Goal: Information Seeking & Learning: Get advice/opinions

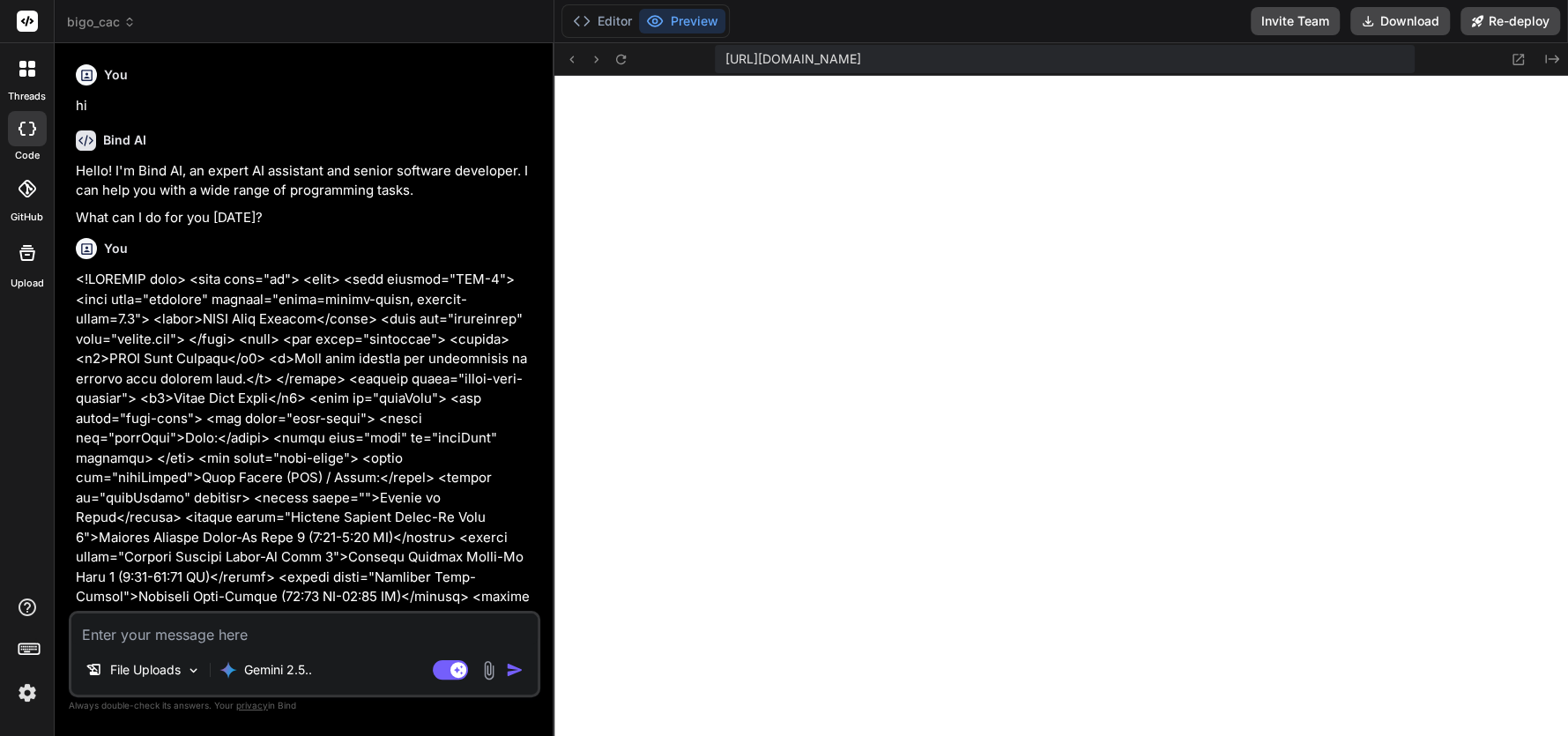
scroll to position [2843, 0]
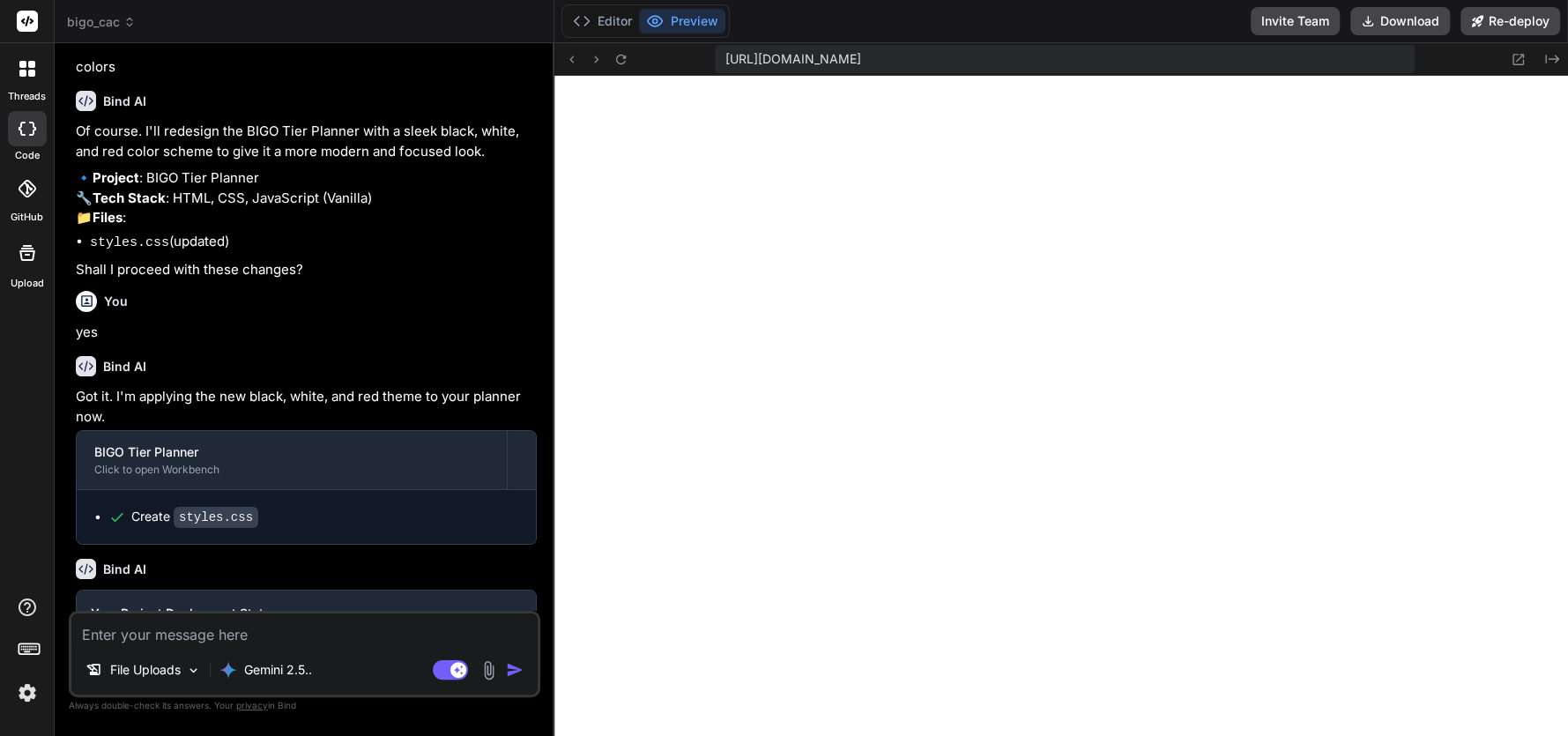
click at [268, 630] on textarea at bounding box center [304, 629] width 466 height 32
type textarea "M"
type textarea "x"
type textarea "MT"
type textarea "x"
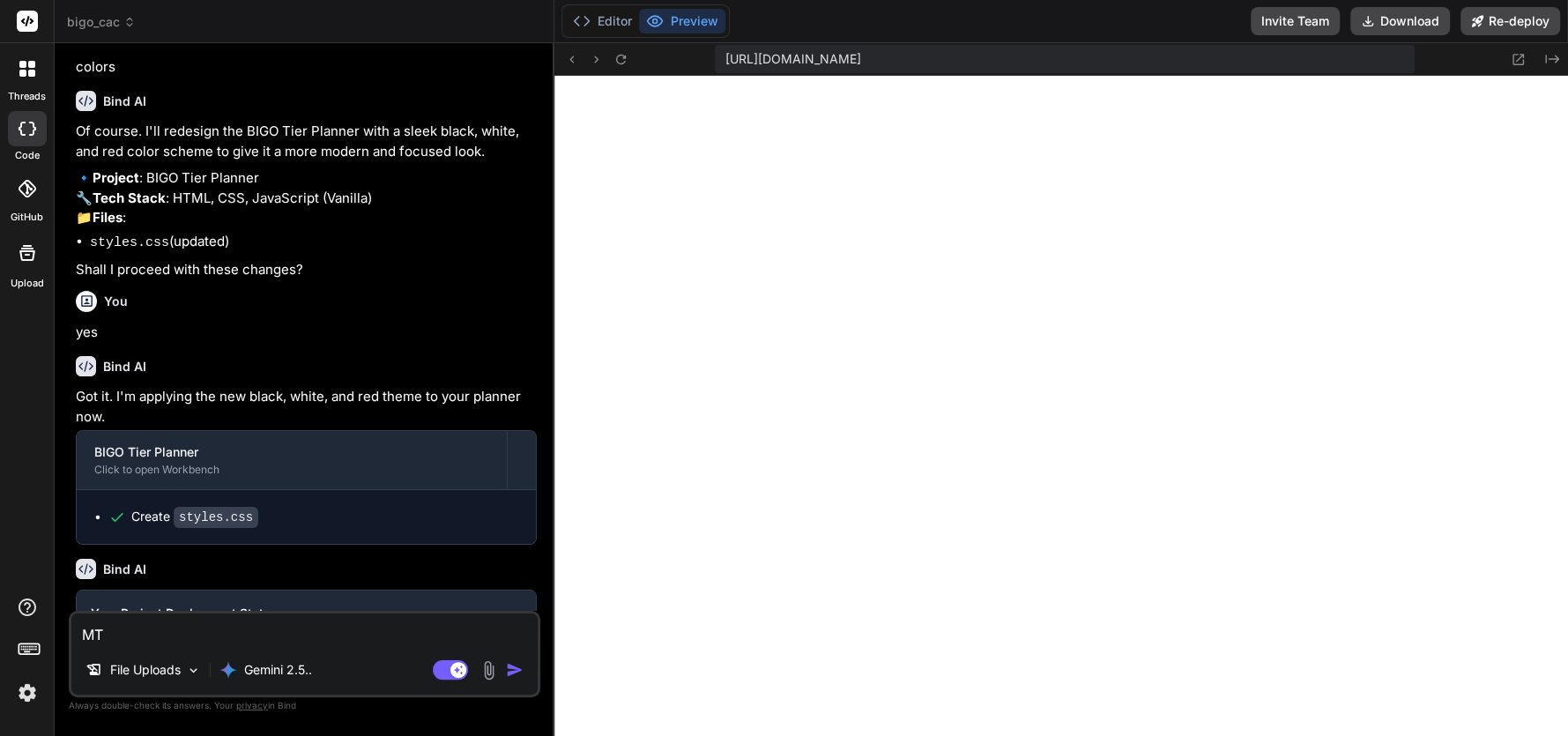
type textarea "MTD"
type textarea "x"
type textarea "MTD"
type textarea "x"
type textarea "MTD B"
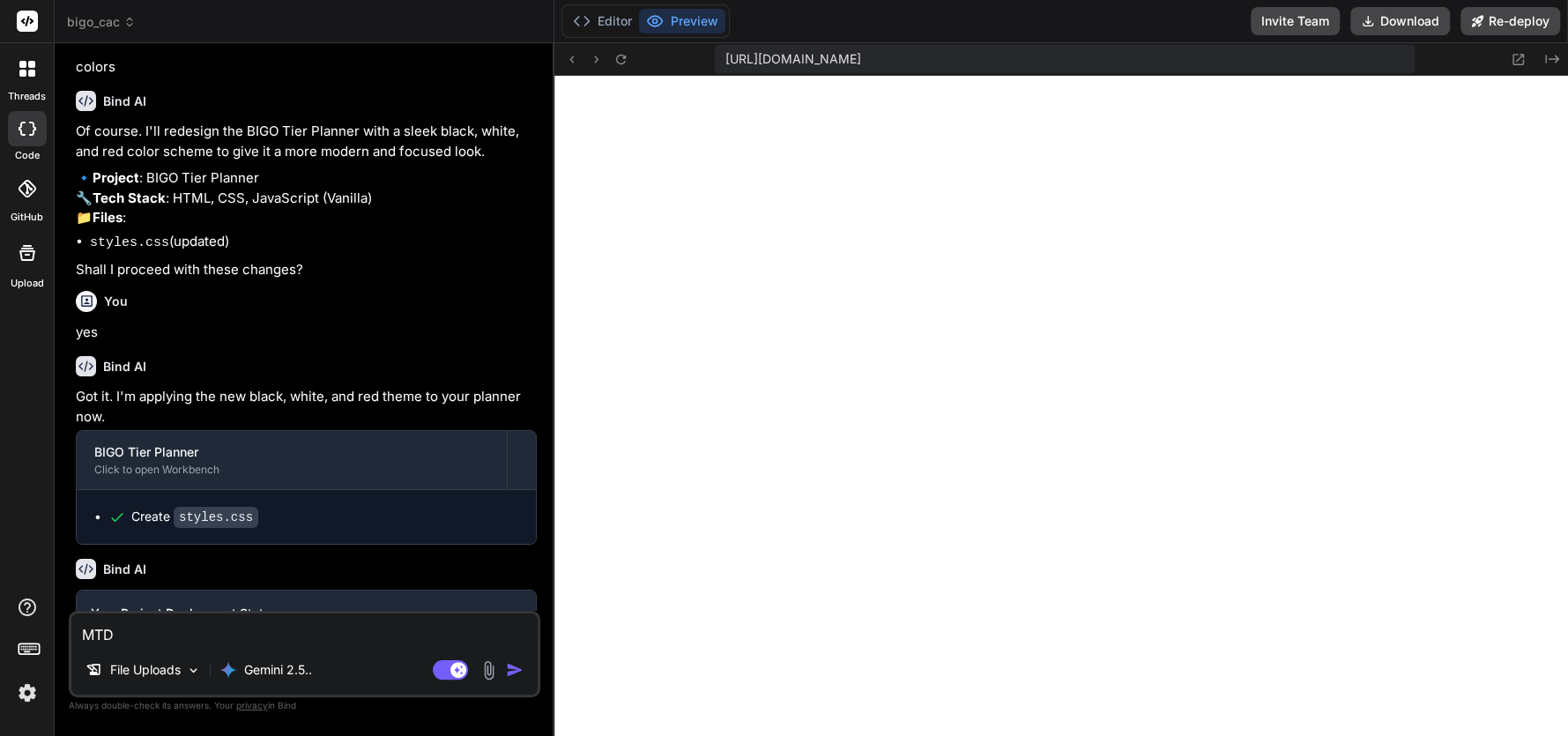
type textarea "x"
type textarea "MTD Be"
type textarea "x"
type textarea "MTD Bea"
type textarea "x"
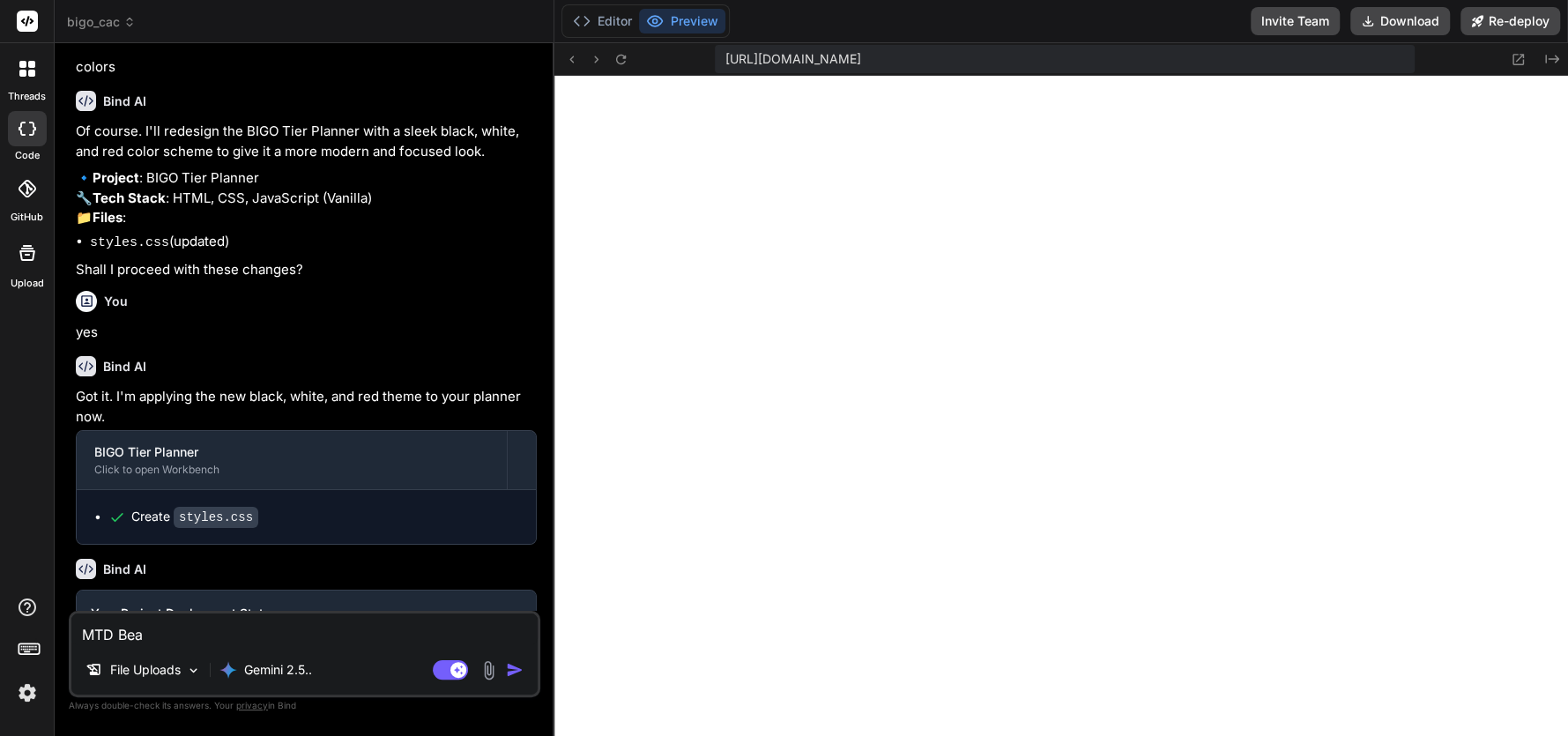
type textarea "MTD Bean"
type textarea "x"
type textarea "MTD Beans"
type textarea "x"
type textarea "MTD Beans"
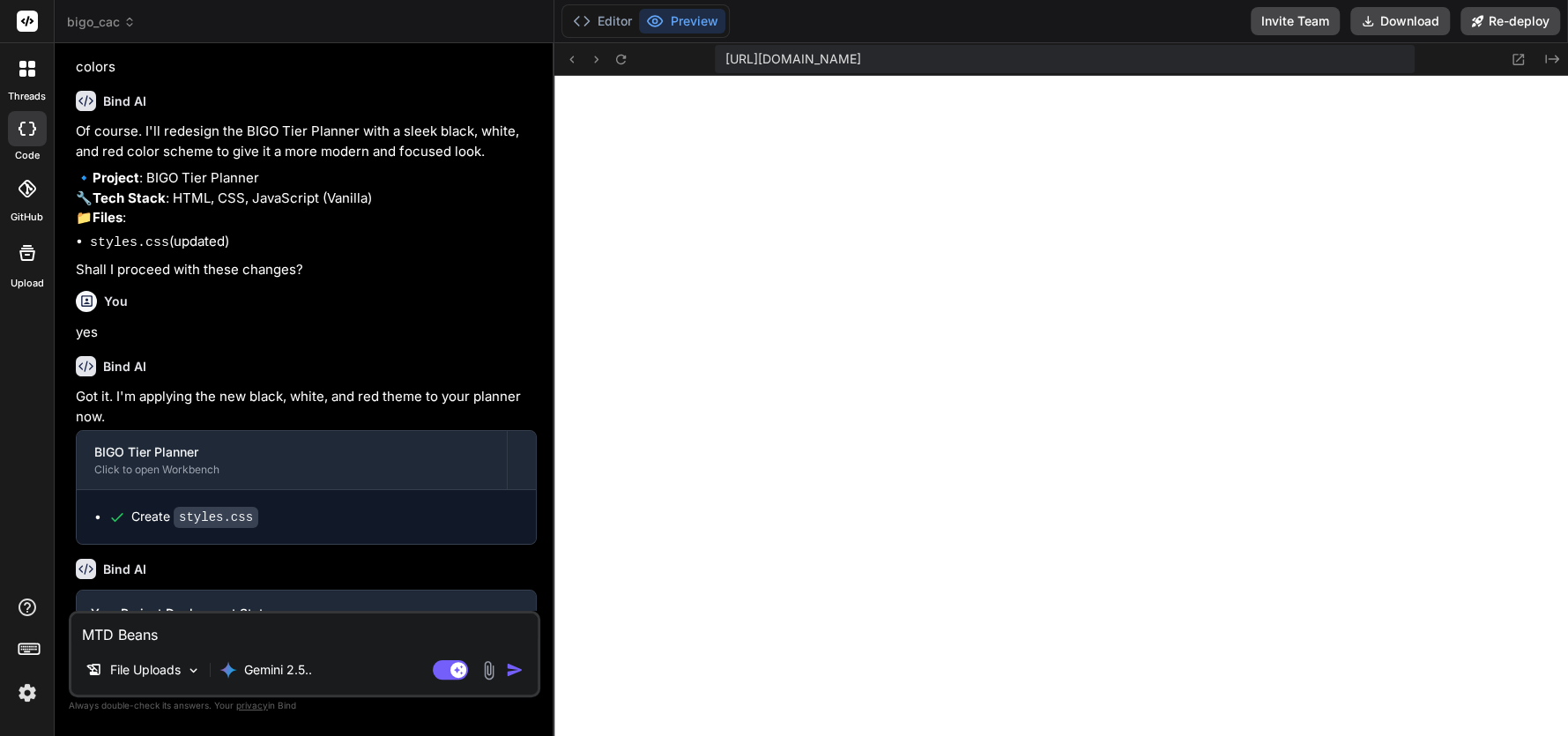
type textarea "x"
type textarea "MTD Beans e"
type textarea "x"
type textarea "MTD Beans eq"
type textarea "x"
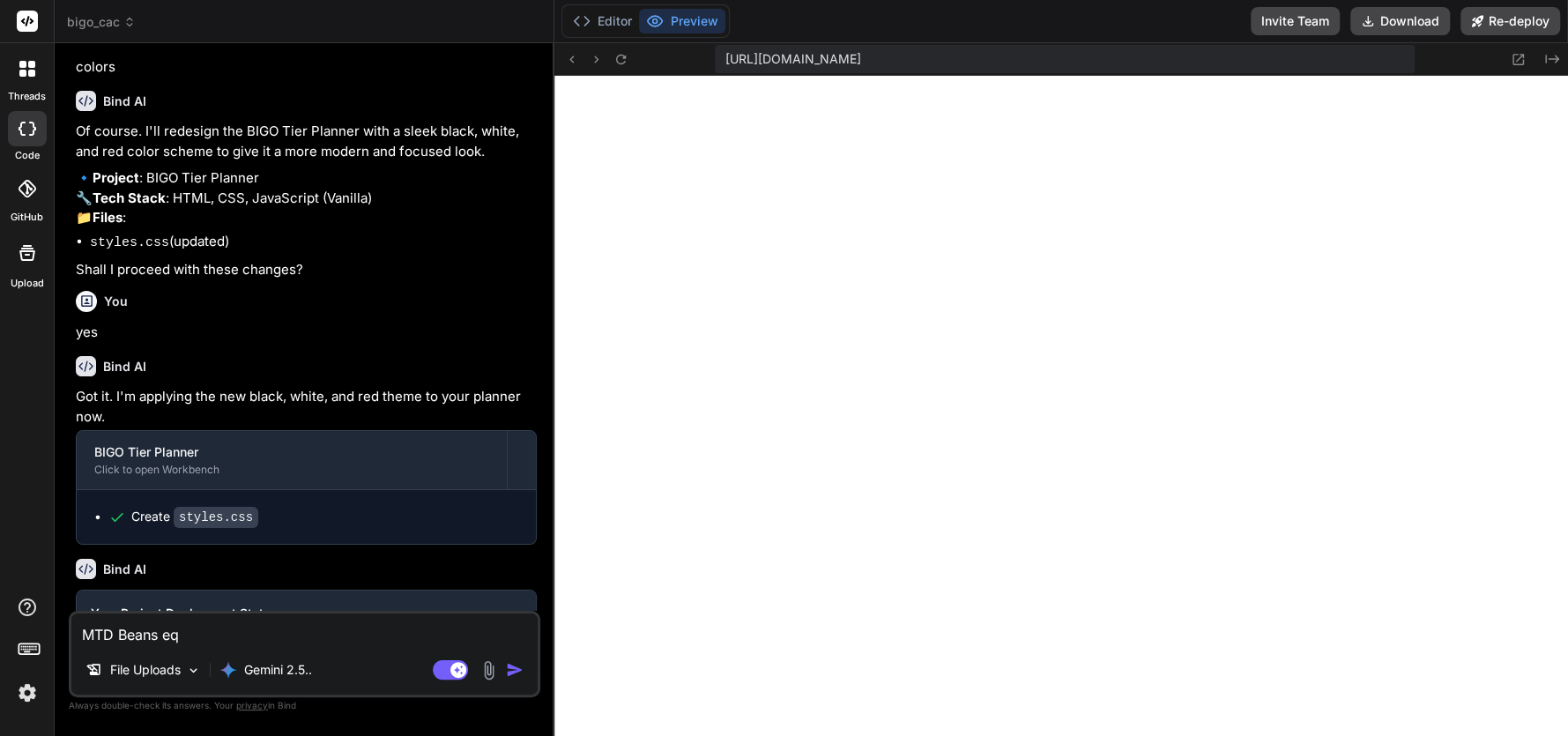
type textarea "MTD Beans equ"
type textarea "x"
type textarea "MTD Beans equa"
type textarea "x"
type textarea "MTD Beans equal"
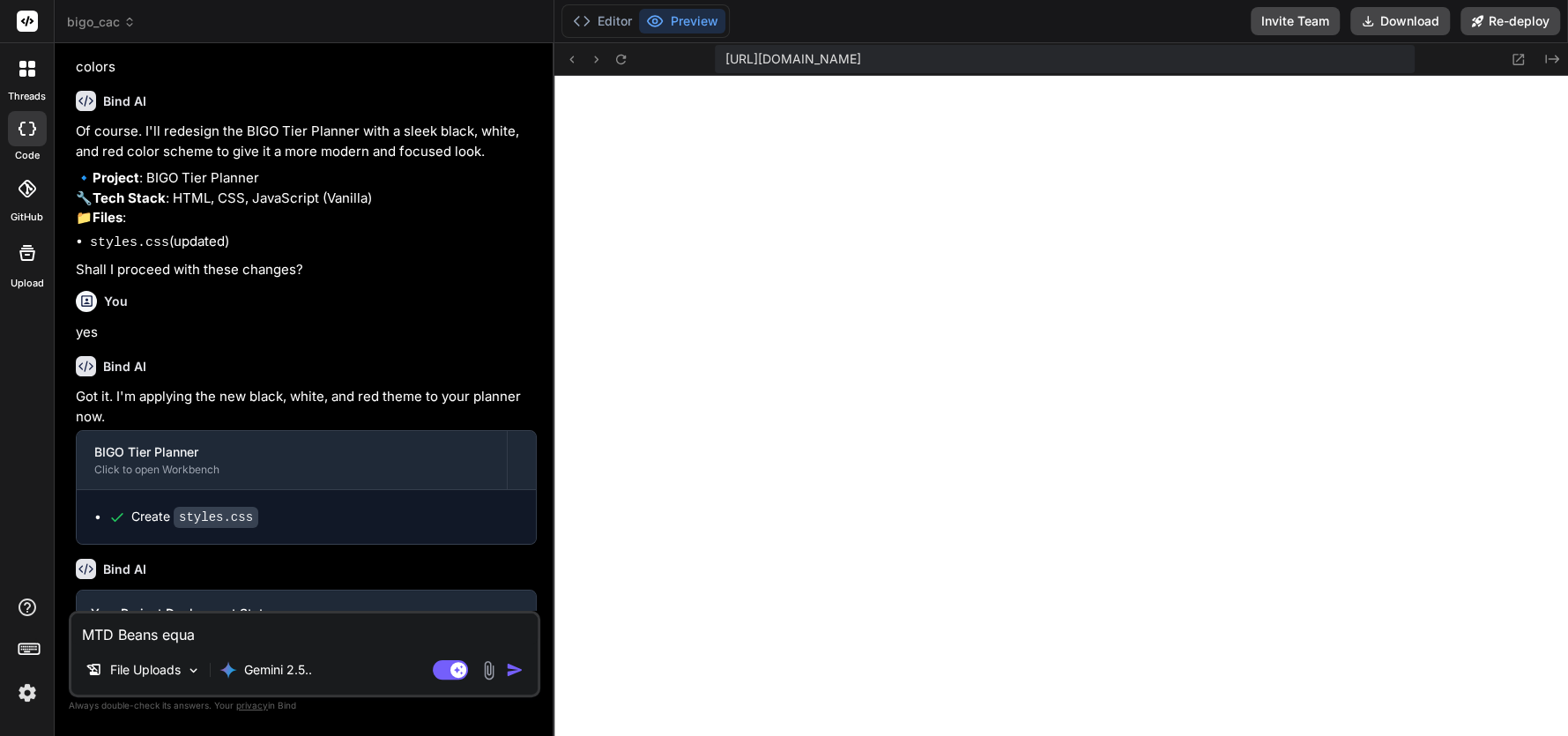
type textarea "x"
type textarea "MTD Beans equals"
type textarea "x"
type textarea "MTD Beans equals"
type textarea "x"
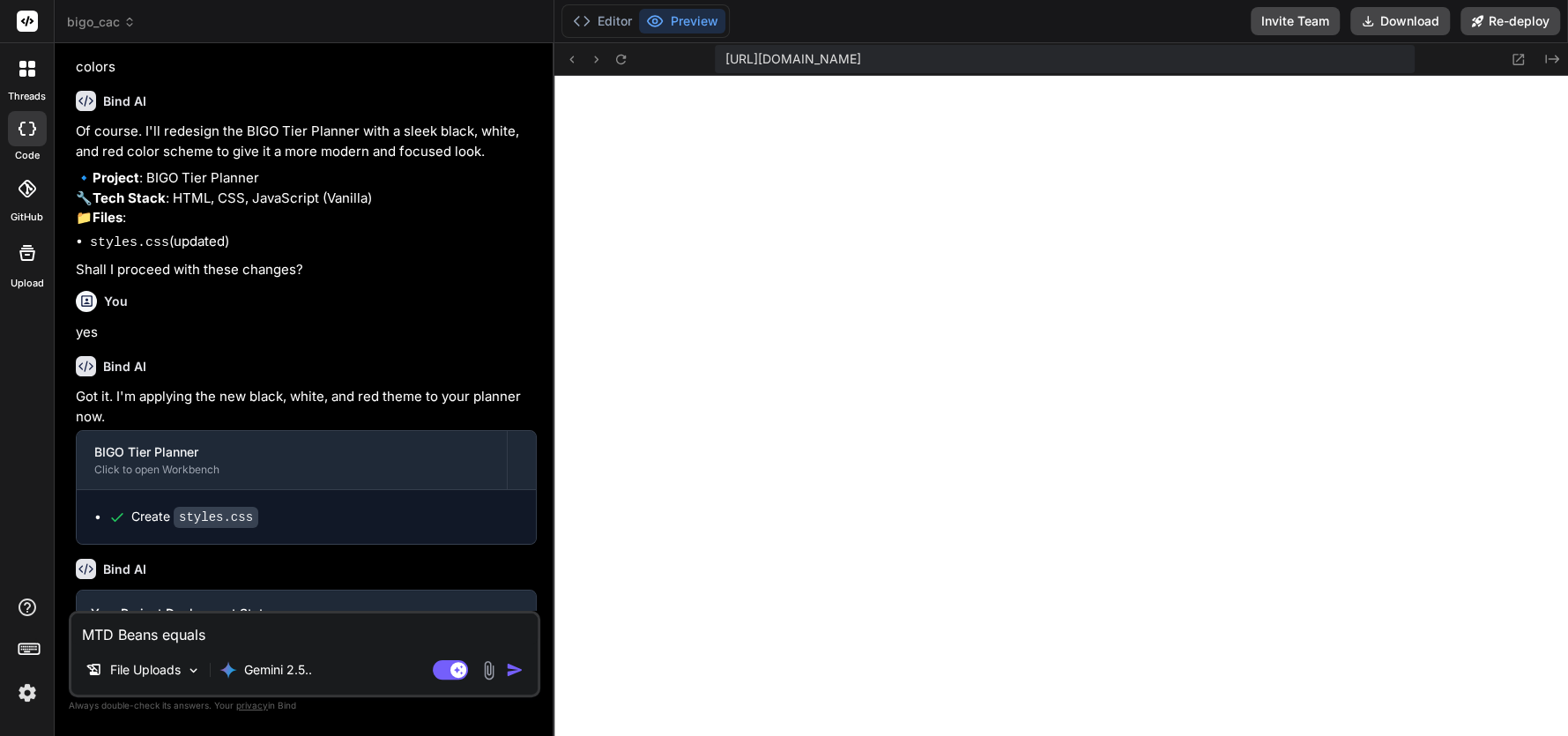
click at [245, 632] on textarea "MTD Beans equals" at bounding box center [304, 629] width 466 height 32
paste textarea "Expected Beans (Base):"
type textarea "MTD Beans equals Expected Beans (Base):"
type textarea "x"
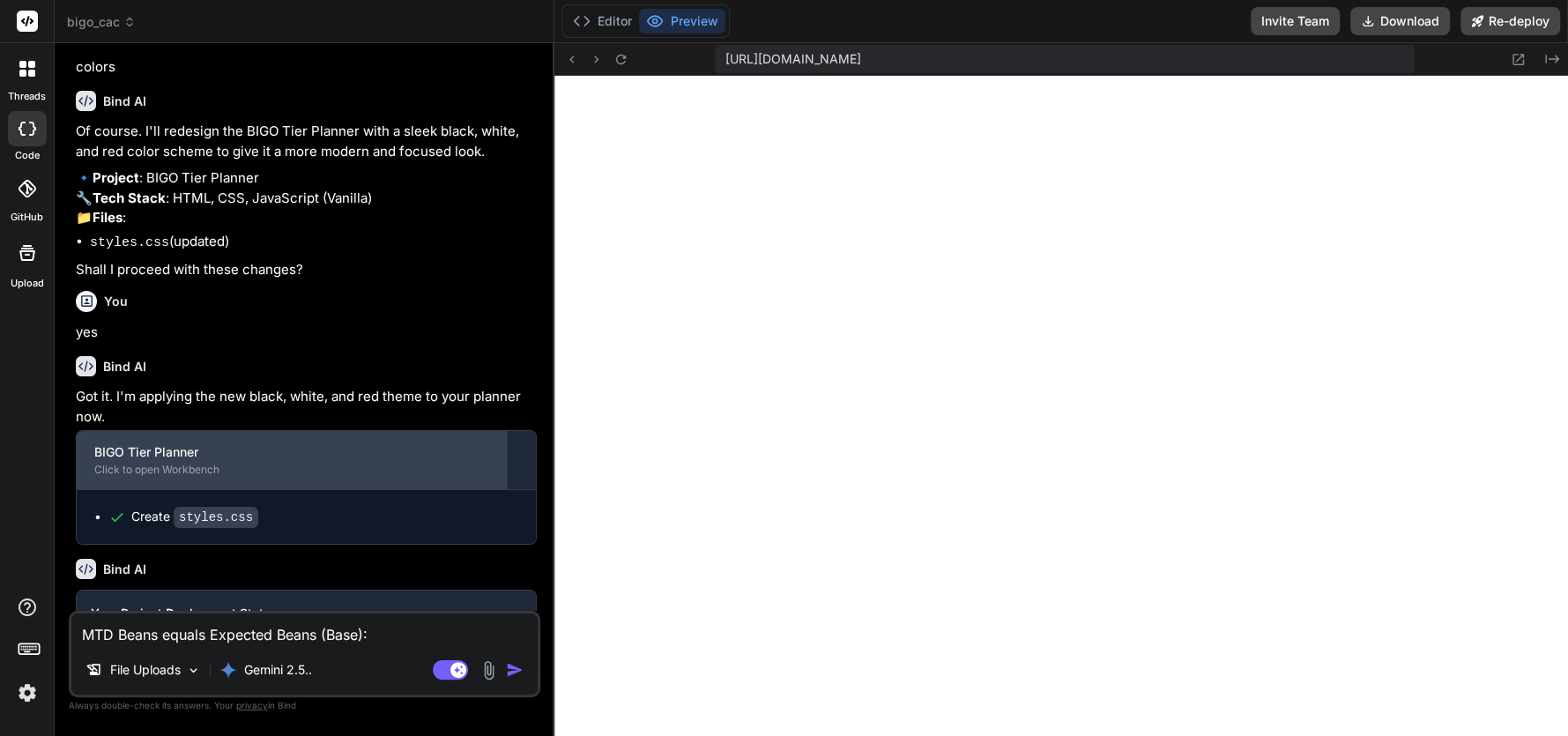
type textarea "MTD Beans equals Expected Beans (Base):"
type textarea "x"
type textarea "MTD Beans equals Expected Beans (Base): p"
type textarea "x"
type textarea "MTD Beans equals Expected Beans (Base): pl"
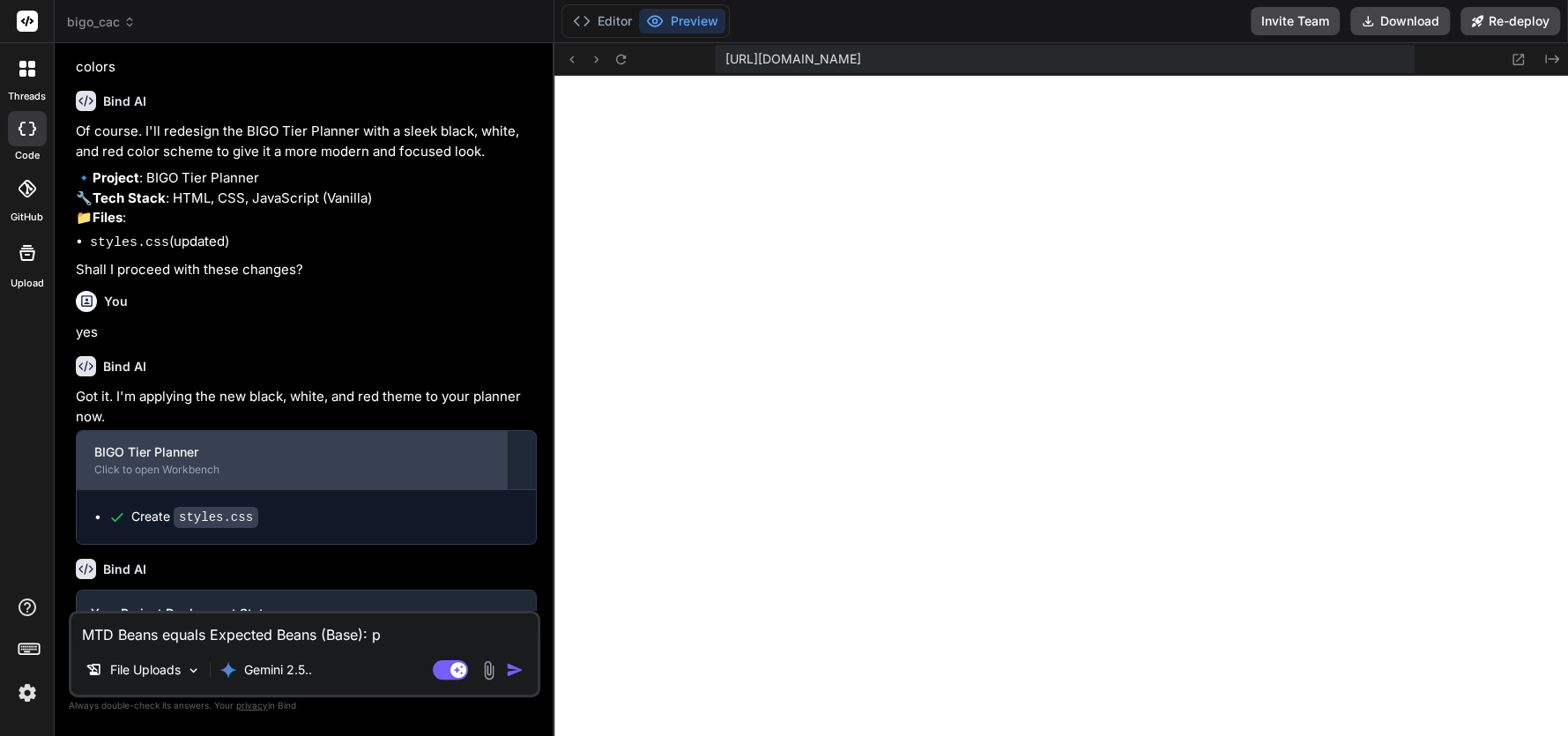
type textarea "x"
type textarea "MTD Beans equals Expected Beans (Base): plu"
type textarea "x"
type textarea "MTD Beans equals Expected Beans (Base): plus"
type textarea "x"
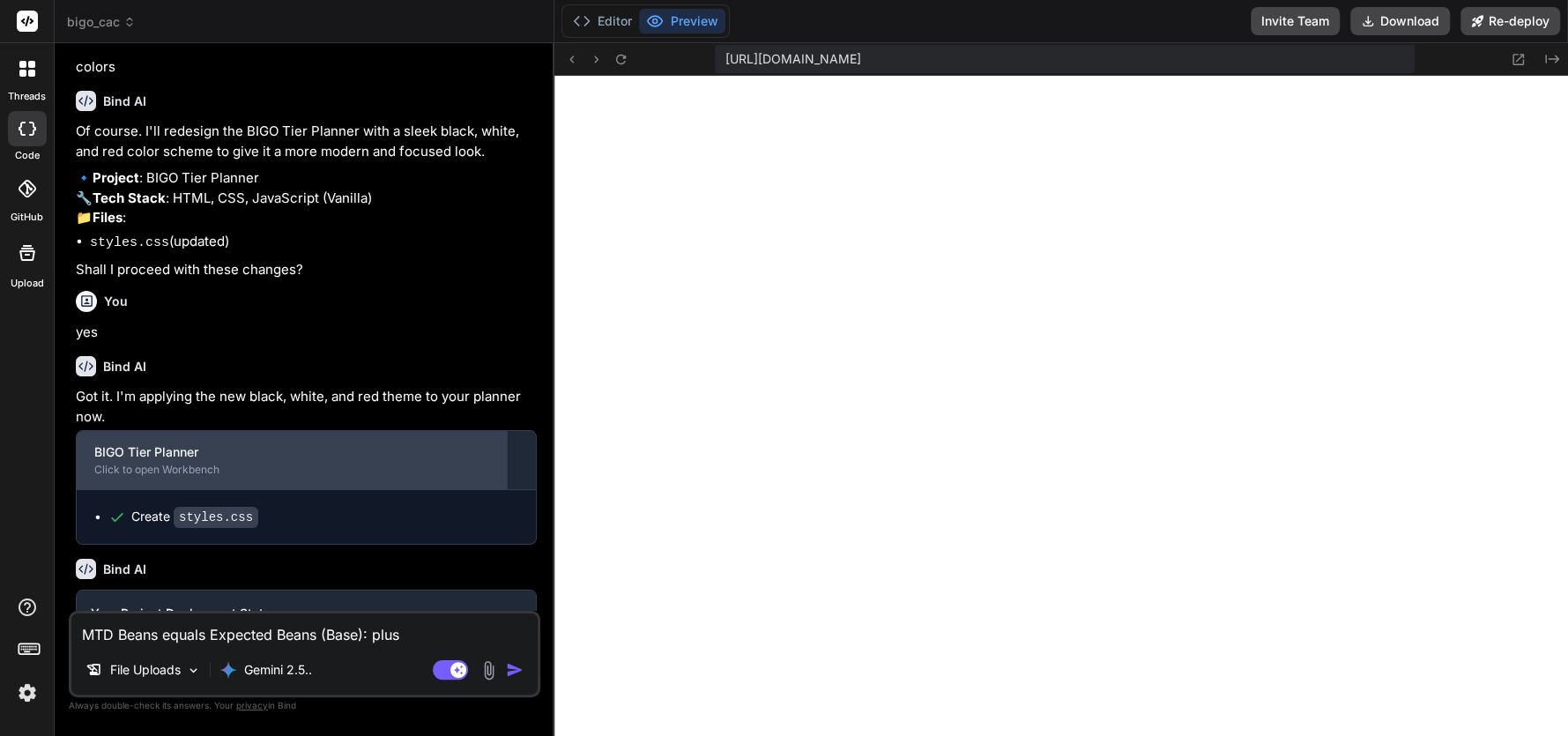
type textarea "MTD Beans equals Expected Beans (Base): plus"
type textarea "x"
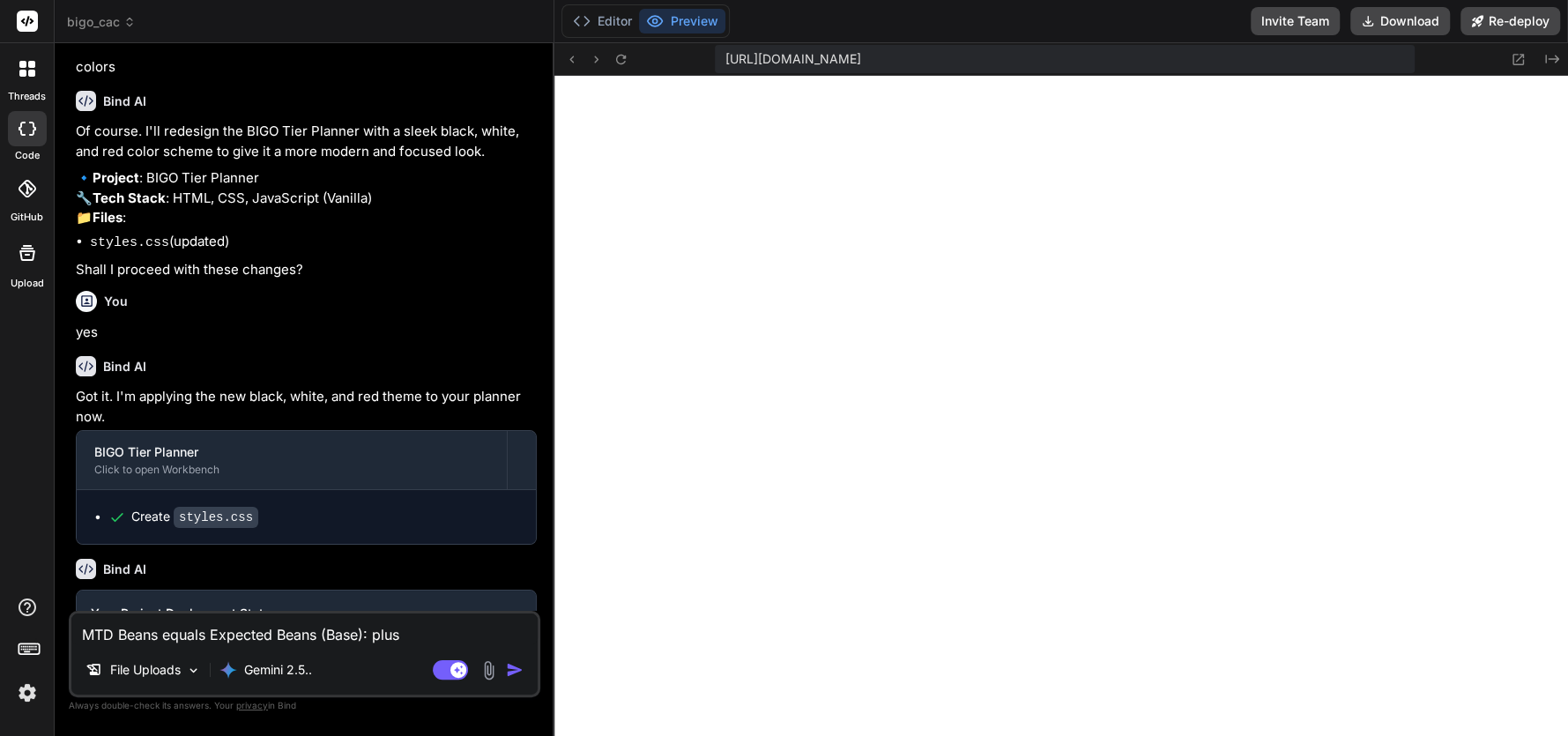
click at [460, 643] on textarea "MTD Beans equals Expected Beans (Base): plus" at bounding box center [304, 629] width 466 height 32
paste textarea "2000 Organic Bean Support:"
type textarea "MTD Beans equals Expected Beans (Base): plus 2000 Organic Bean Support:"
type textarea "x"
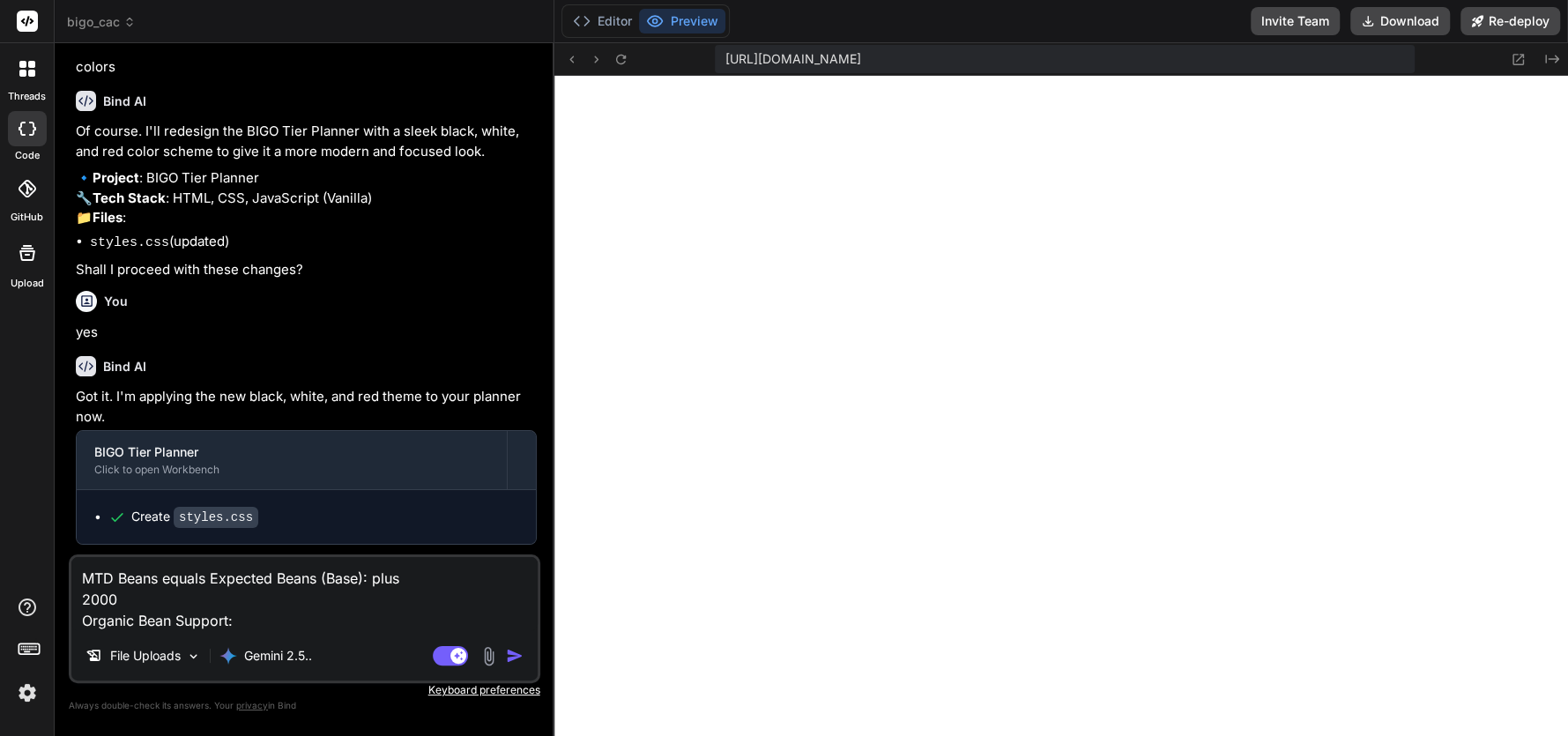
type textarea ":"
drag, startPoint x: 372, startPoint y: 581, endPoint x: 318, endPoint y: 579, distance: 54.0
click at [318, 579] on textarea "MTD Beans equals Expected Beans (Base): plus 2000 Organic Bean Support:" at bounding box center [304, 593] width 466 height 74
type textarea "MTD Beans equals Expected Beansplus 2000 Organic Bean Support:"
type textarea "x"
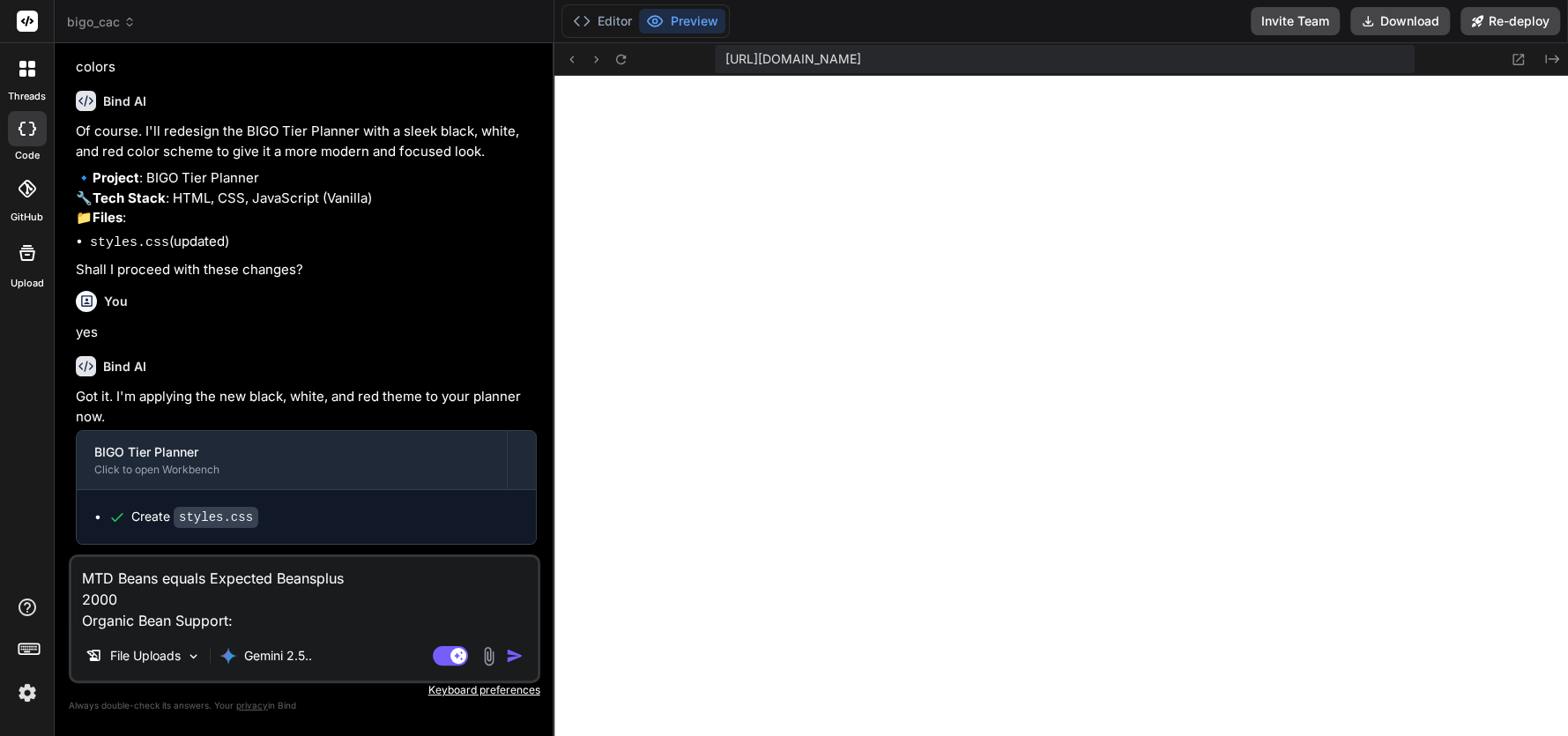
type textarea "MTD Beans equals Expected Beans plus 2000 Organic Bean Support:"
type textarea "x"
drag, startPoint x: 180, startPoint y: 600, endPoint x: 75, endPoint y: 595, distance: 105.1
click at [75, 595] on textarea "MTD Beans equals Expected Beans plus 2000 Organic Bean Support:" at bounding box center [304, 593] width 466 height 74
type textarea "MTD Beans equals Expected Beans plus Organic Bean Support:"
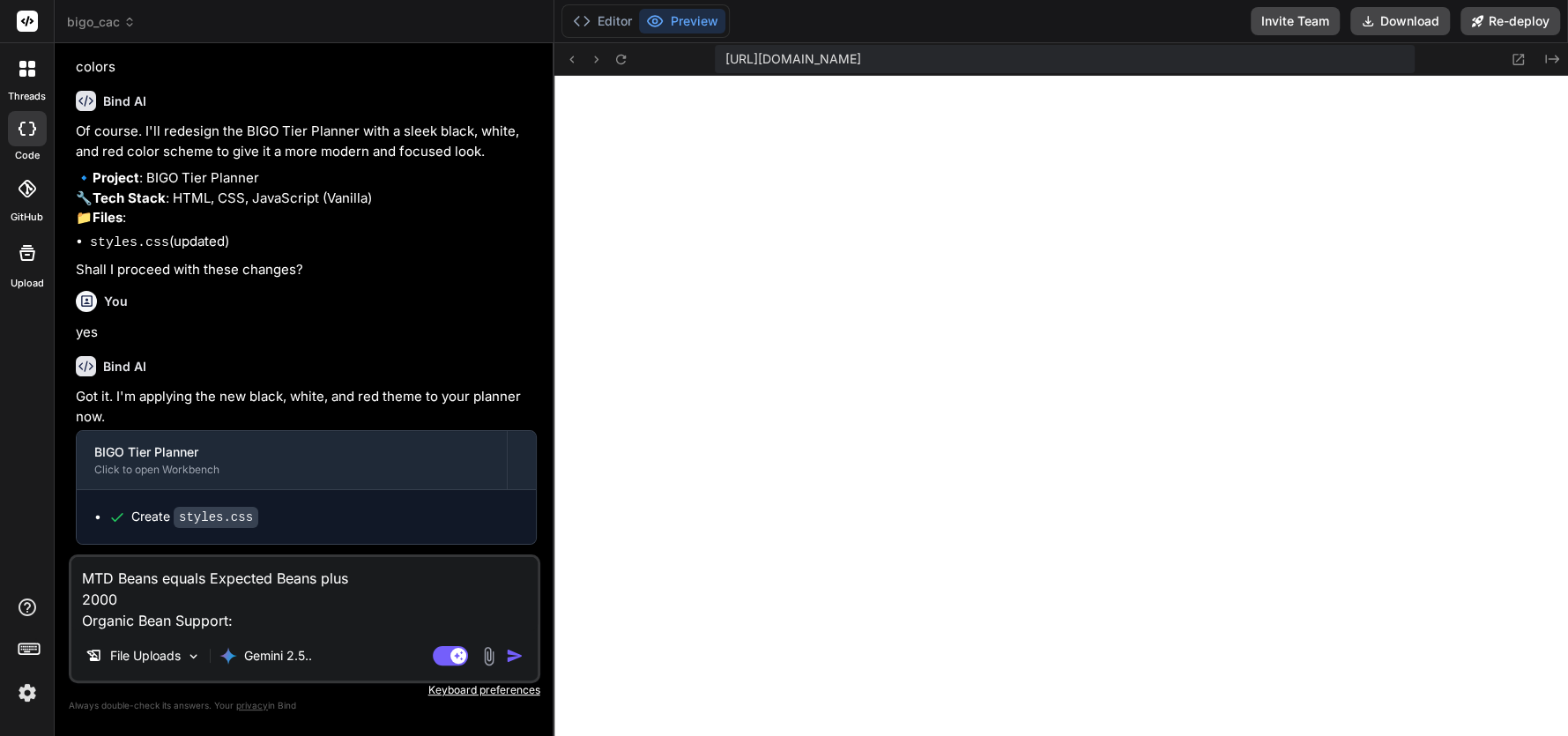
type textarea "x"
click at [88, 620] on textarea "MTD Beans equals Expected Beans plus Organic Bean Support:" at bounding box center [304, 593] width 466 height 74
type textarea "MTD Beans equals Expected Beans plus Organic Bean Support:"
type textarea "x"
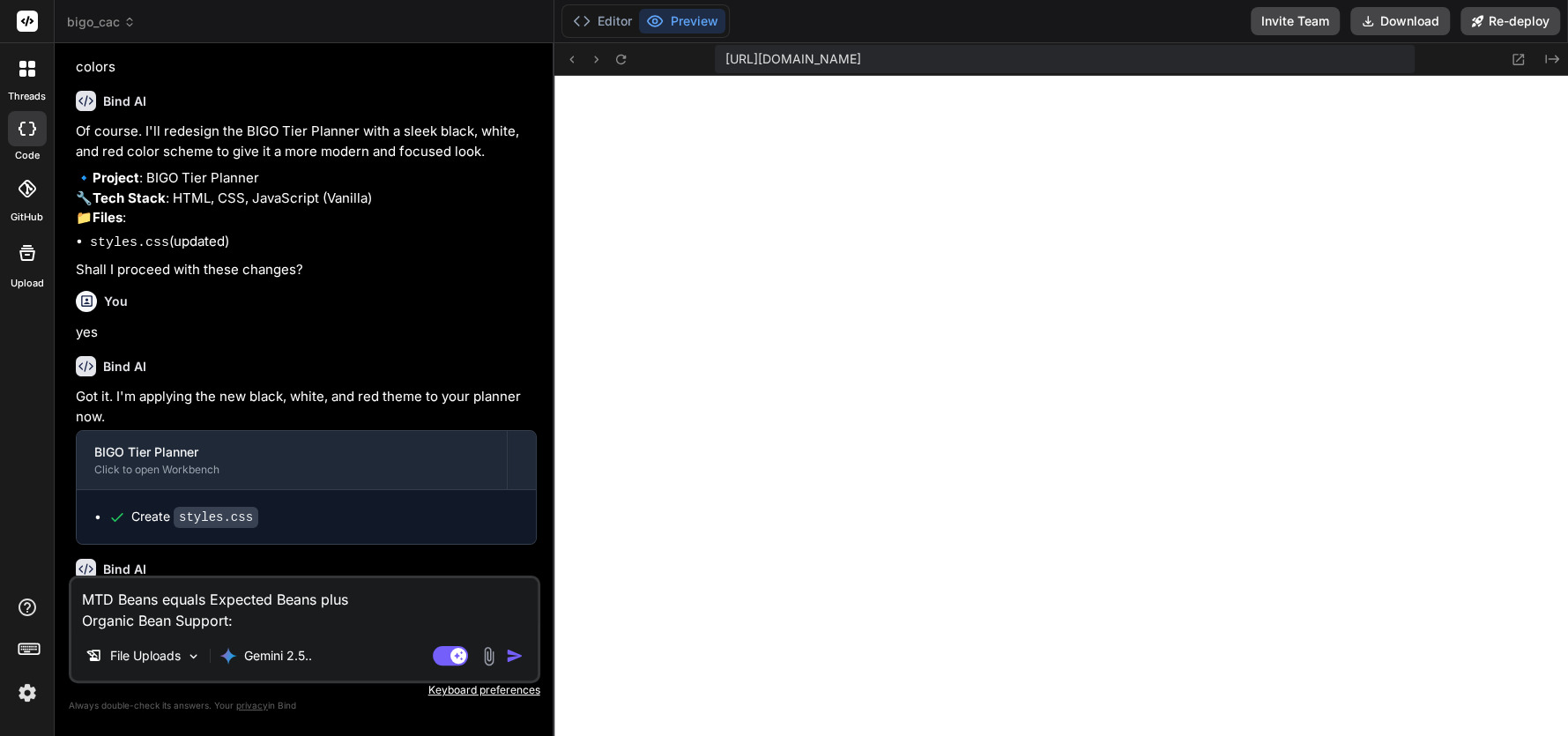
type textarea "MTD Beans equals Expected Beans plus Organic Bean Support:"
type textarea "x"
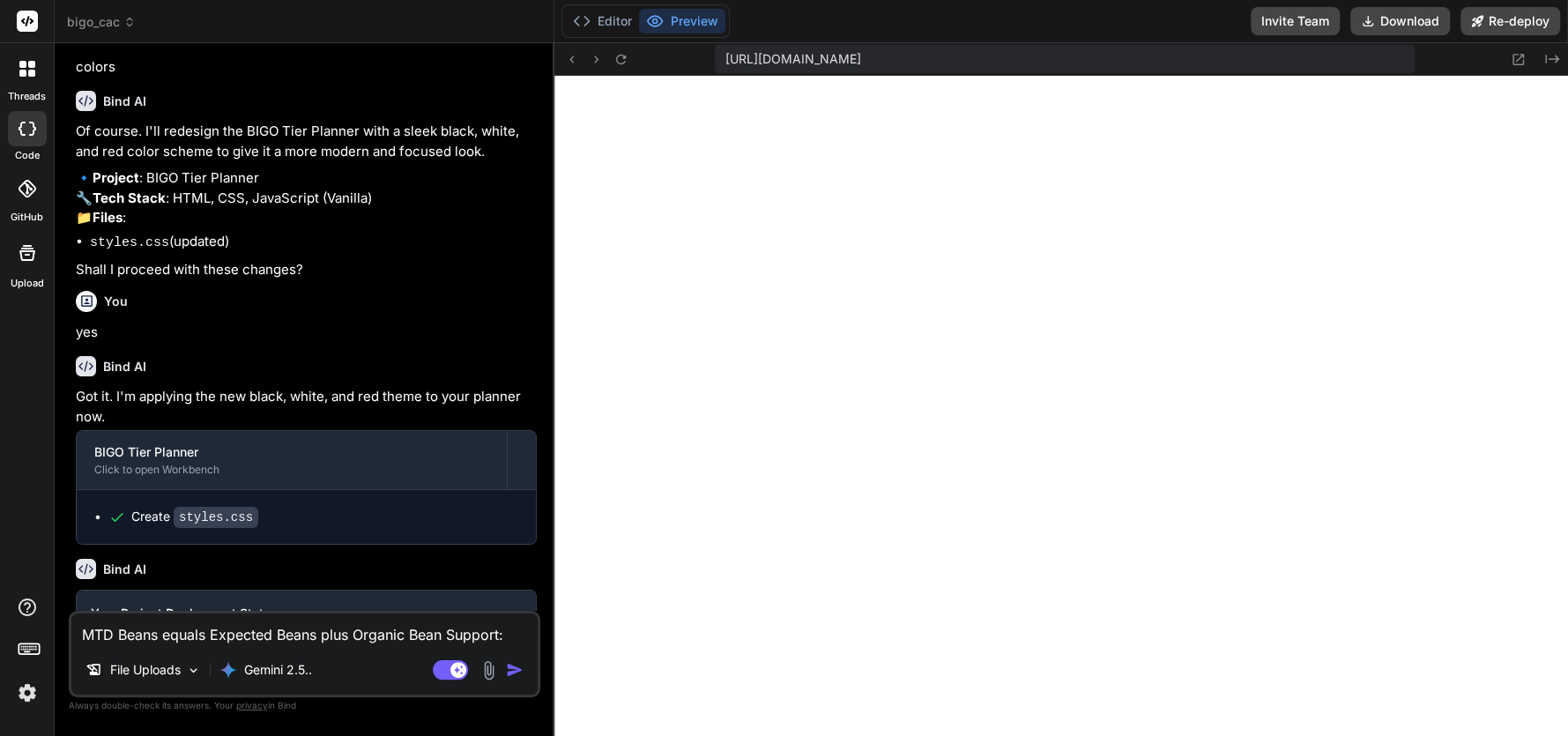
type textarea "MTD Beans equals Expected Beans plus Organic Bean Support:"
click at [507, 664] on img "button" at bounding box center [515, 670] width 18 height 18
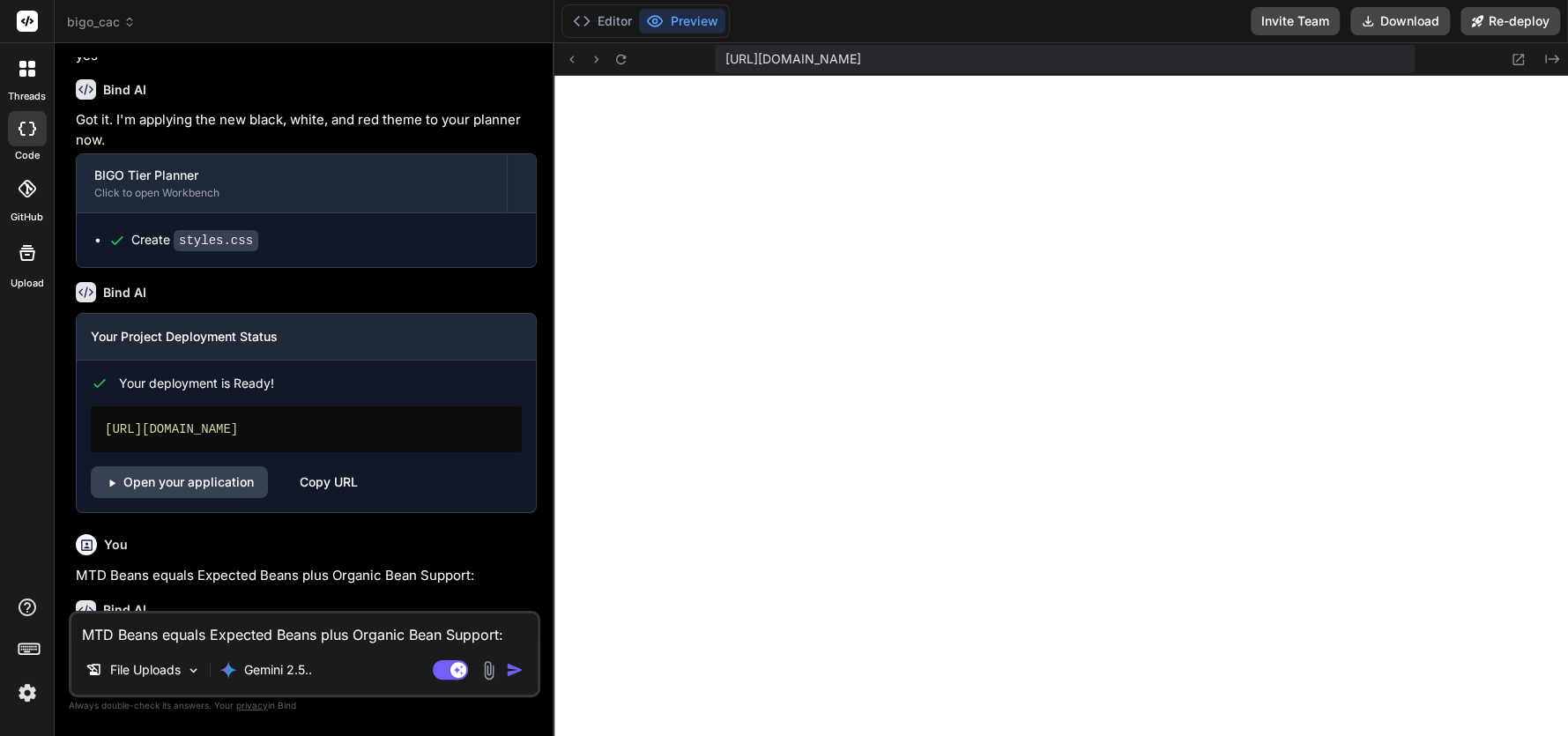
scroll to position [3297, 0]
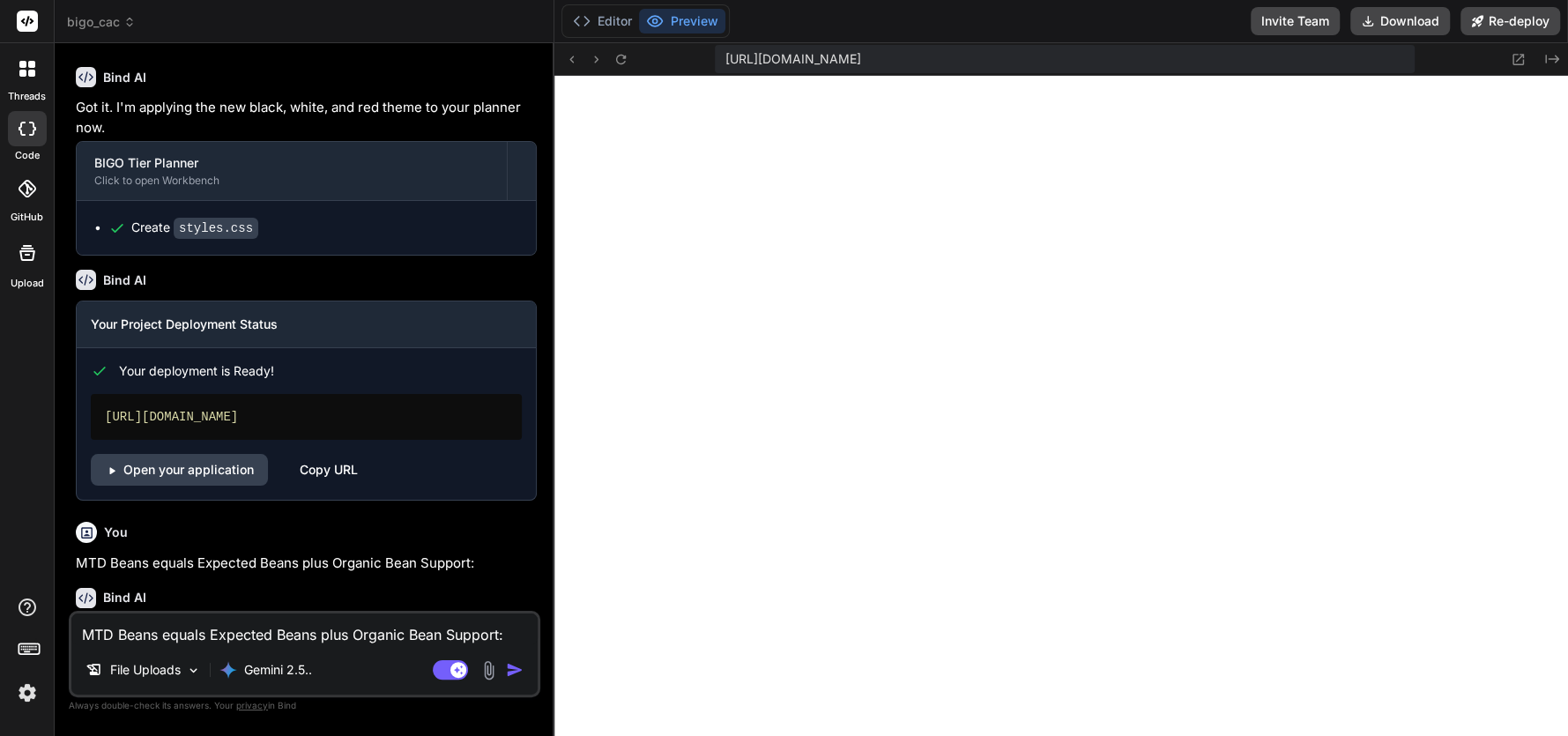
type textarea "x"
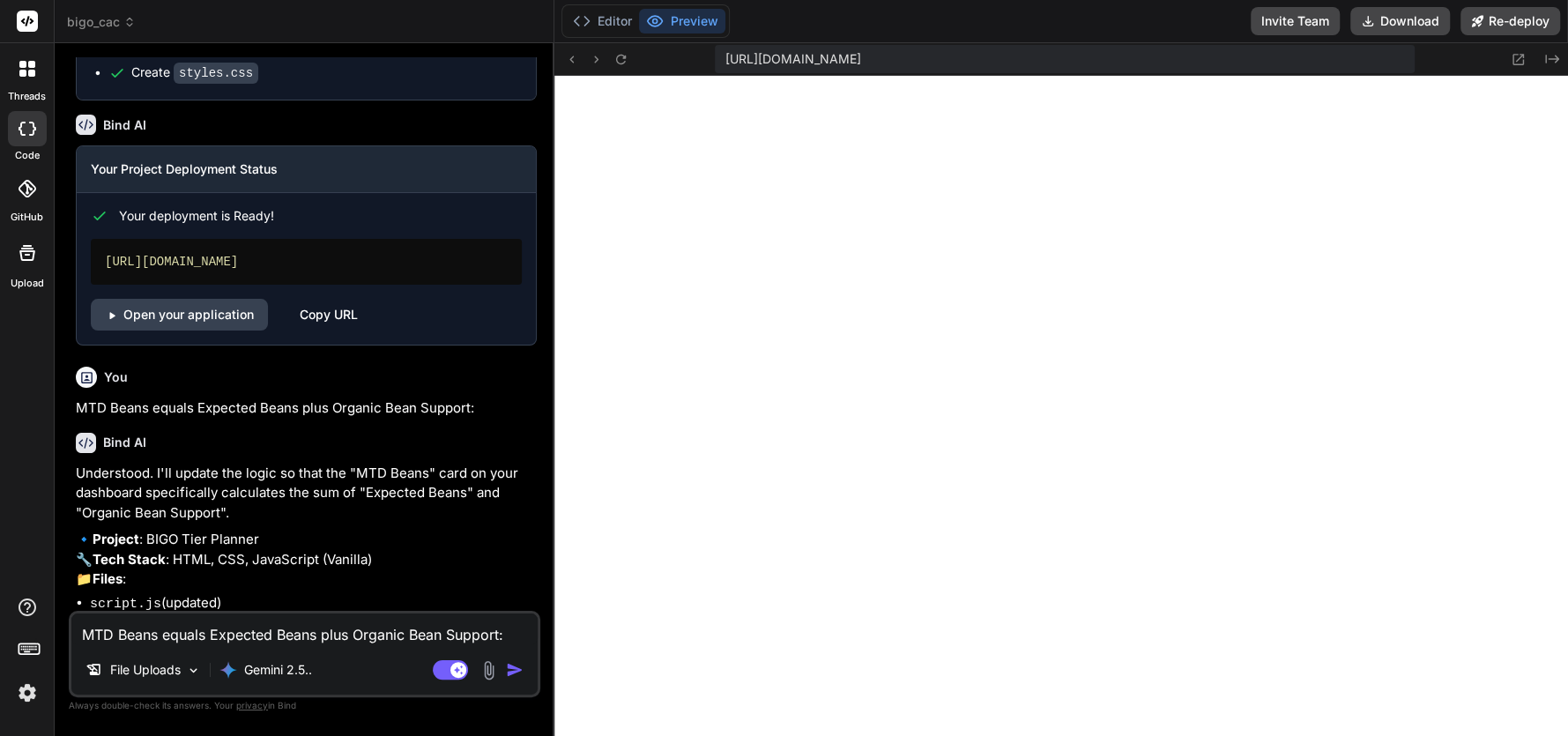
scroll to position [3465, 0]
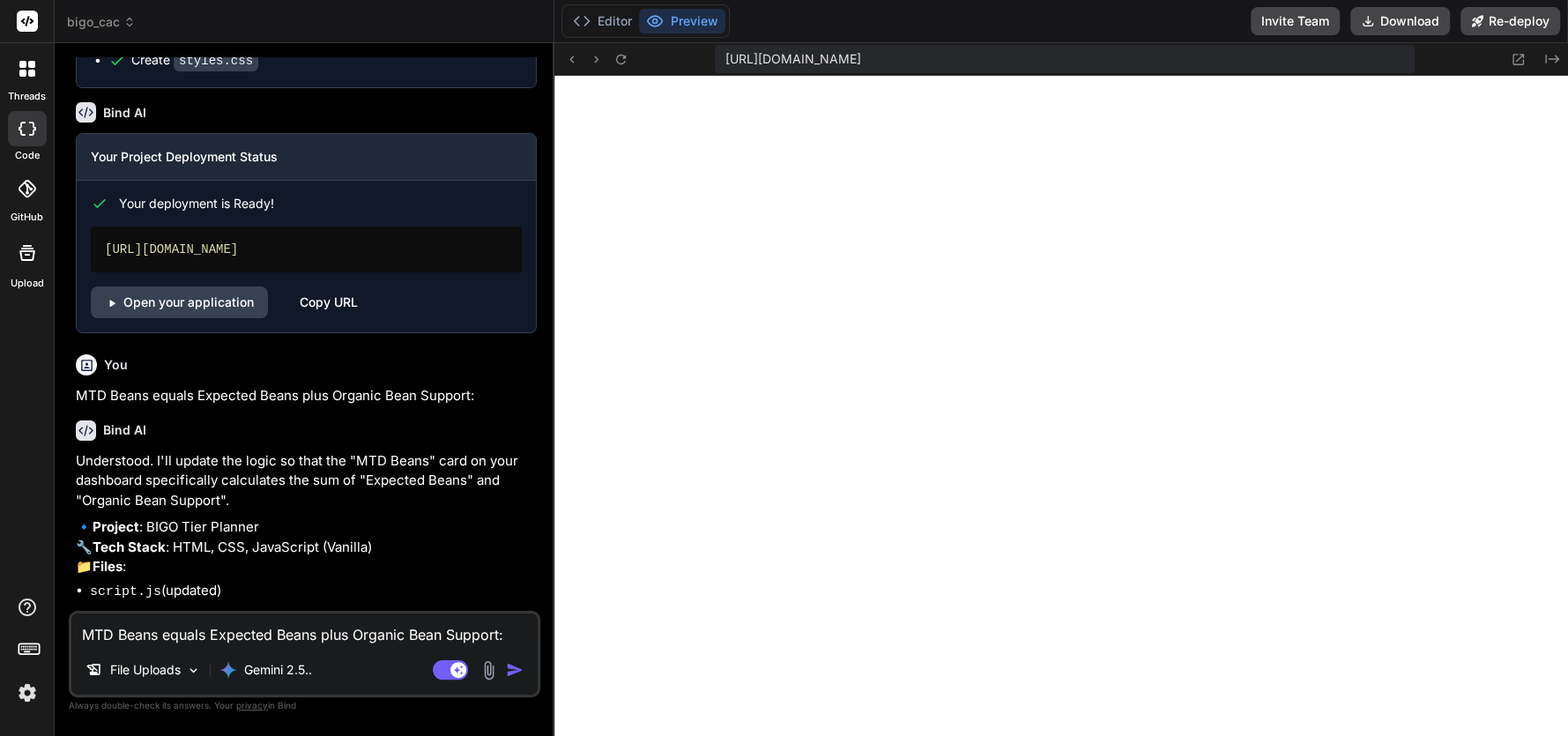
click at [206, 635] on textarea "MTD Beans equals Expected Beans plus Organic Bean Support:" at bounding box center [304, 629] width 466 height 32
type textarea "y"
type textarea "x"
type textarea "ye"
type textarea "x"
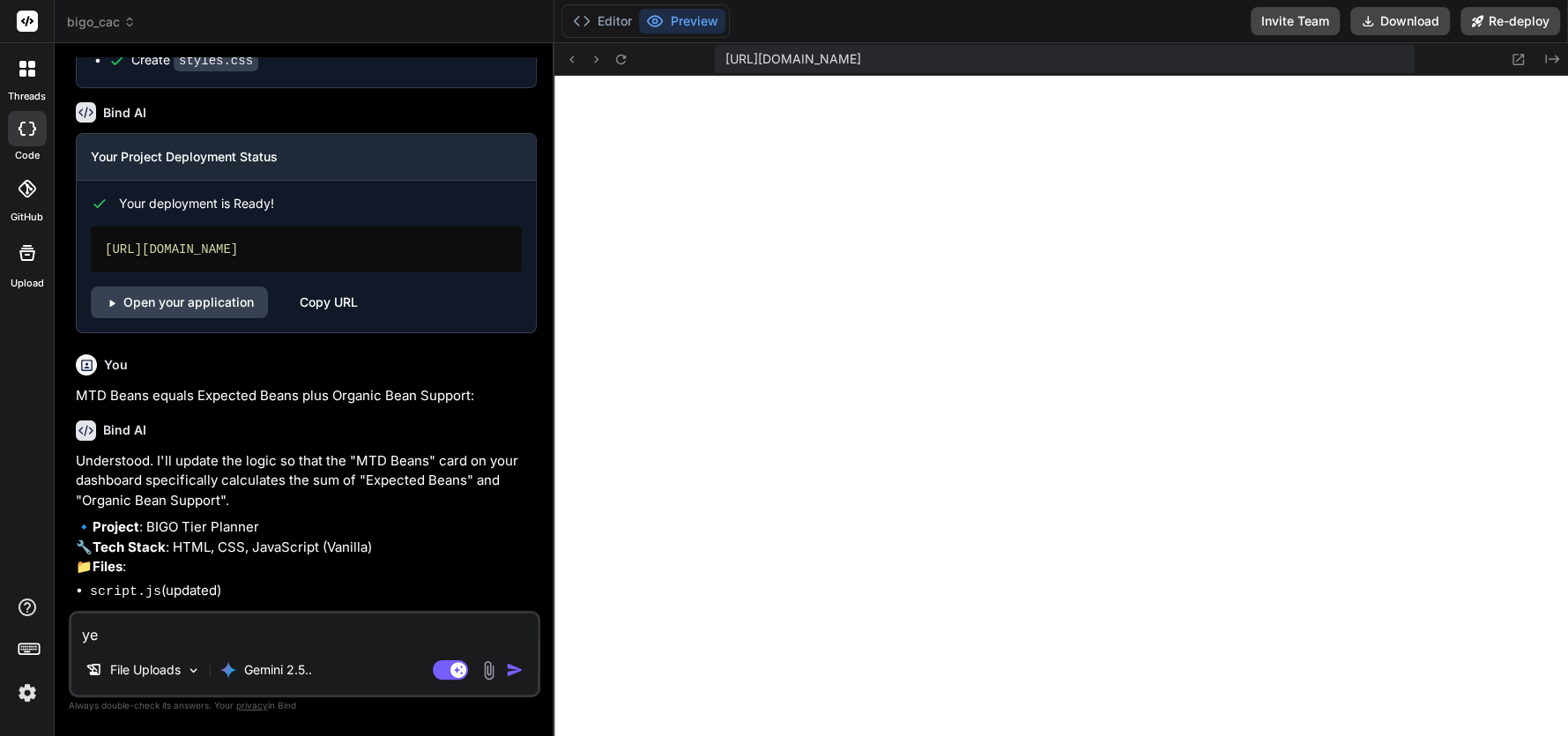
type textarea "yes"
type textarea "x"
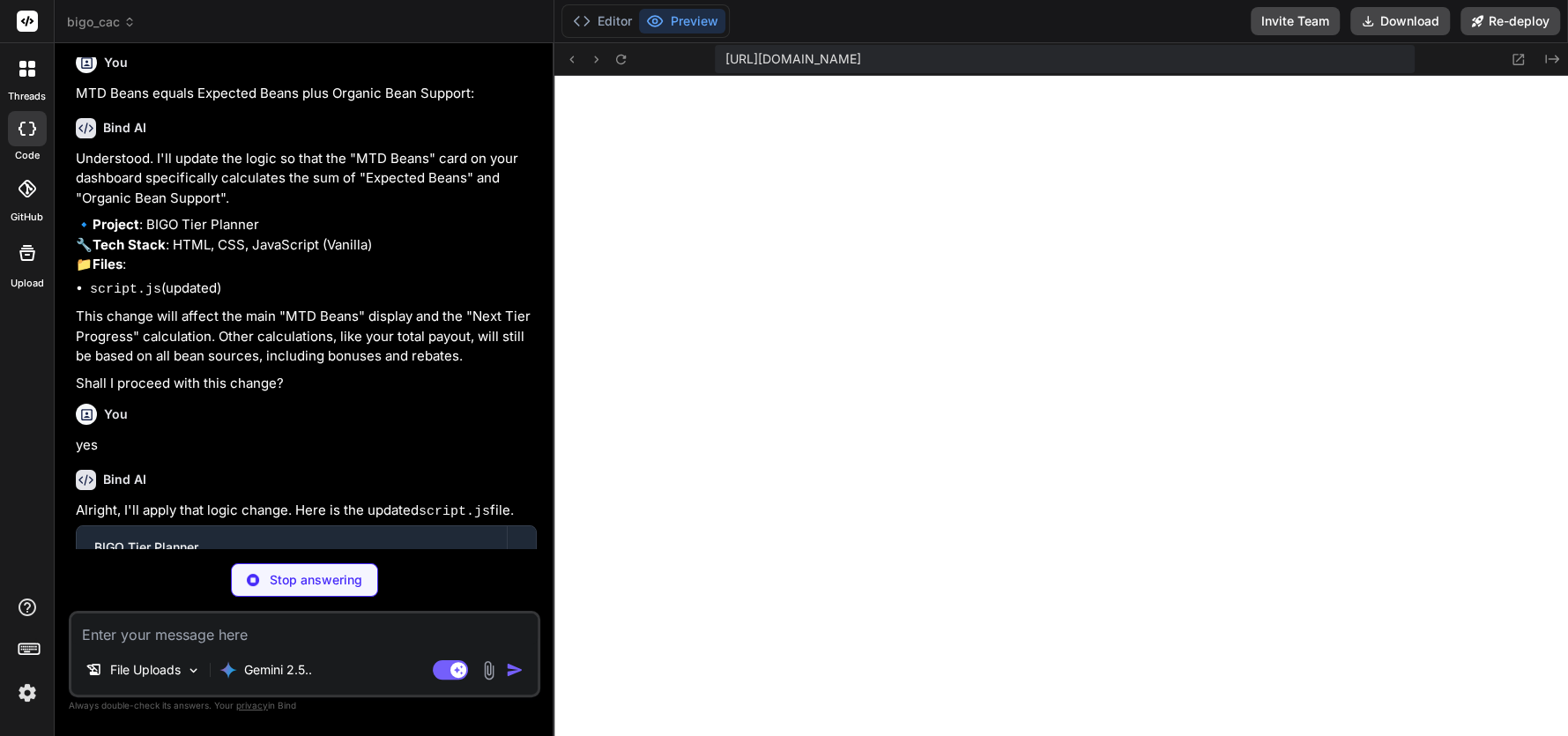
scroll to position [3767, 0]
type textarea "x"
type textarea "document.body.removeChild(a); URL.revokeObjectURL(url); }); // Initialize planF…"
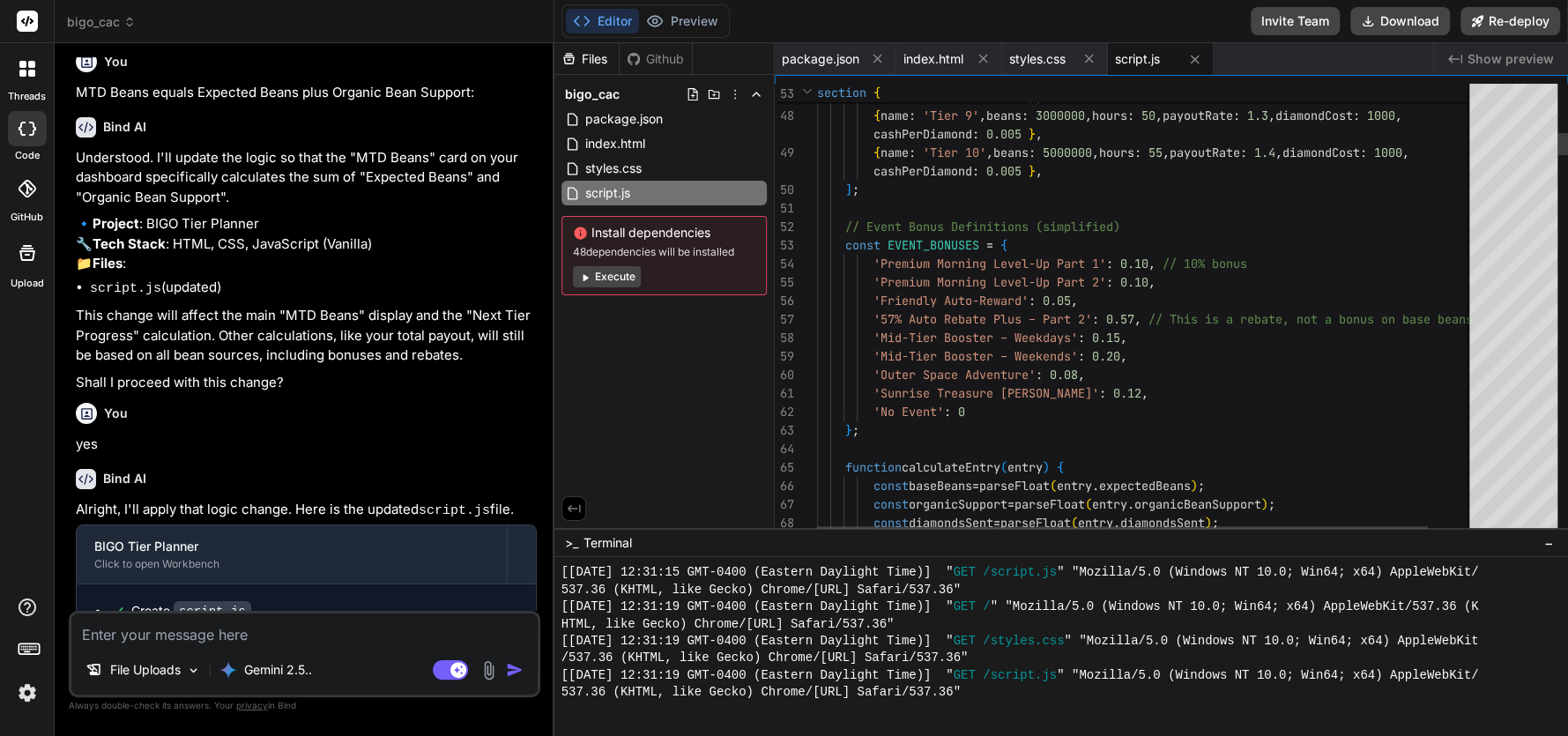
scroll to position [3706, 0]
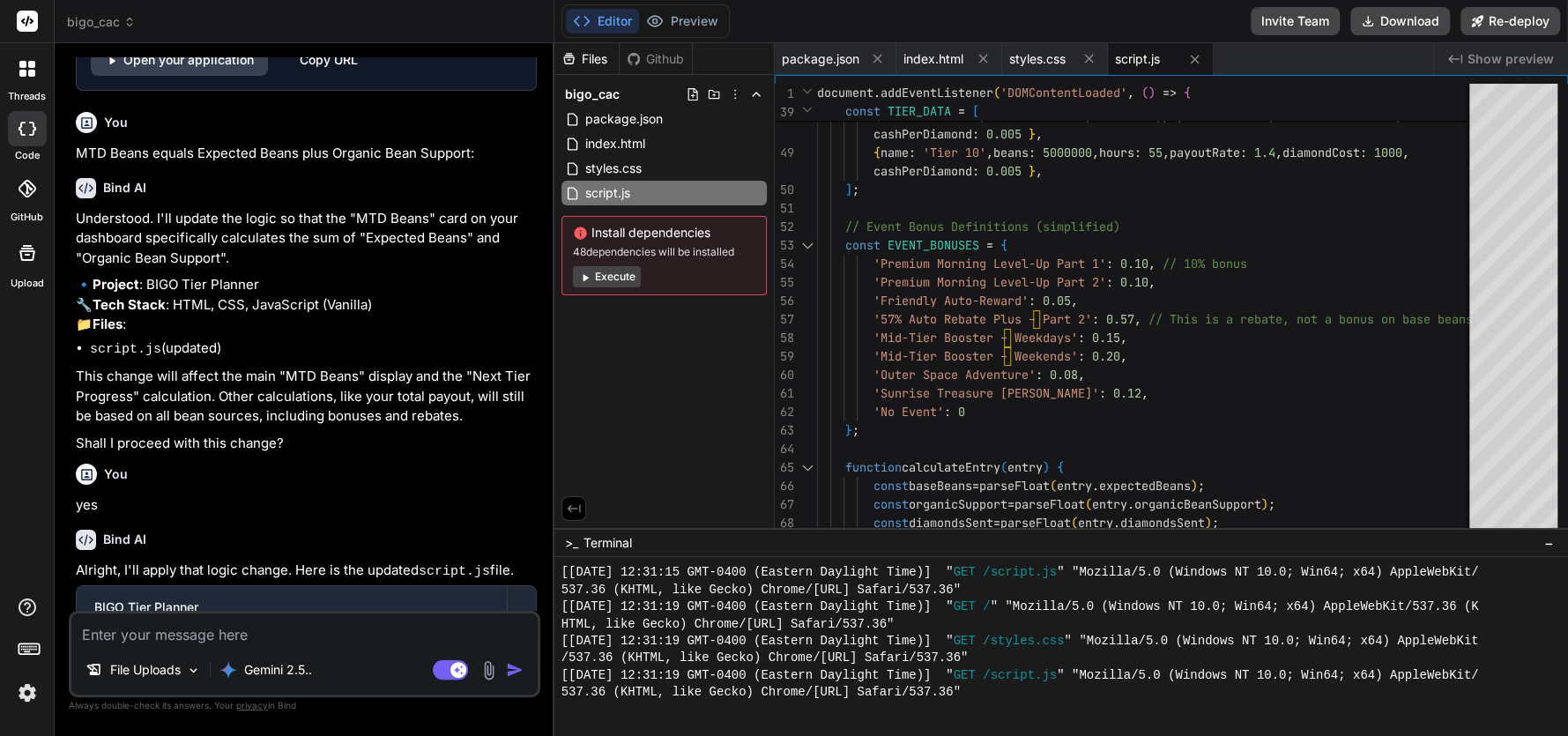
click at [596, 278] on button "Execute" at bounding box center [606, 276] width 68 height 21
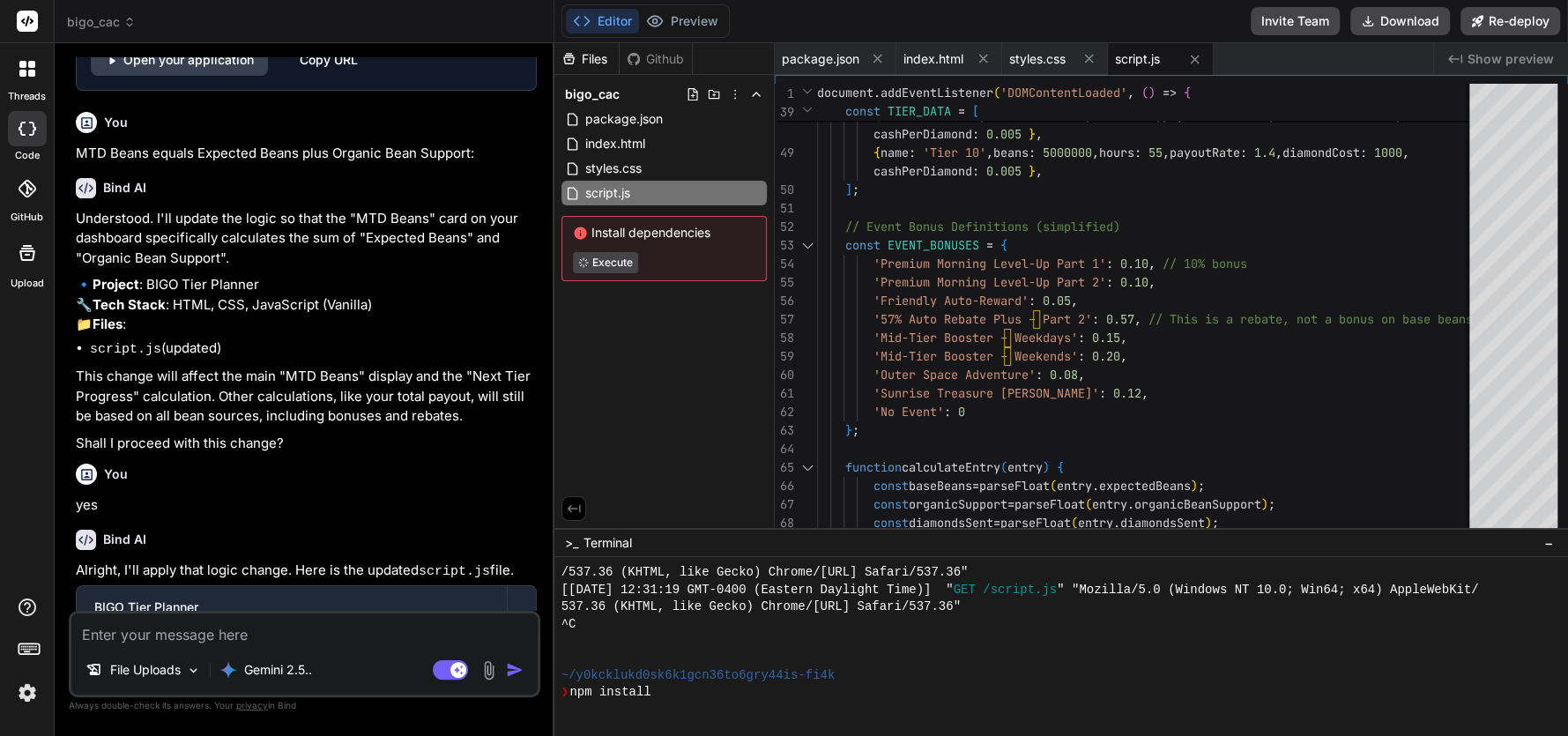
scroll to position [3049, 0]
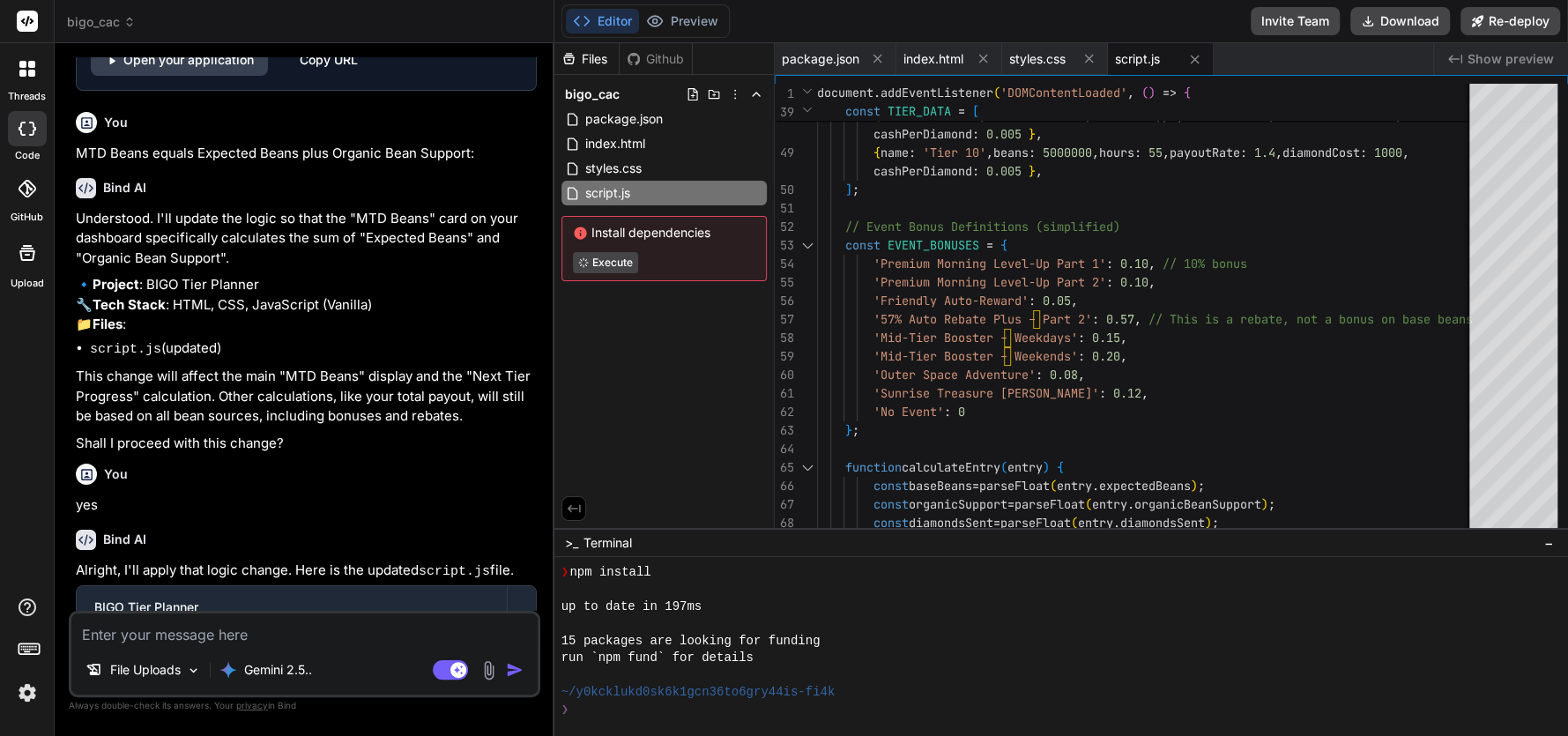
type textarea "x"
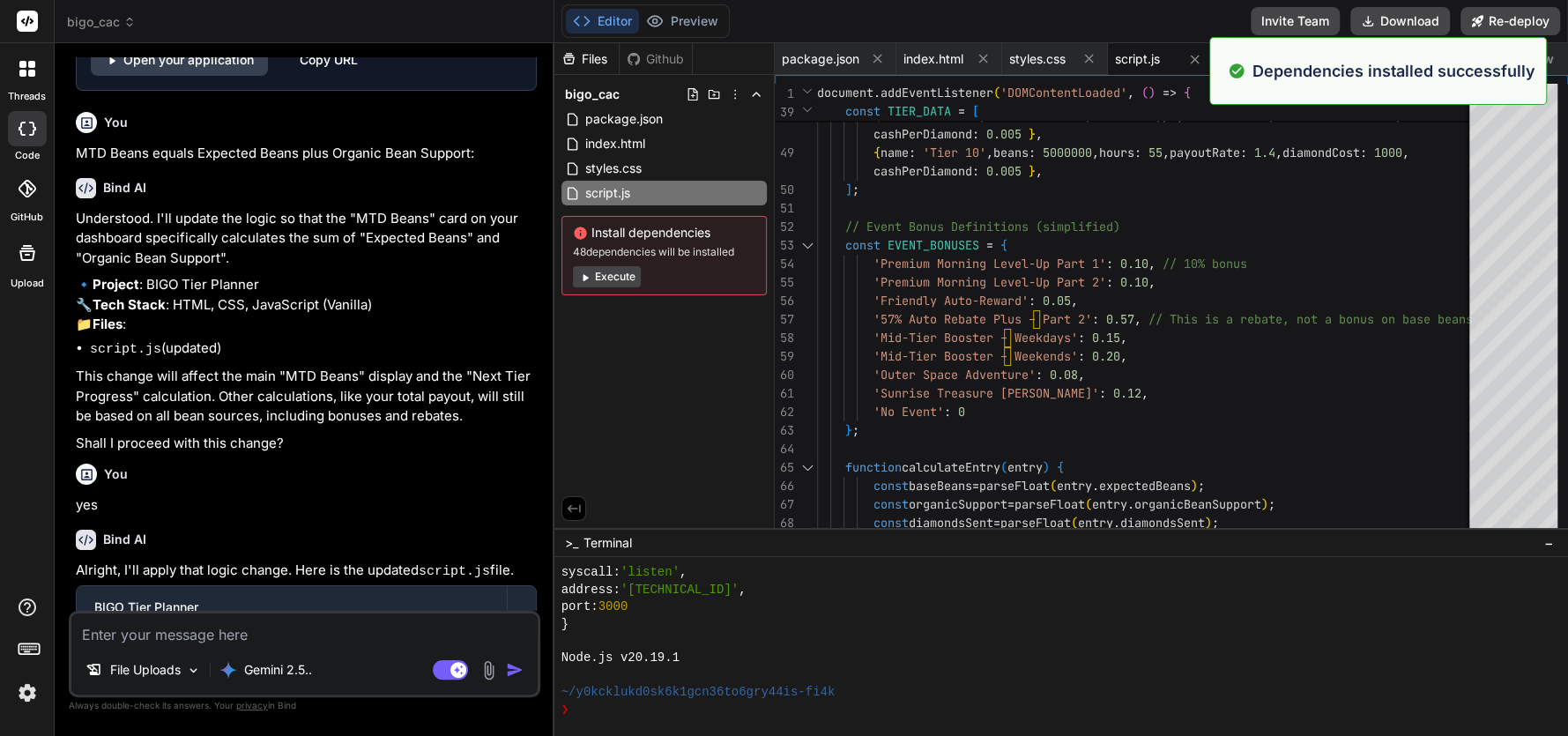
scroll to position [3511, 0]
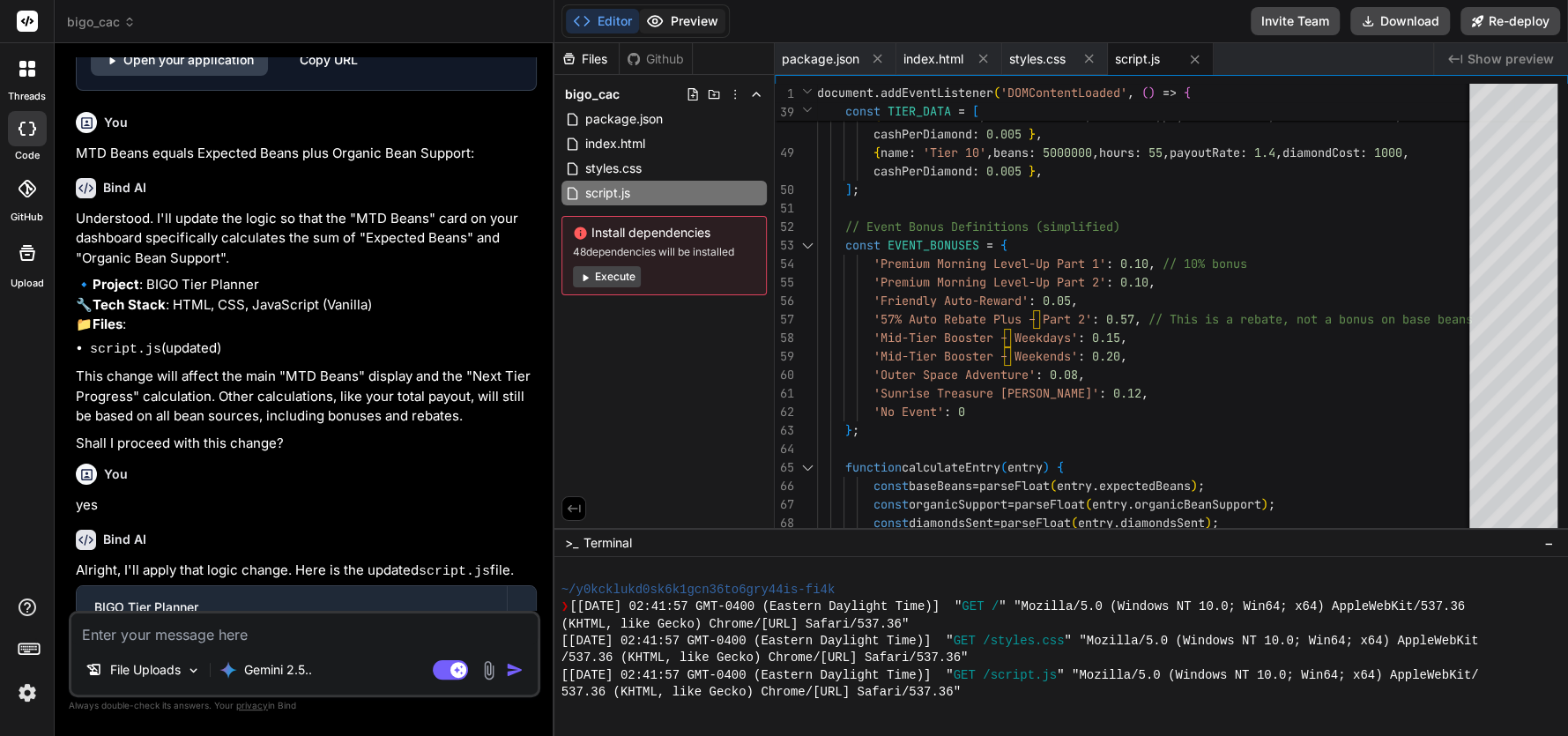
click at [668, 16] on button "Preview" at bounding box center [681, 21] width 87 height 25
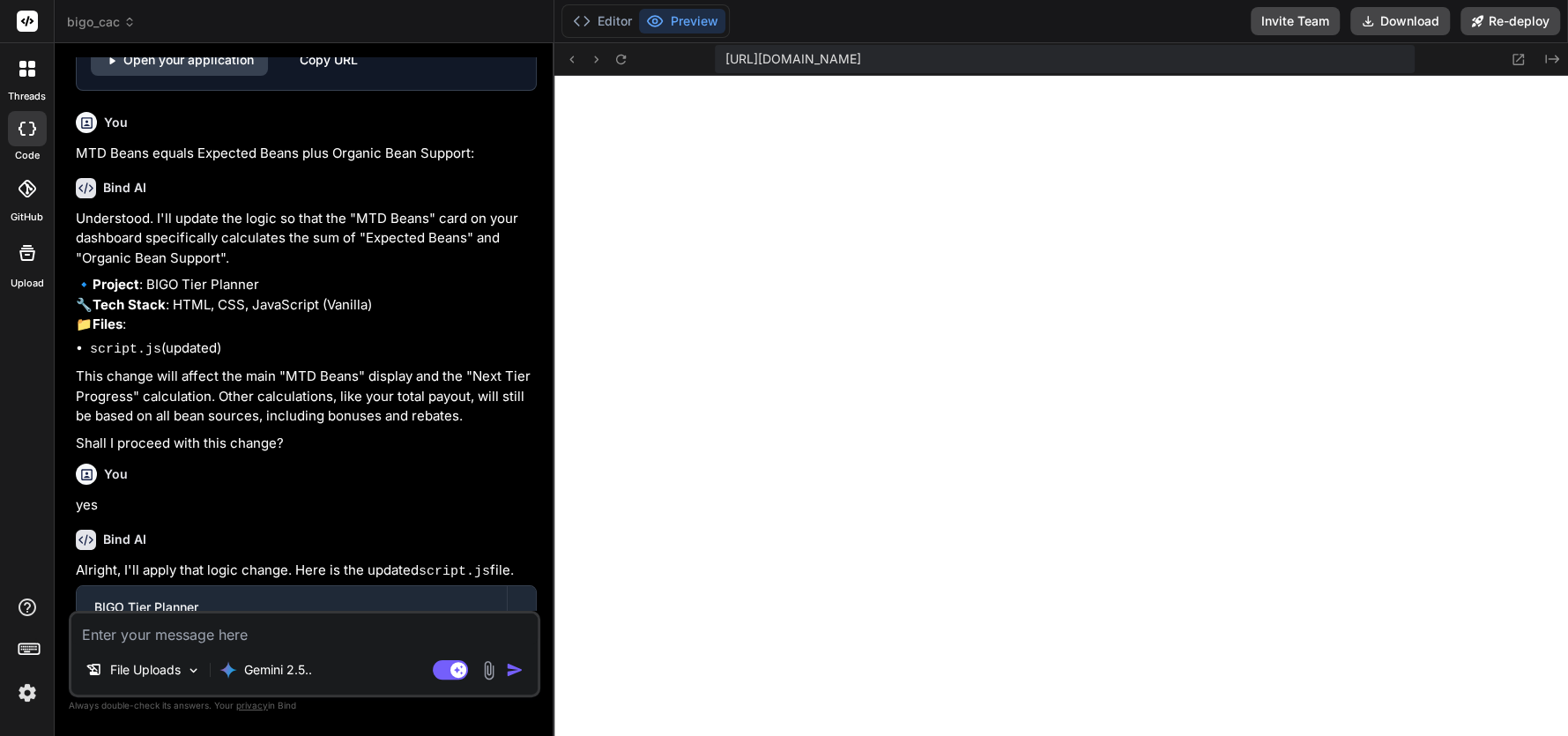
click at [169, 629] on textarea at bounding box center [304, 629] width 466 height 32
type textarea "w"
type textarea "x"
type textarea "wh"
type textarea "x"
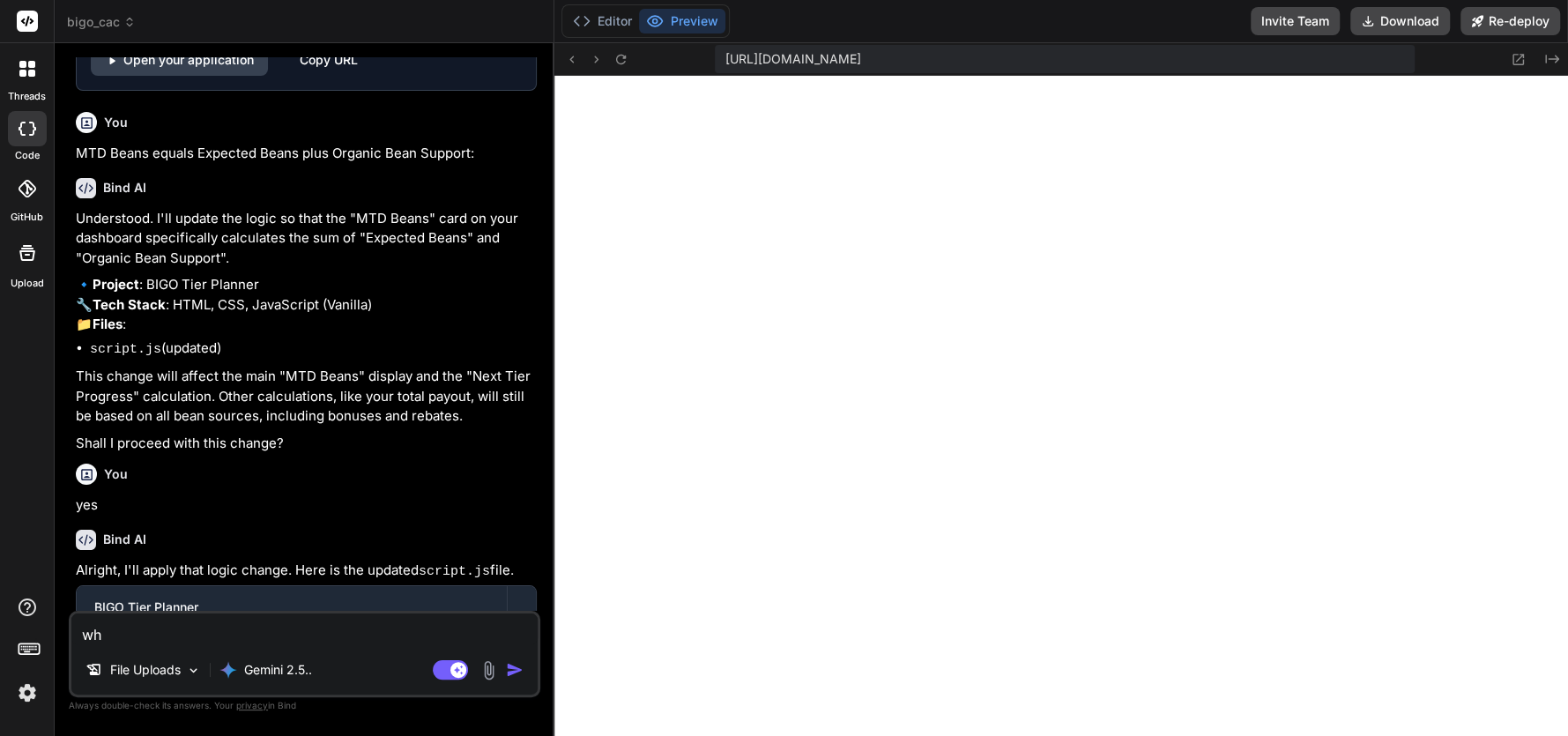
type textarea "wha"
type textarea "x"
type textarea "what"
type textarea "x"
type textarea "what"
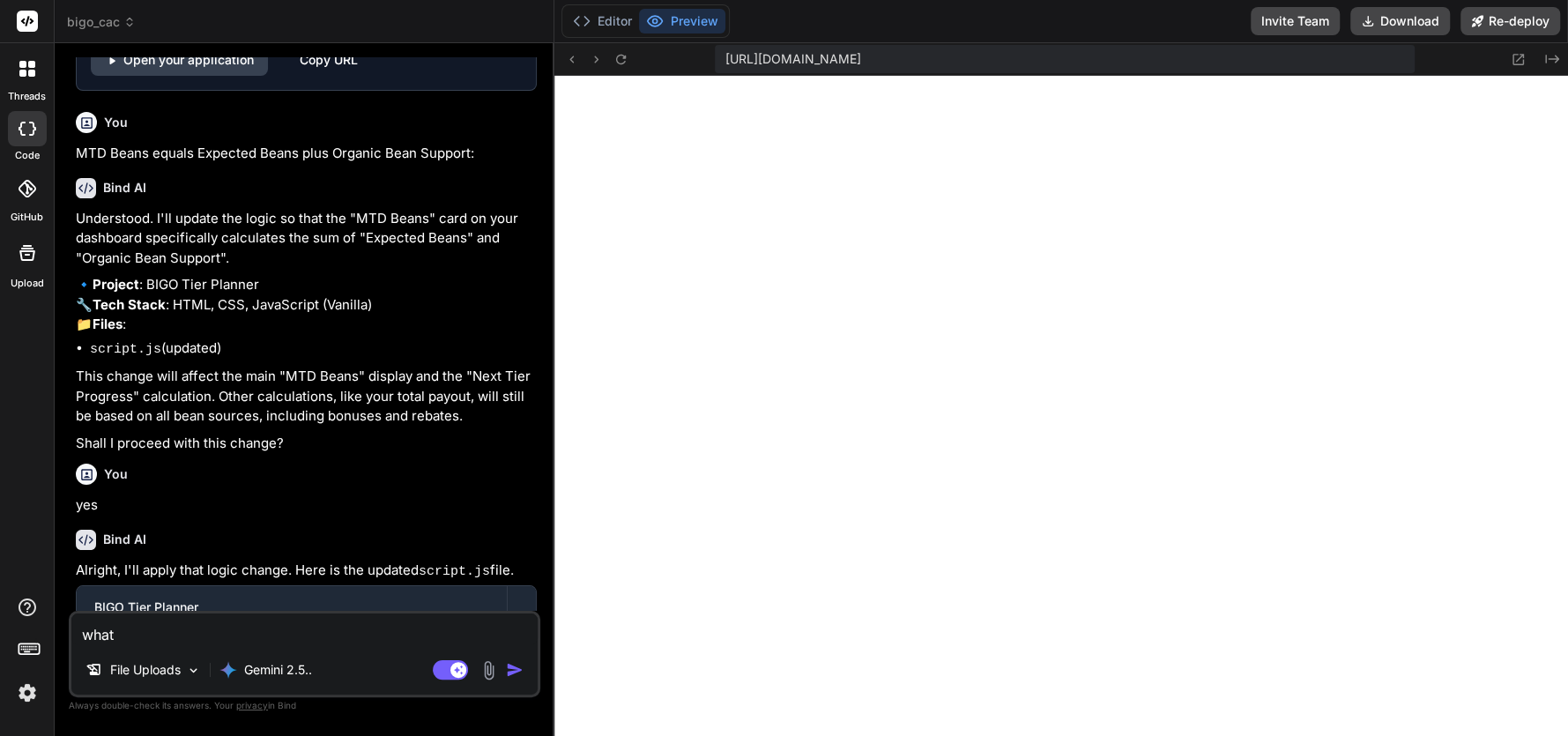
type textarea "x"
type textarea "what i"
type textarea "x"
type textarea "what is"
type textarea "x"
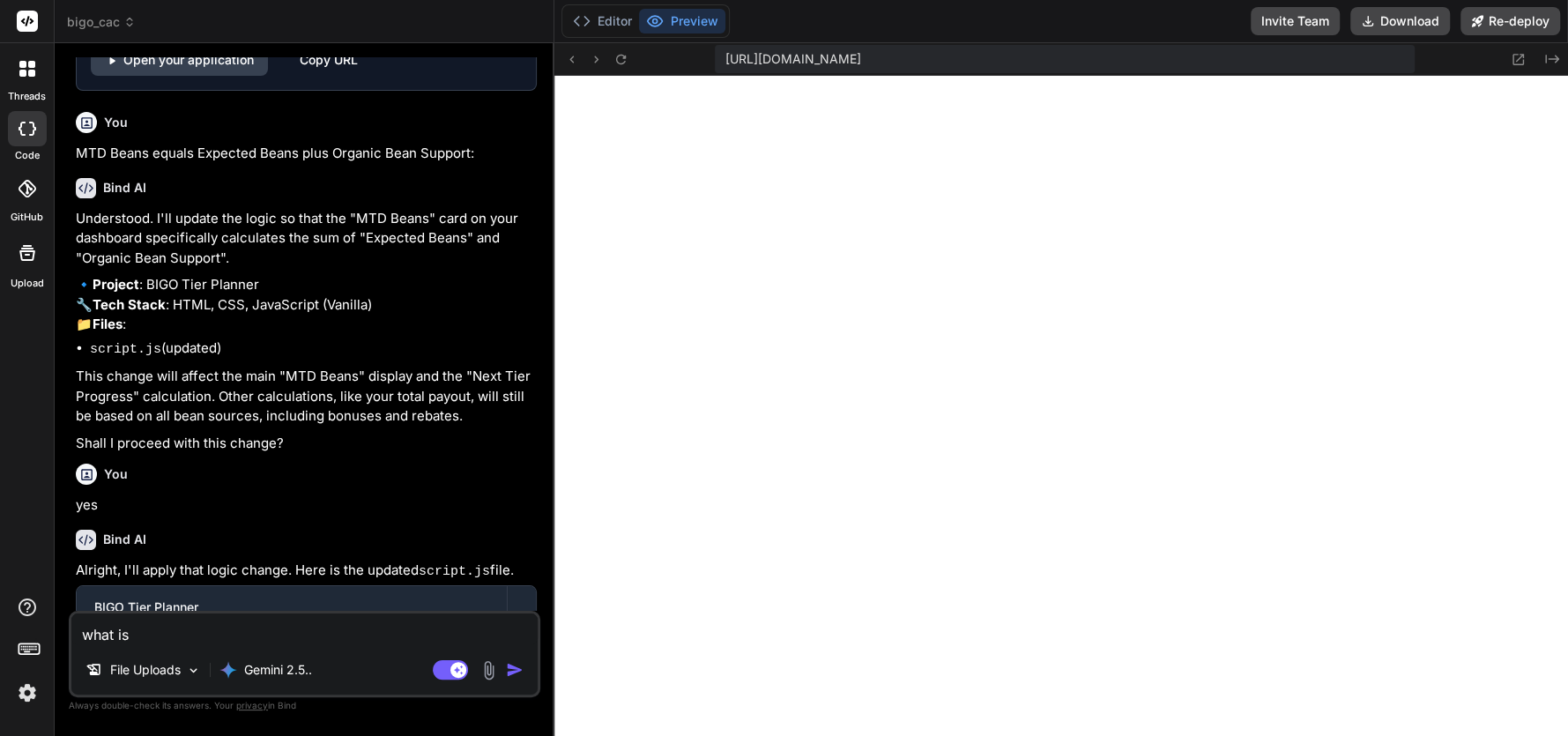
type textarea "what is"
type textarea "x"
type textarea "what is t"
type textarea "x"
type textarea "what is th"
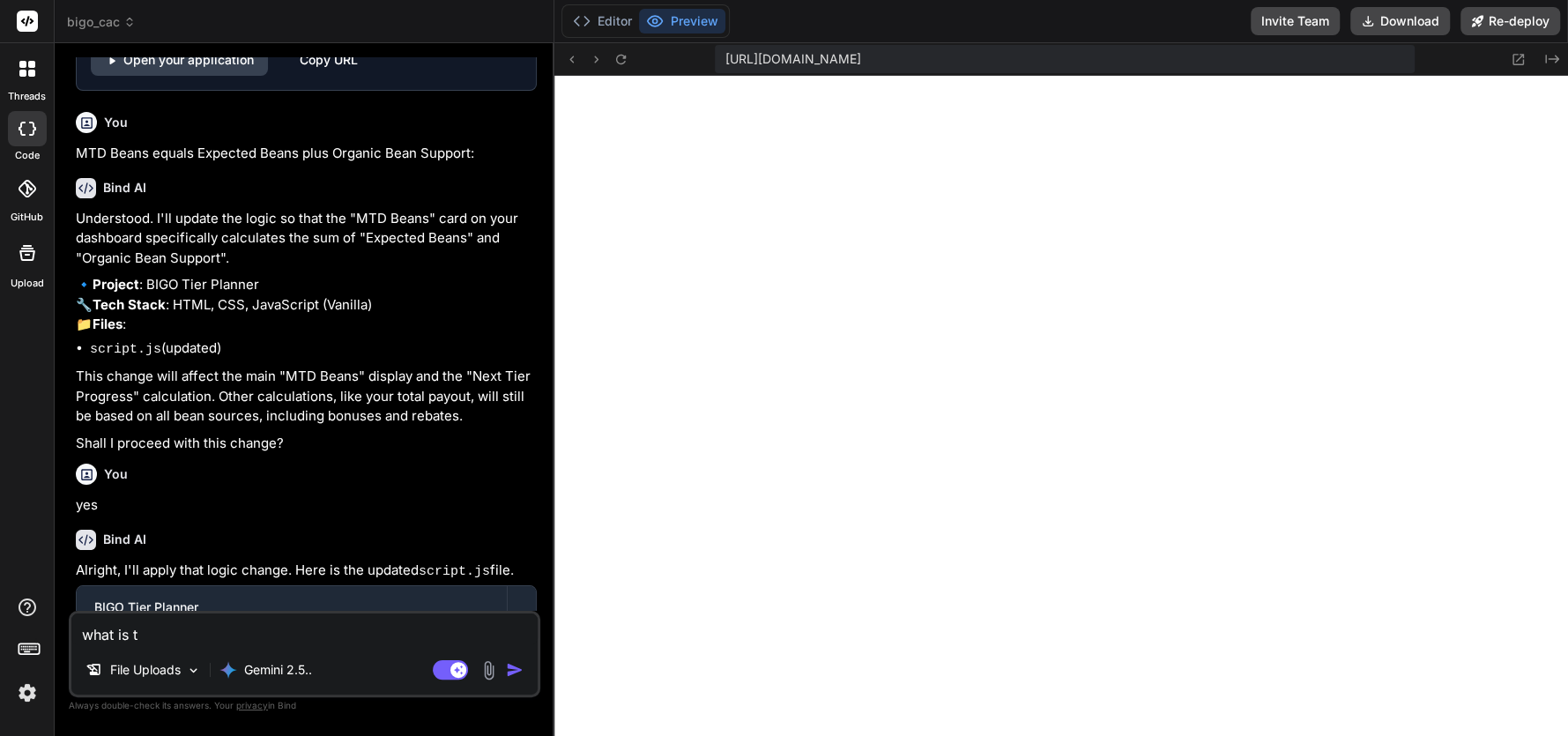
type textarea "x"
type textarea "what is the"
type textarea "x"
type textarea "what is the"
type textarea "x"
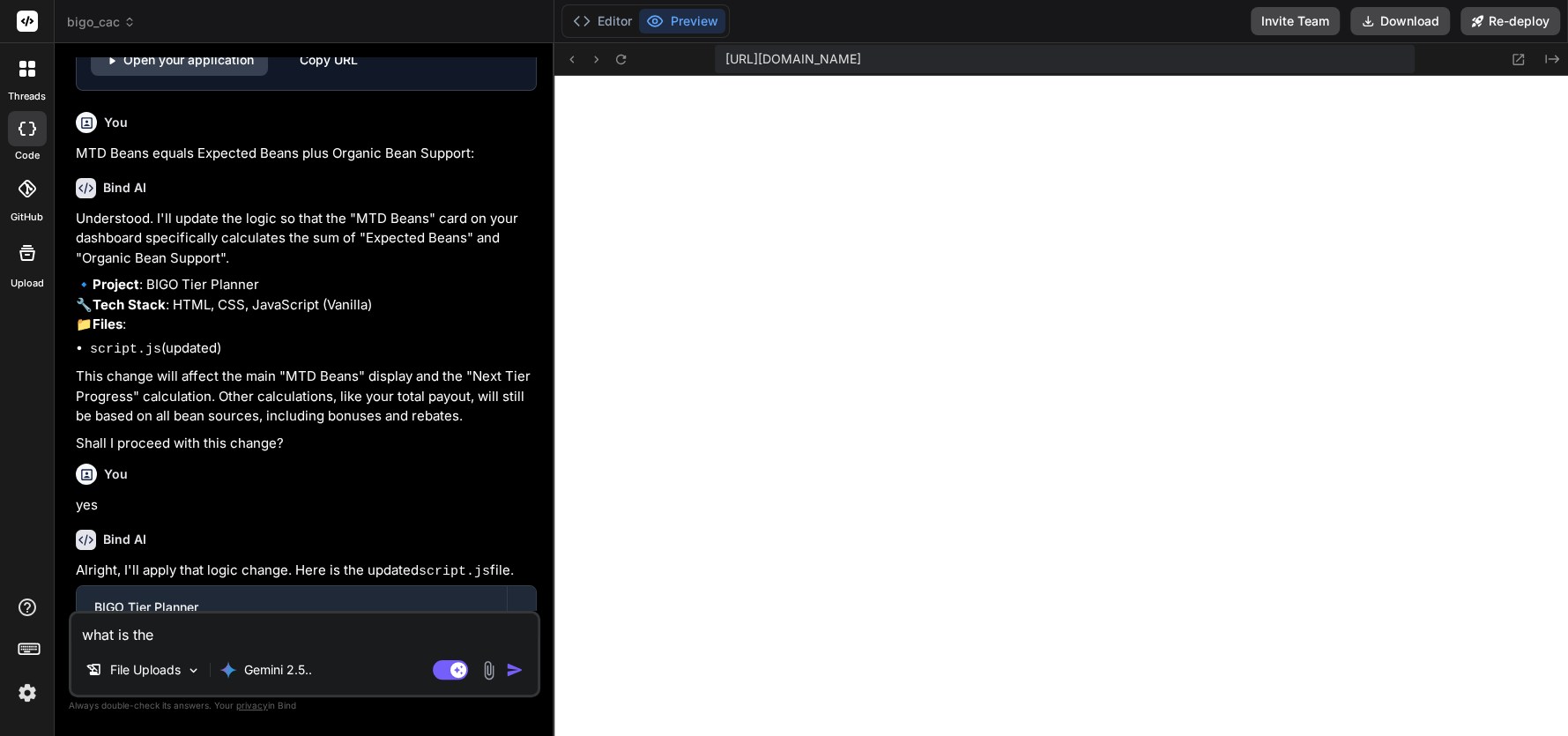
type textarea "what is the f"
type textarea "x"
type textarea "what is the fo"
type textarea "x"
type textarea "what is the for"
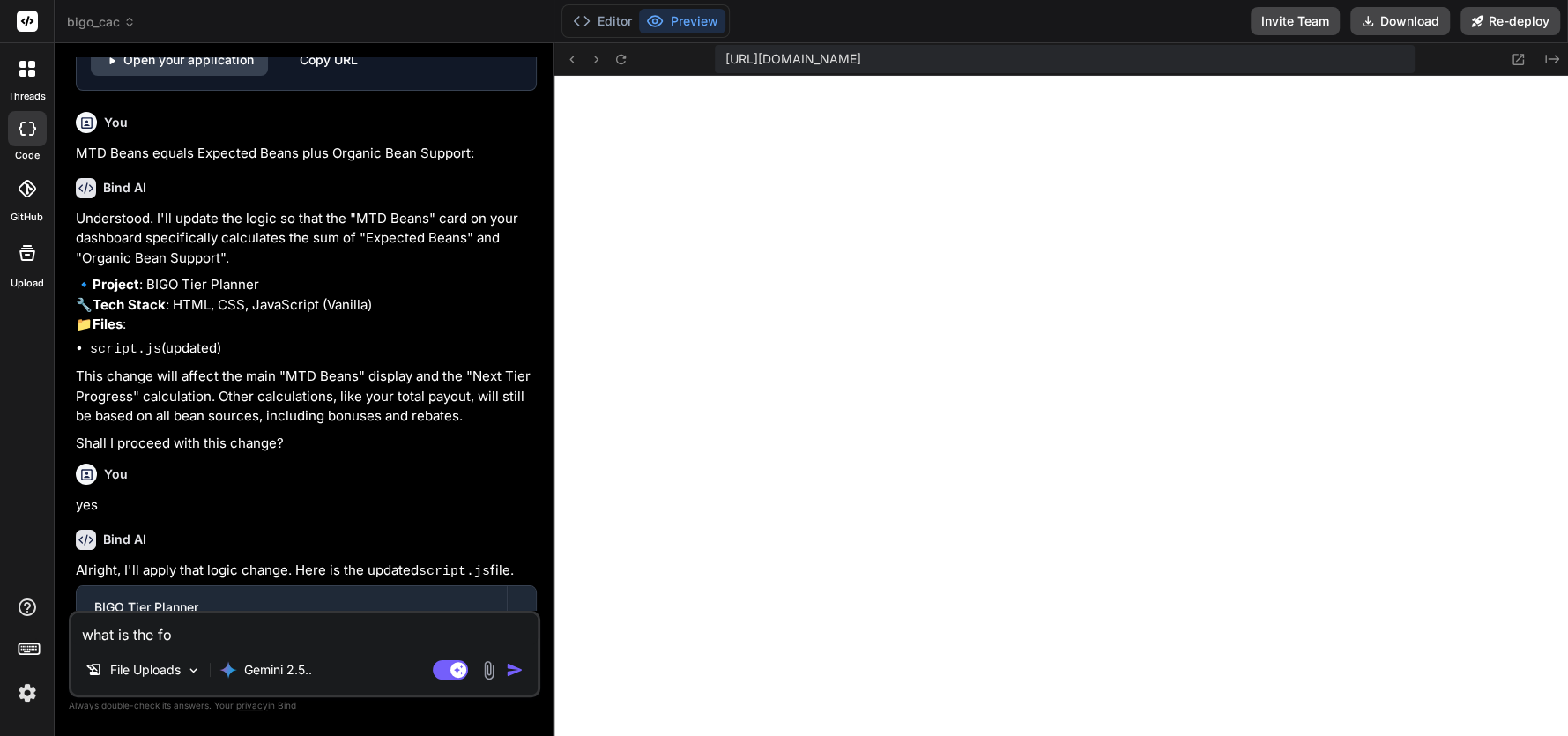
type textarea "x"
type textarea "what is the form"
type textarea "x"
type textarea "what is the formu"
type textarea "x"
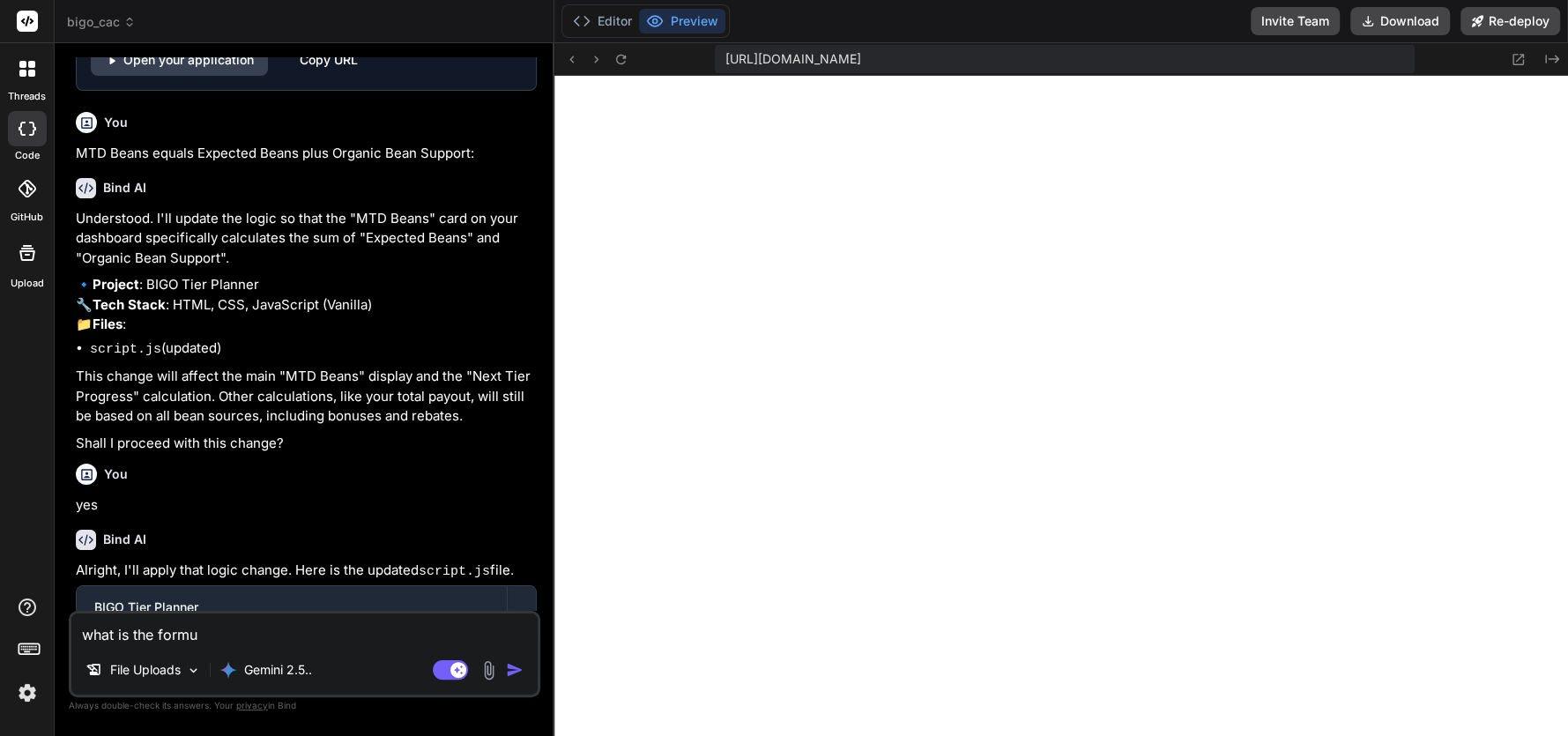
type textarea "what is the formul"
type textarea "x"
type textarea "what is the formula"
type textarea "x"
type textarea "what is the formula"
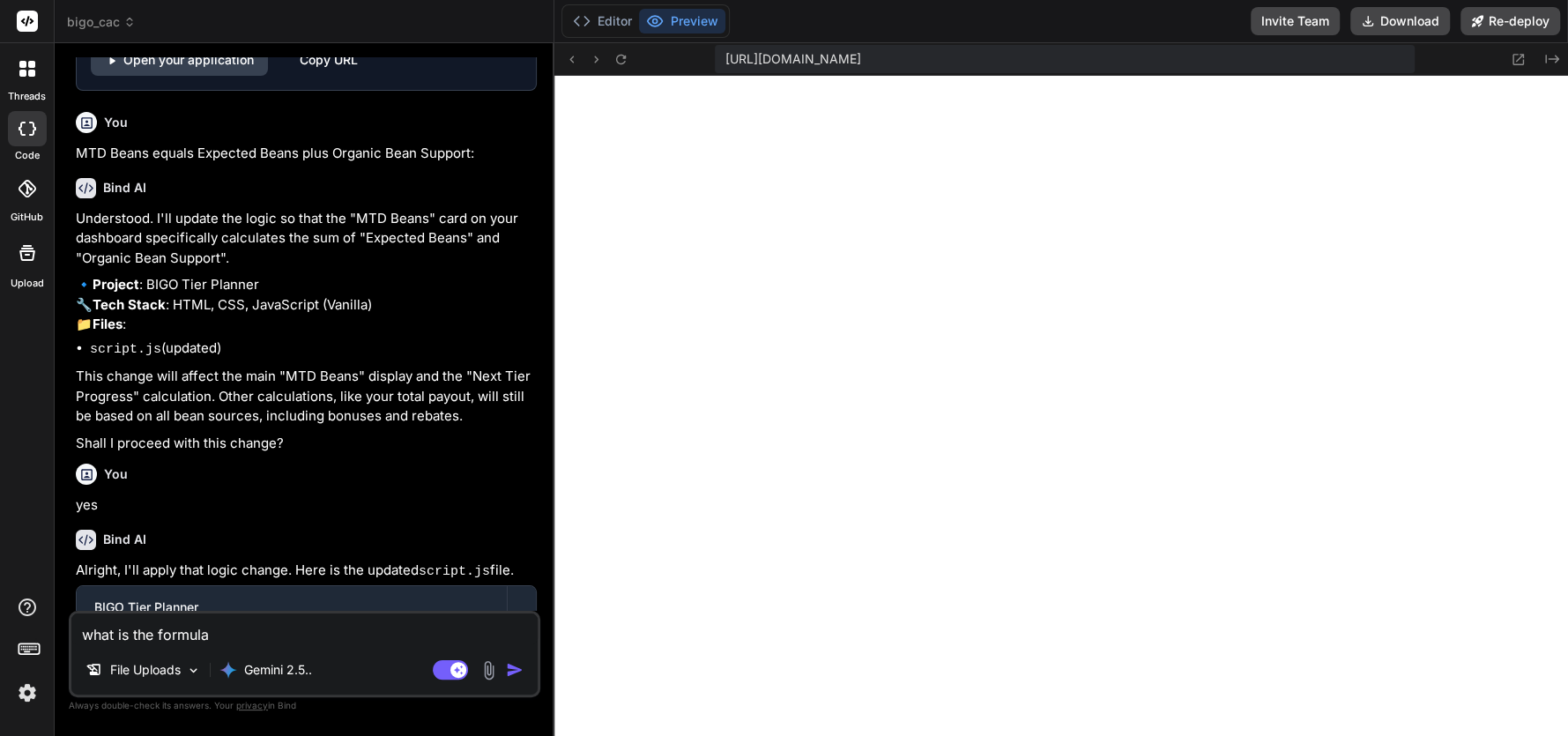
type textarea "x"
type textarea "what is the formula u"
type textarea "x"
type textarea "what is the formula us"
type textarea "x"
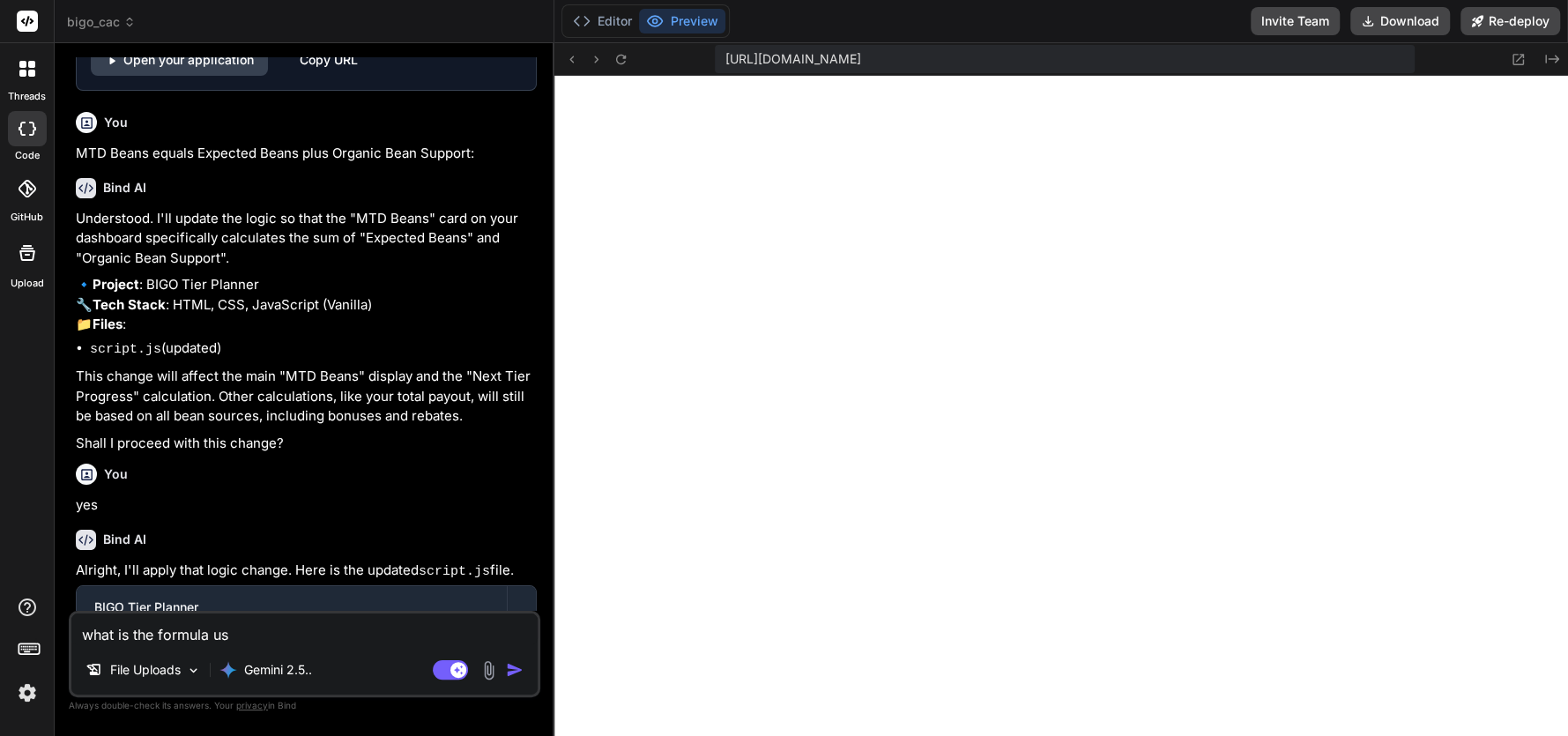
type textarea "what is the formula use"
type textarea "x"
type textarea "what is the formula used"
type textarea "x"
type textarea "what is the formula used"
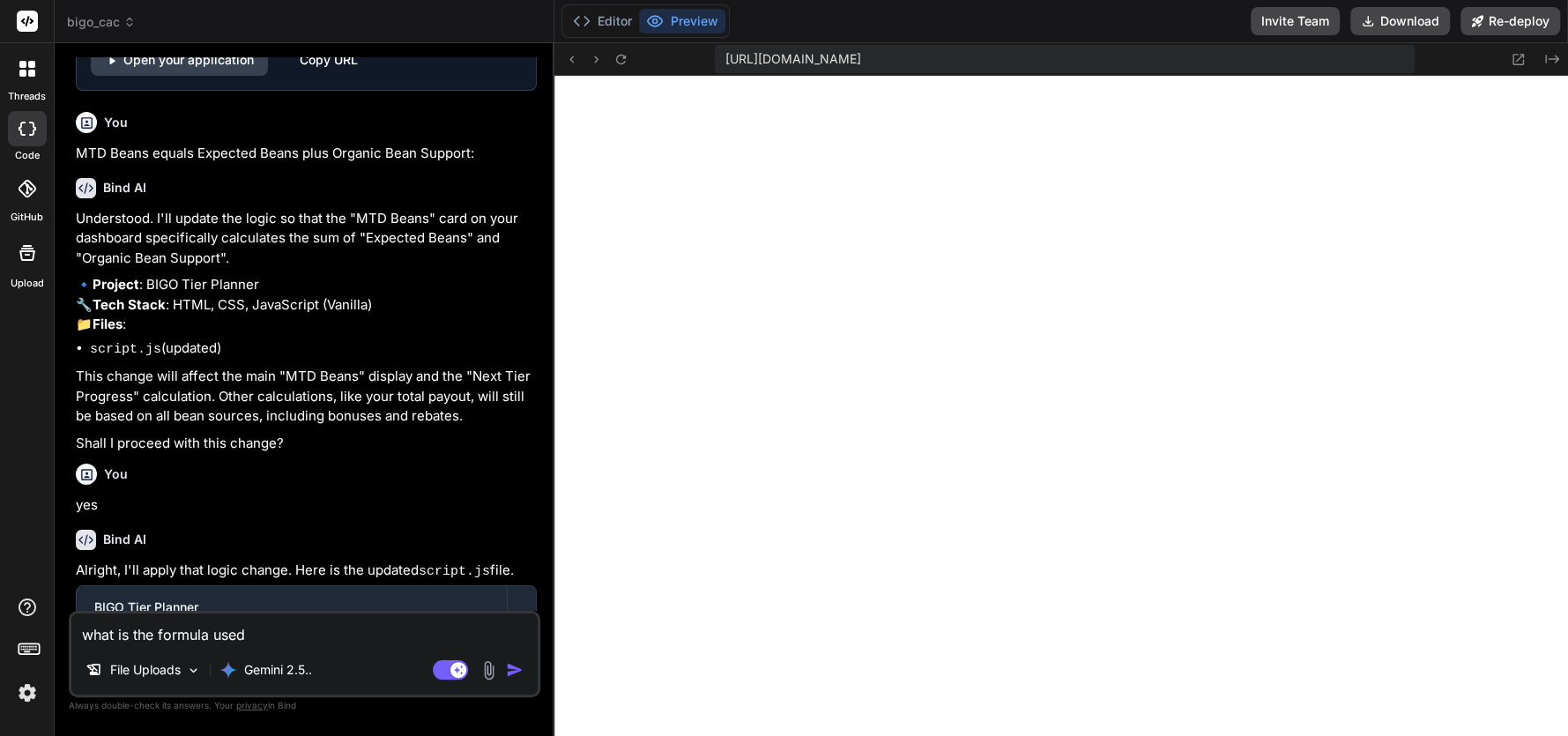
type textarea "x"
type textarea "what is the formula used f"
type textarea "x"
type textarea "what is the formula used fo"
type textarea "x"
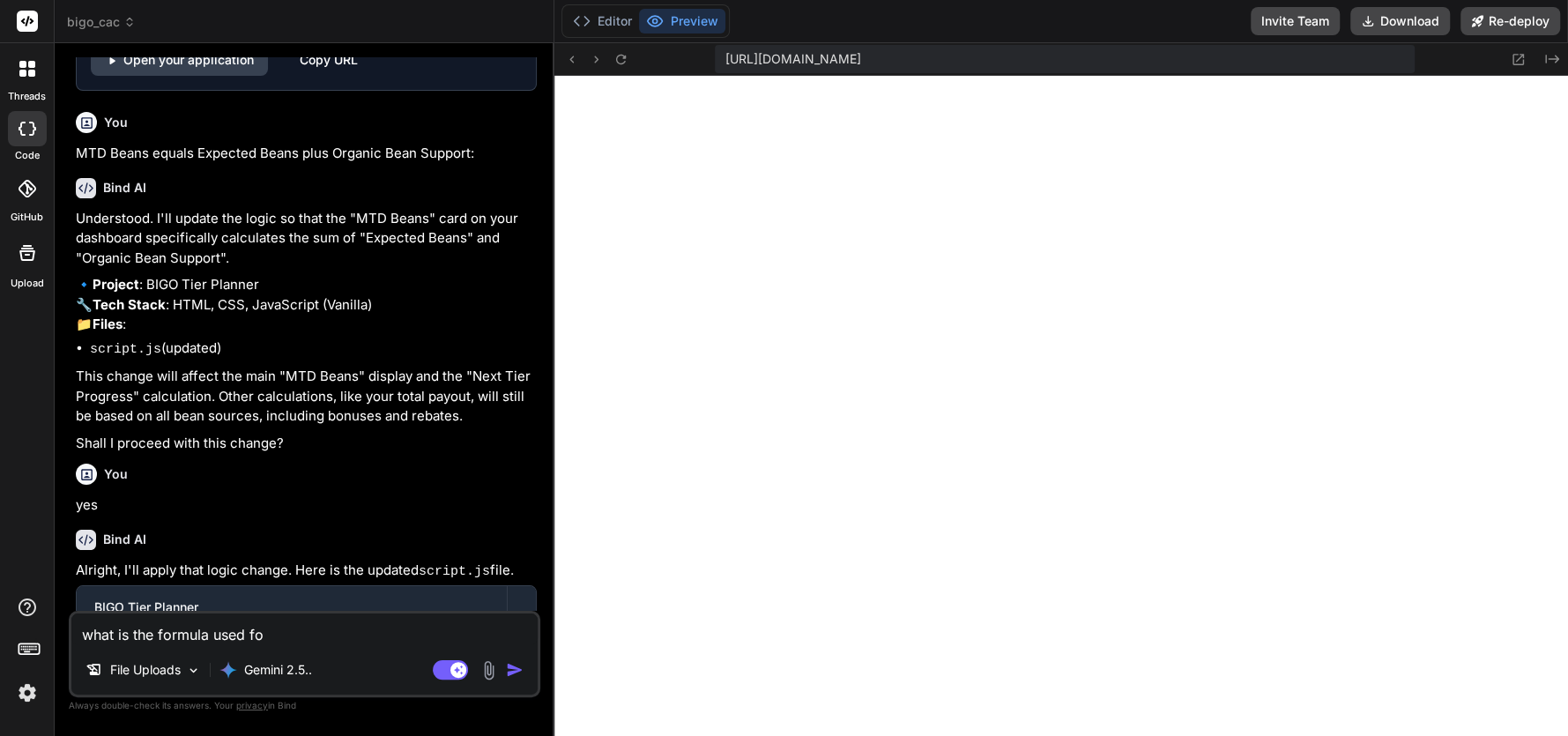
type textarea "what is the formula used for"
type textarea "x"
type textarea "what is the formula used for"
type textarea "x"
type textarea "what is the formula used for c"
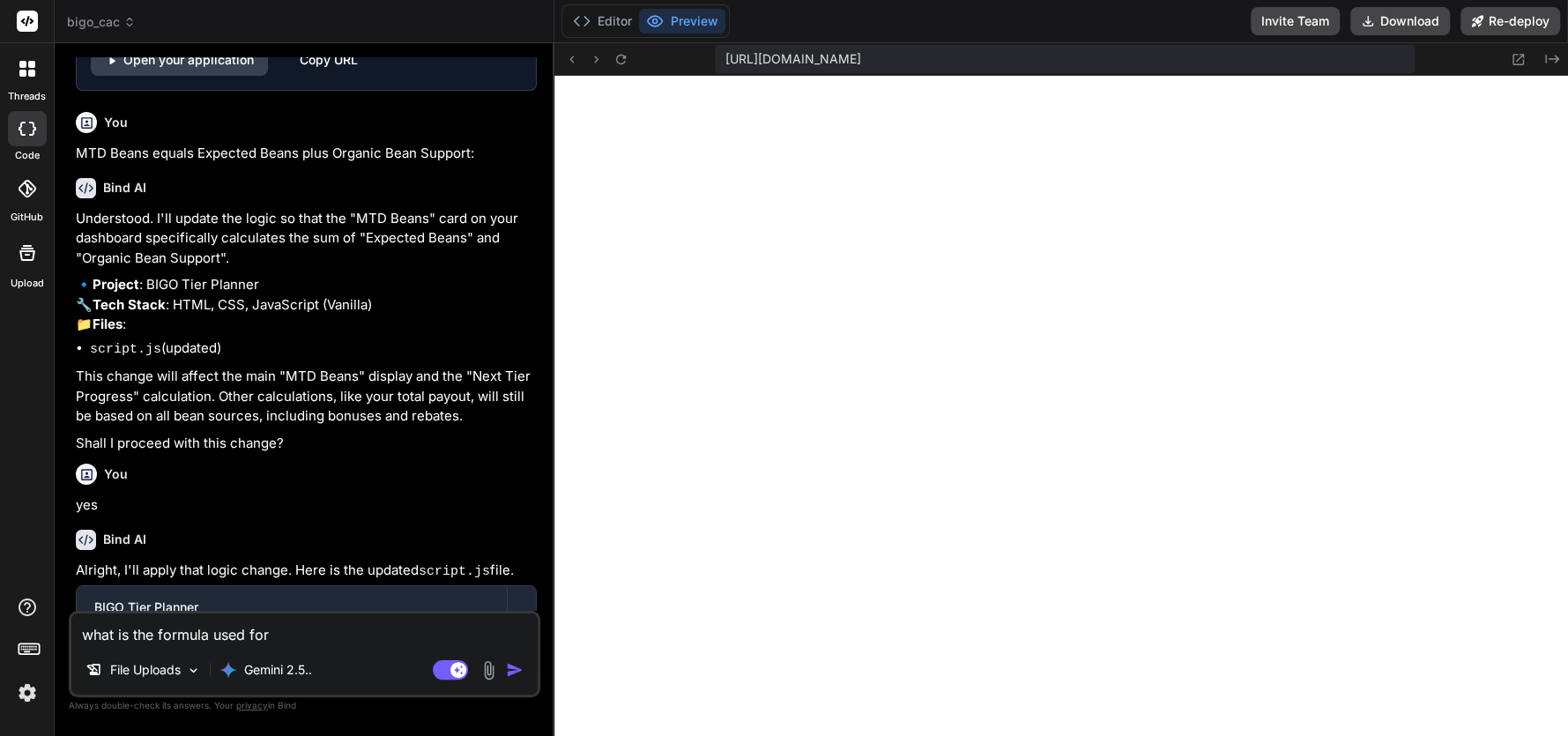
type textarea "x"
type textarea "what is the formula used for ca"
type textarea "x"
type textarea "what is the formula used for cas"
type textarea "x"
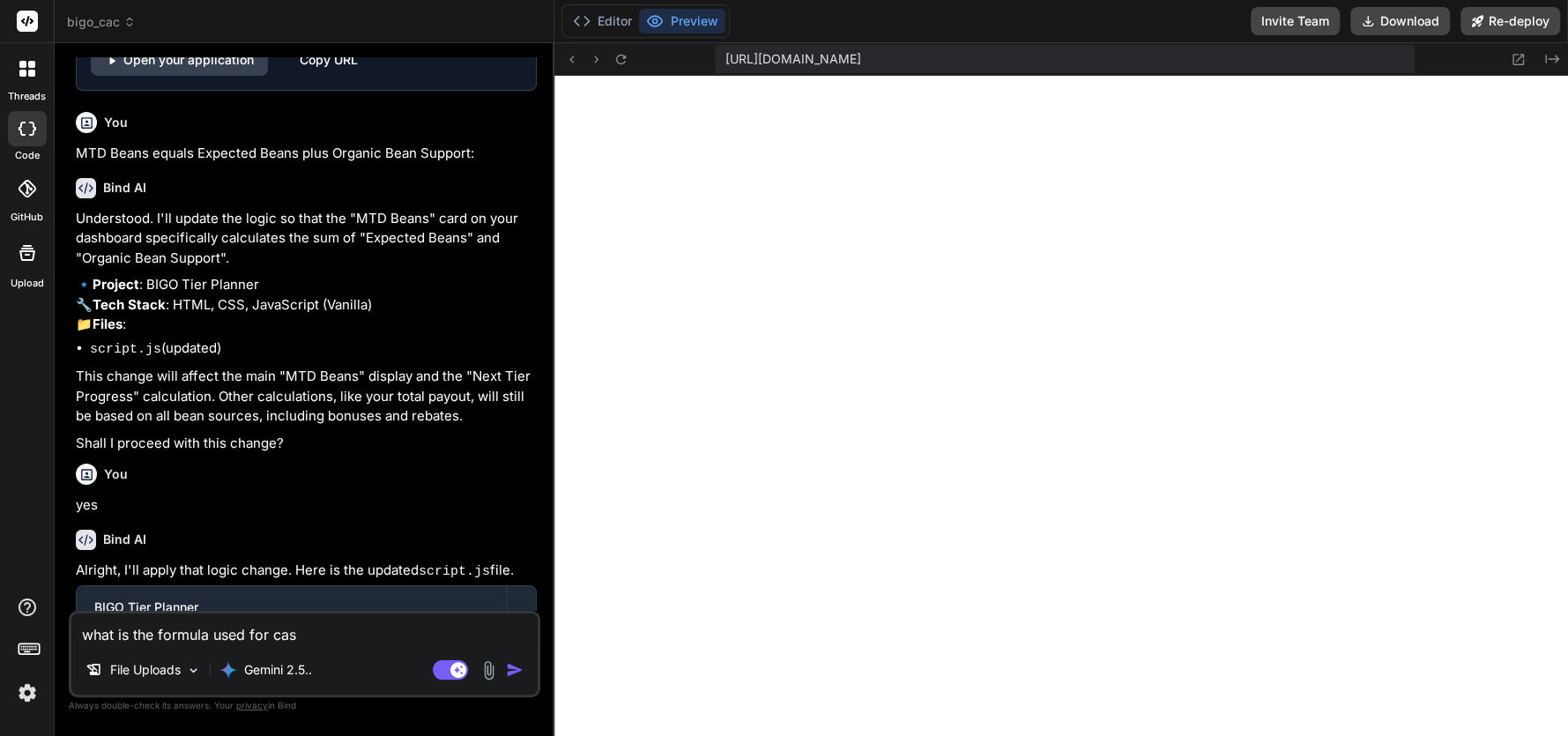
type textarea "what is the formula used for cash"
type textarea "x"
type textarea "what is the formula used for cashi"
type textarea "x"
type textarea "what is the formula used for [PERSON_NAME]"
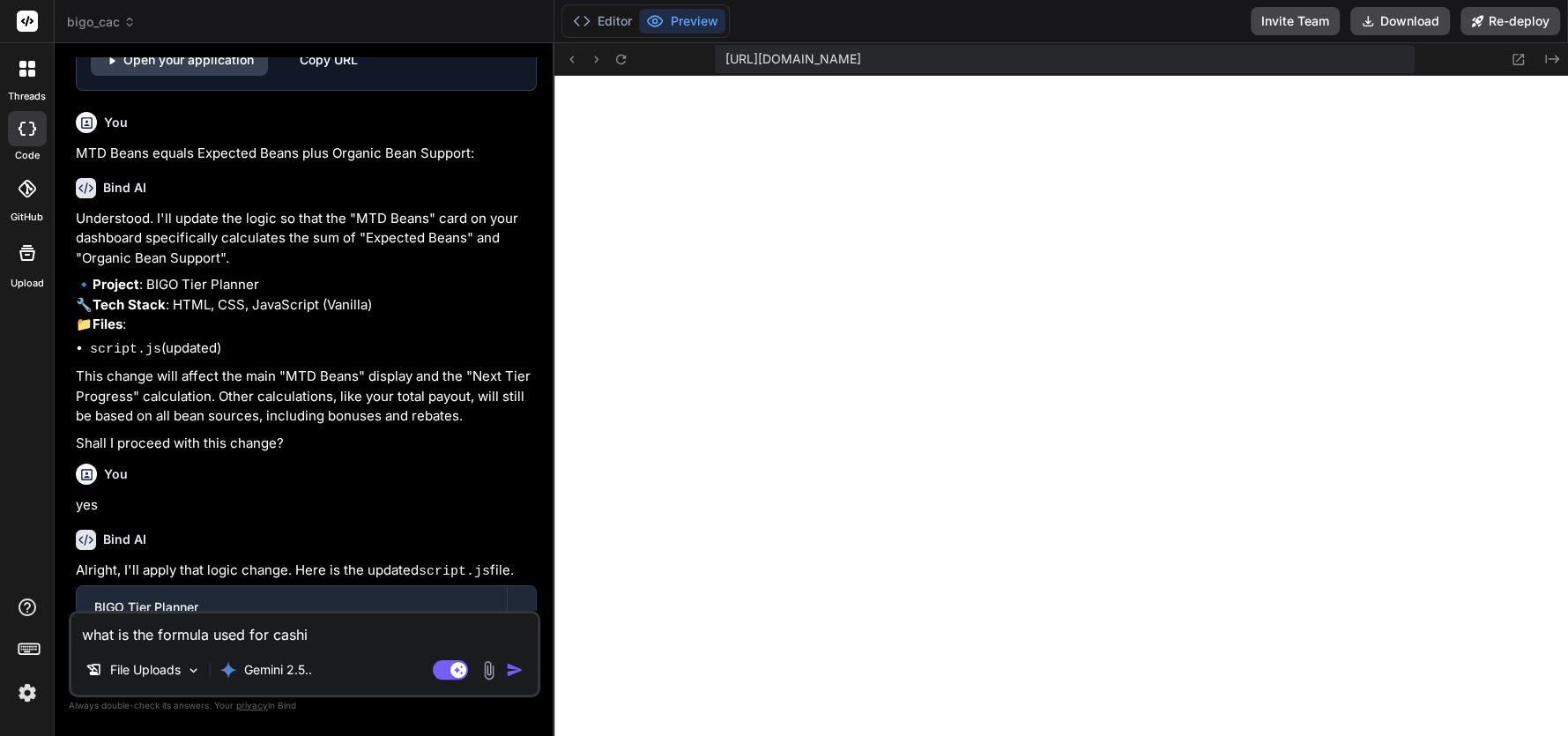
type textarea "x"
type textarea "what is the formula used for cashinv"
type textarea "x"
type textarea "what is the formula used for cashinve"
type textarea "x"
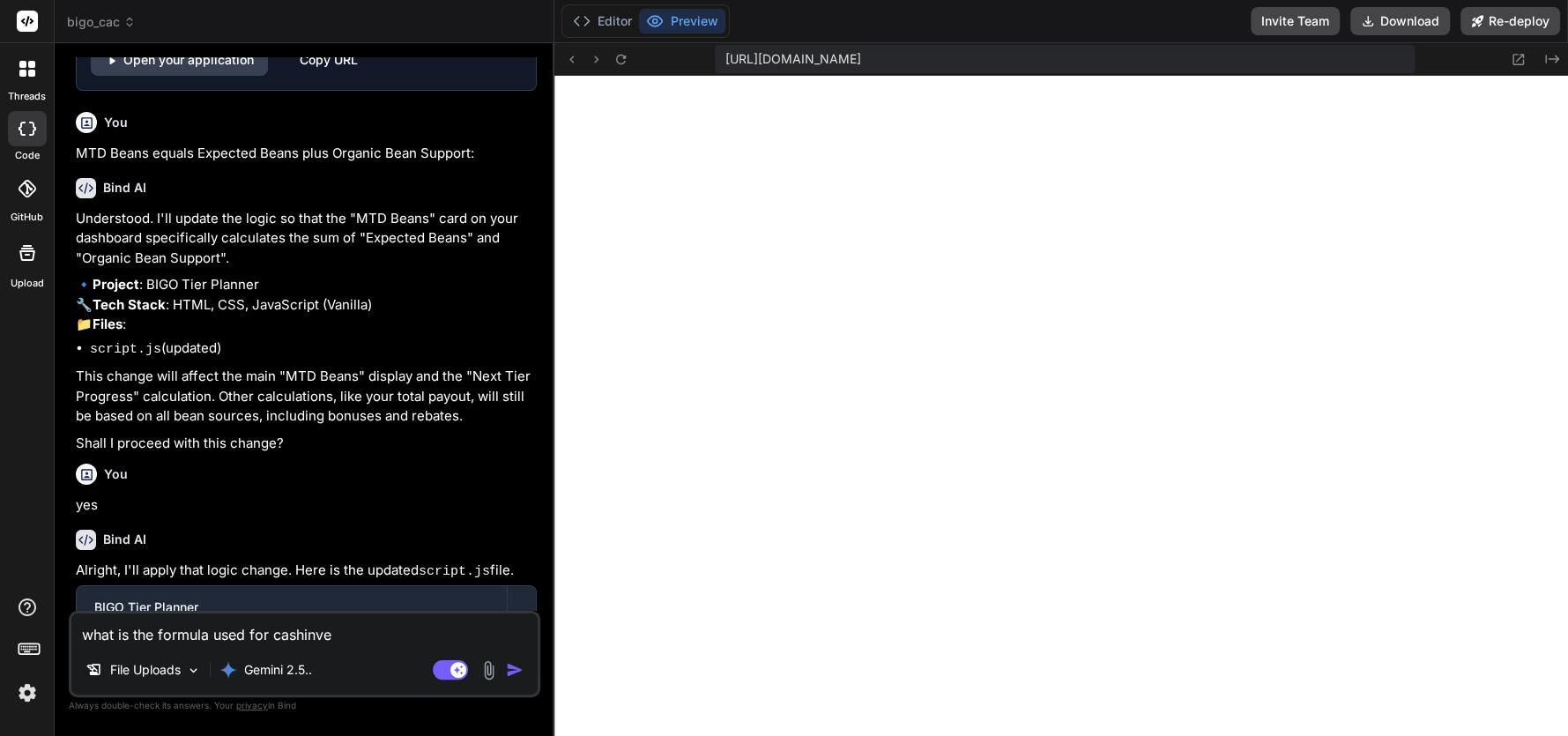
type textarea "what is the formula used for cashinves"
type textarea "x"
type textarea "what is the formula used for cashinvest"
type textarea "x"
type textarea "what is the formula used for cashinveste"
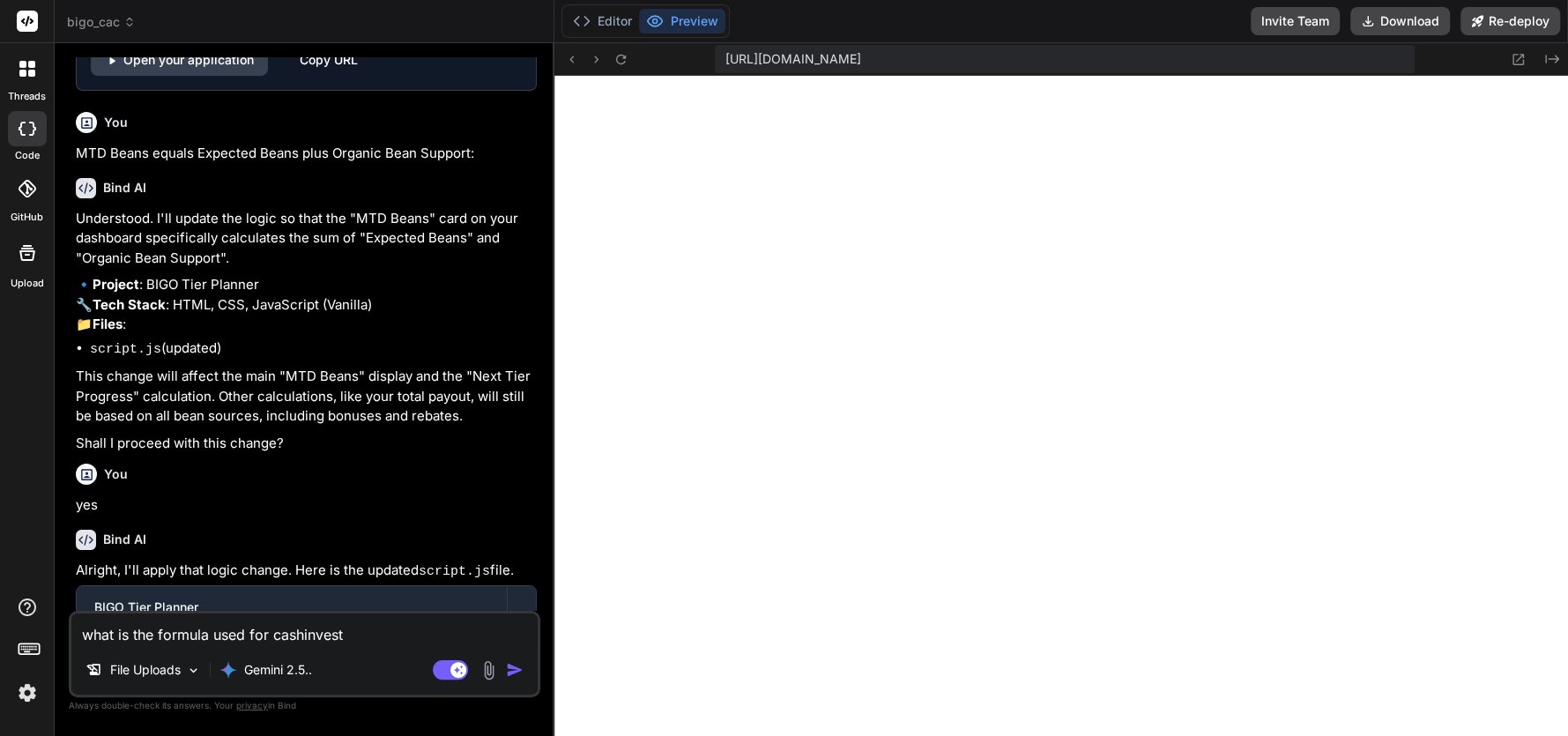
type textarea "x"
type textarea "what is the formula used for cashinvested"
type textarea "x"
type textarea "what is the formula used for cashinvested"
type textarea "x"
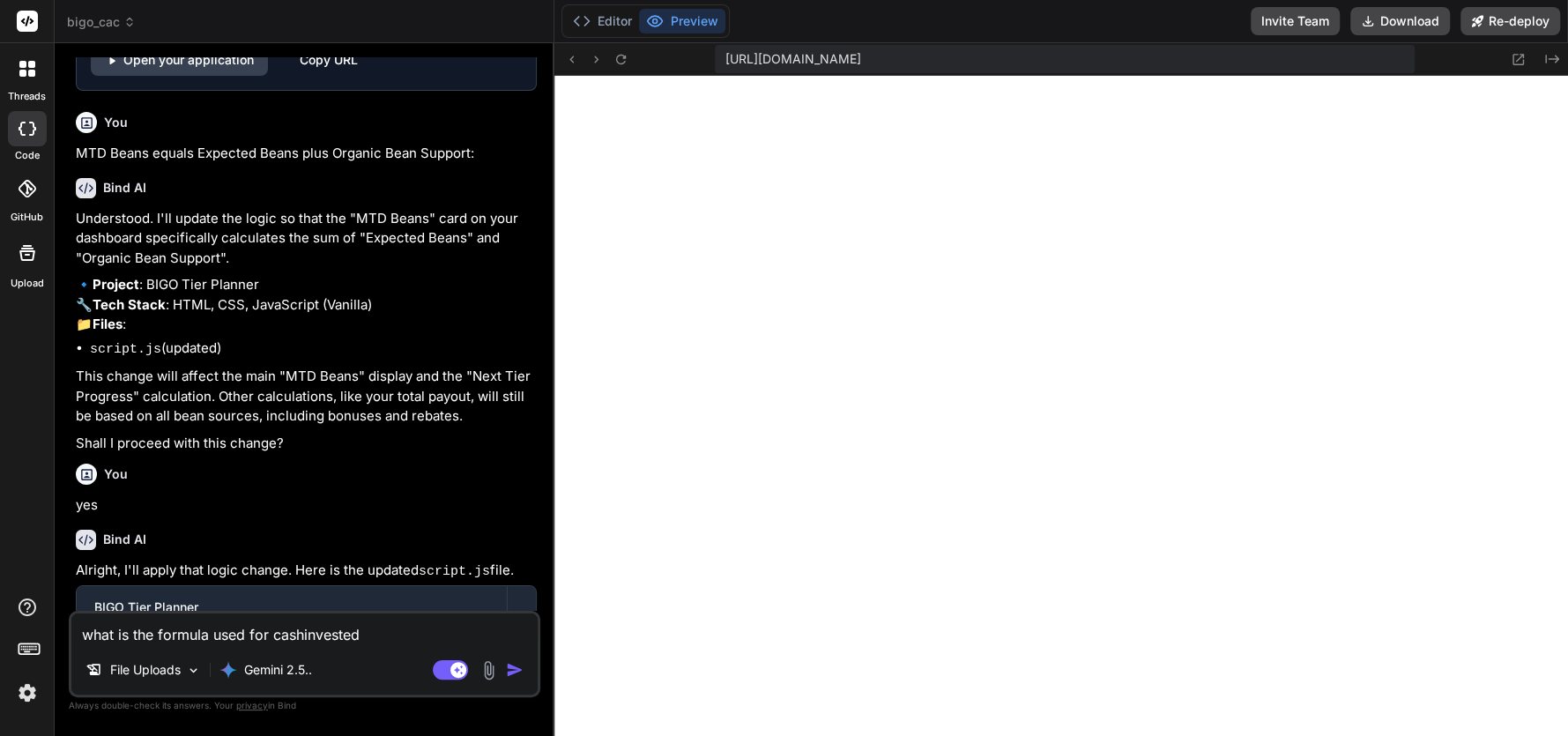
type textarea "what is the formula used for cash invested"
type textarea "x"
type textarea "what is the formula used for cash invested"
click at [517, 663] on img "button" at bounding box center [515, 670] width 18 height 18
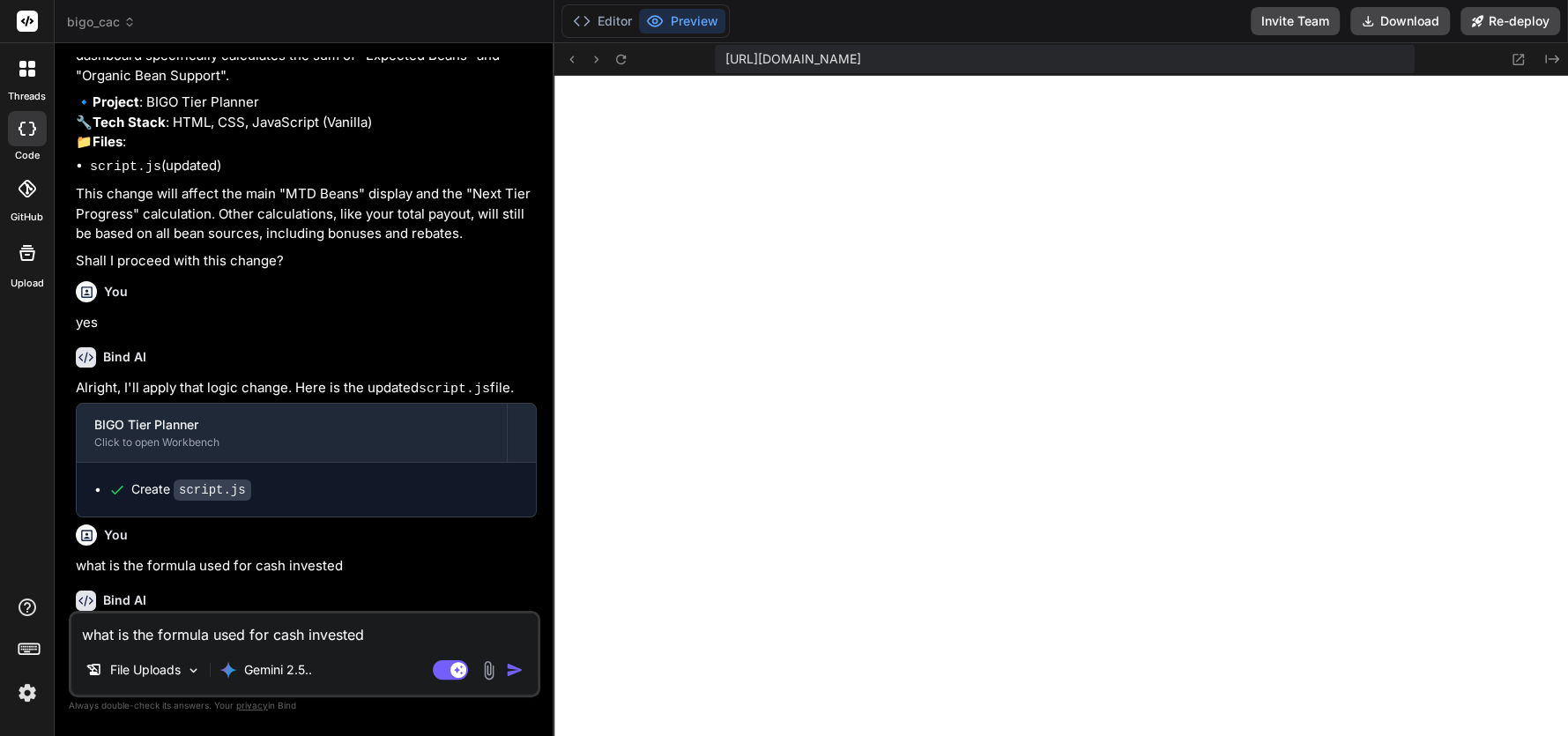
scroll to position [3888, 0]
type textarea "x"
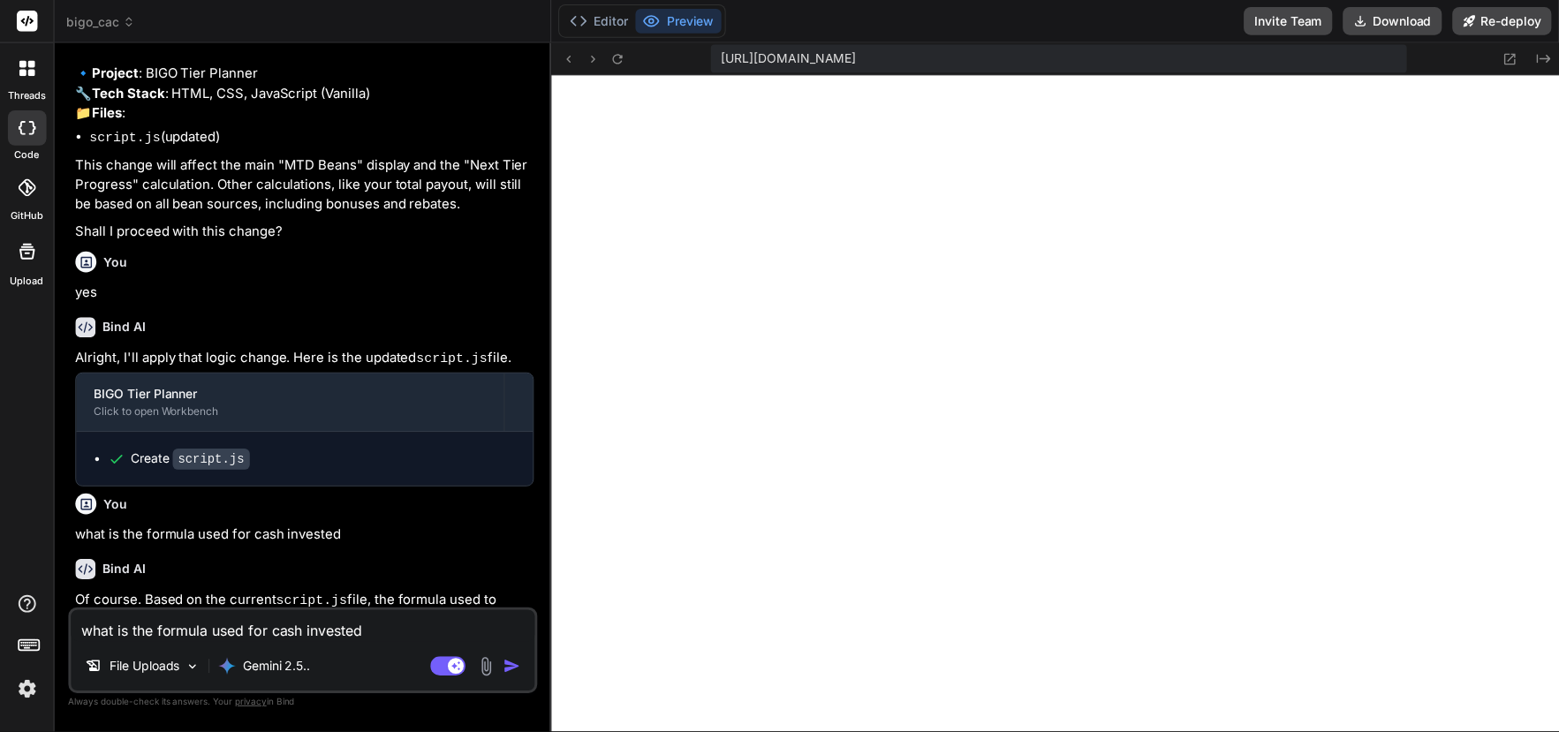
scroll to position [3939, 0]
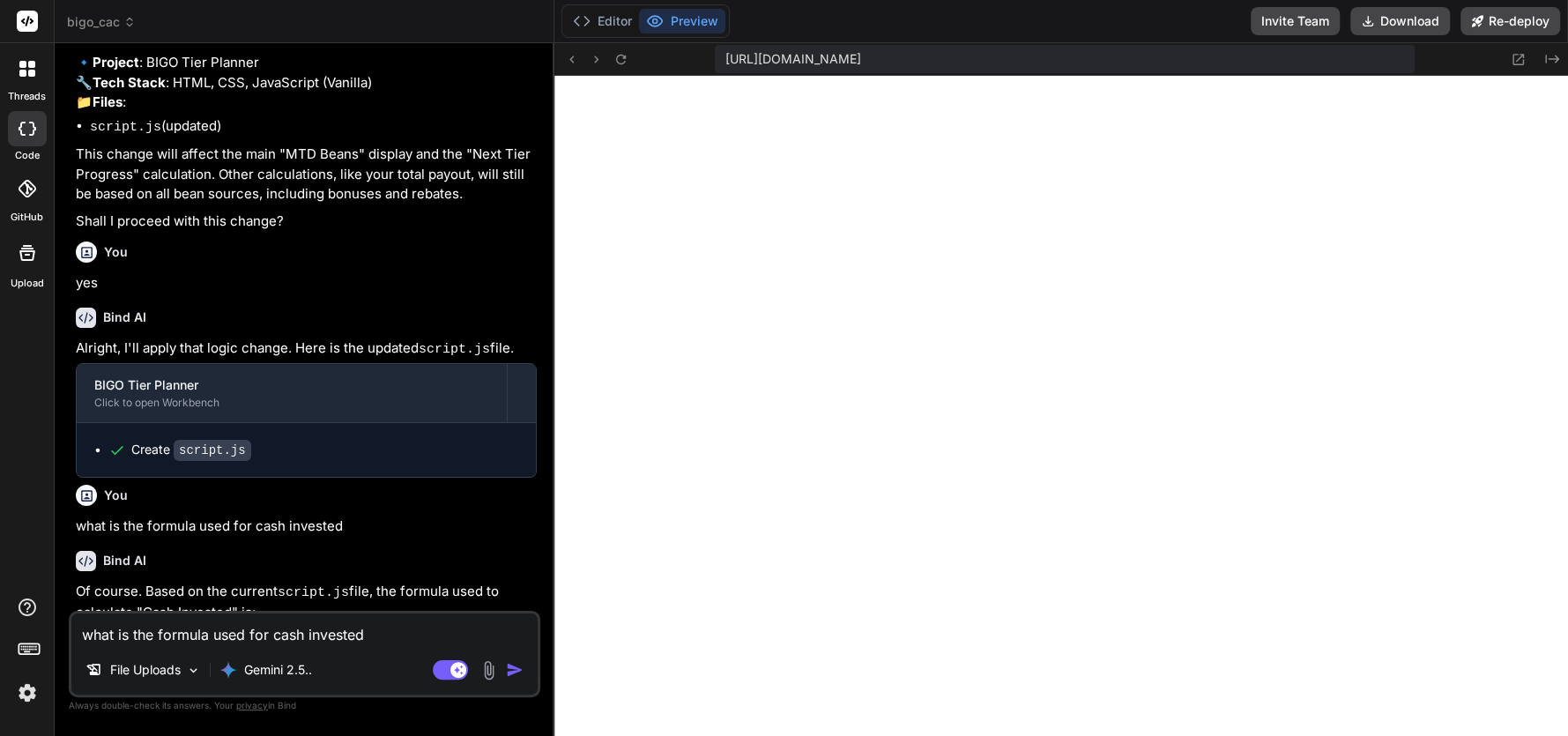
type textarea "[DOMAIN_NAME](); document.body.removeChild(a); URL.revokeObjectURL(url); }); //…"
type textarea "x"
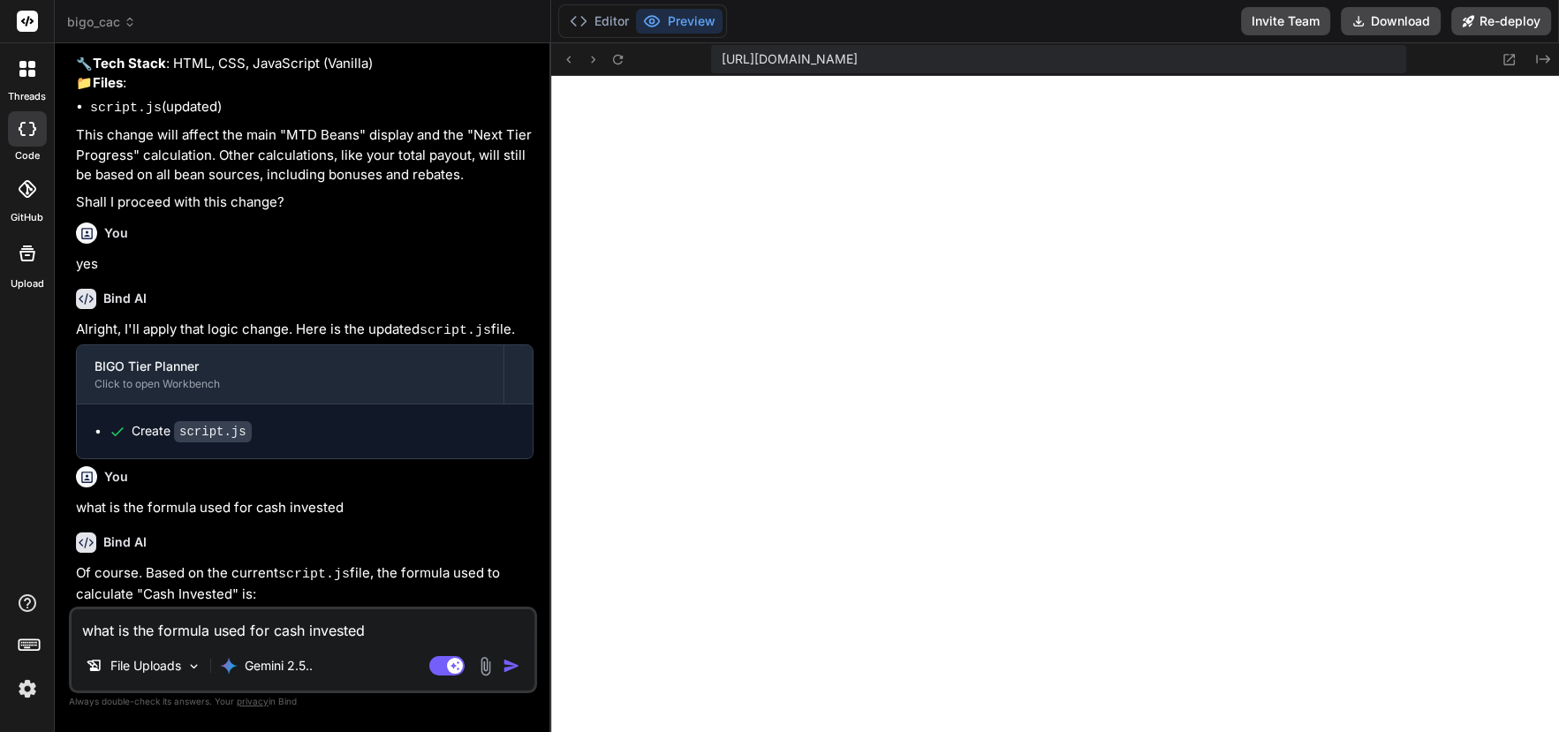
click at [113, 638] on textarea "what is the formula used for cash invested" at bounding box center [303, 626] width 463 height 32
paste textarea "I would like you to create a formula that calculates the total cash invested ba…"
type textarea "I would like you to create a formula that calculates the total cash invested ba…"
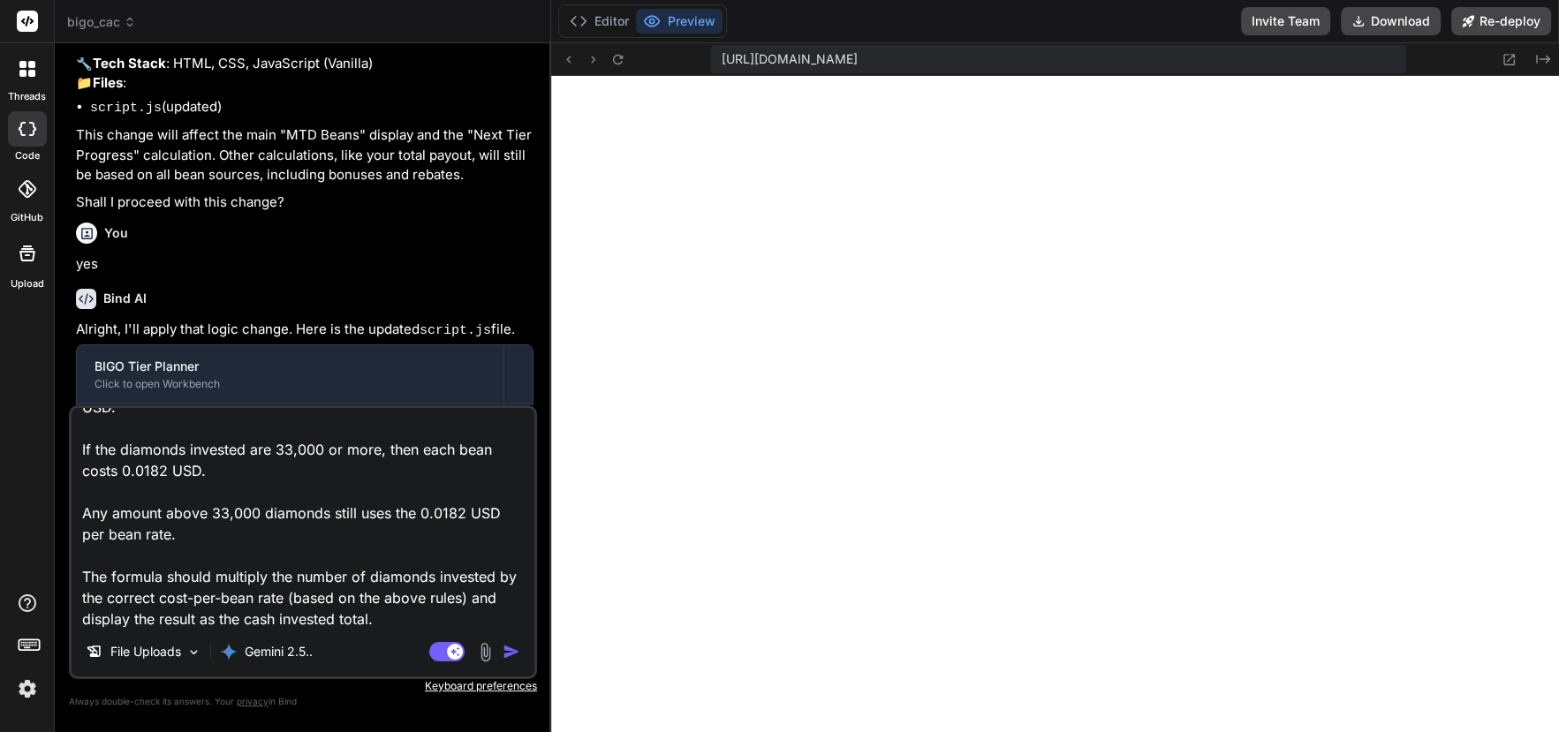
type textarea "x"
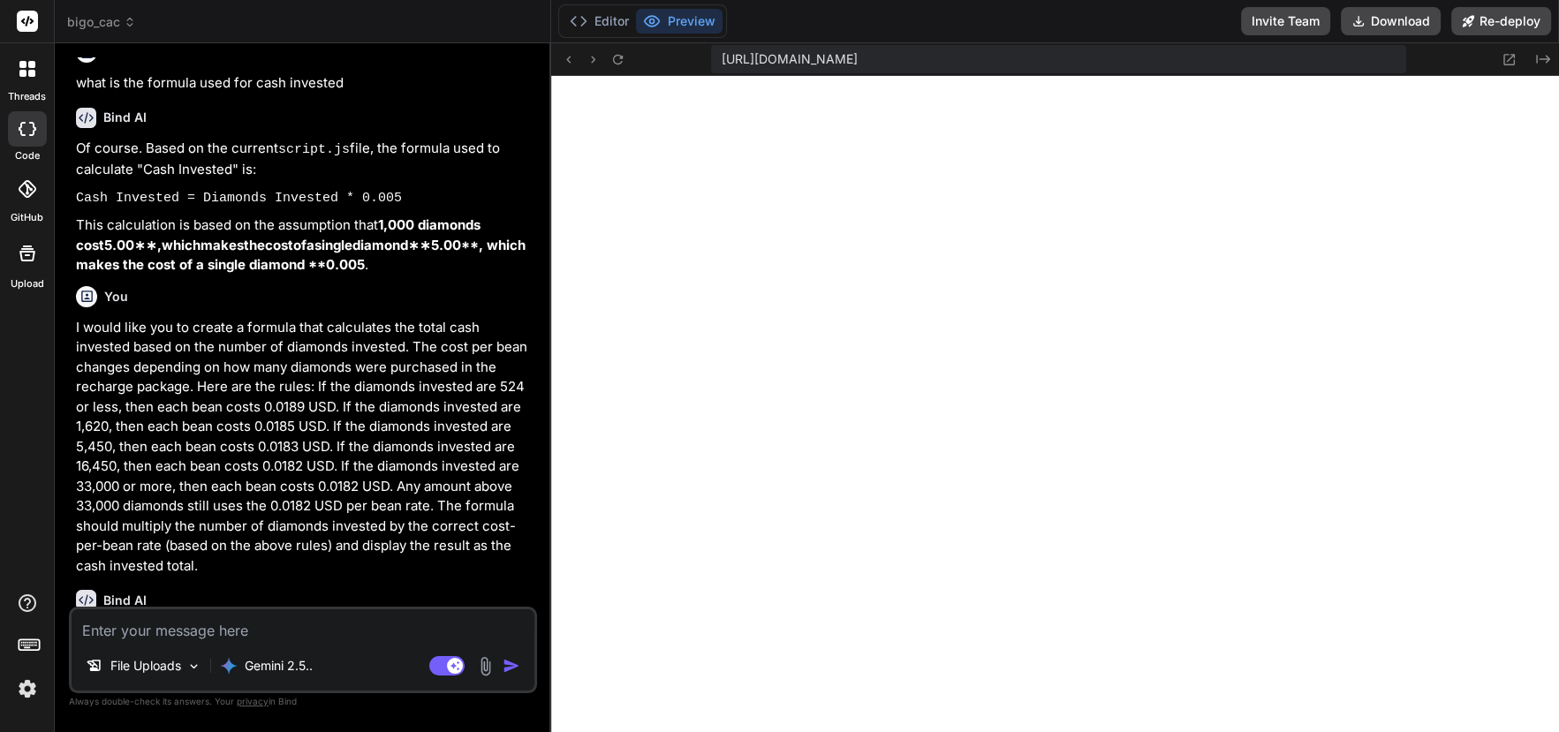
scroll to position [4386, 0]
type textarea "x"
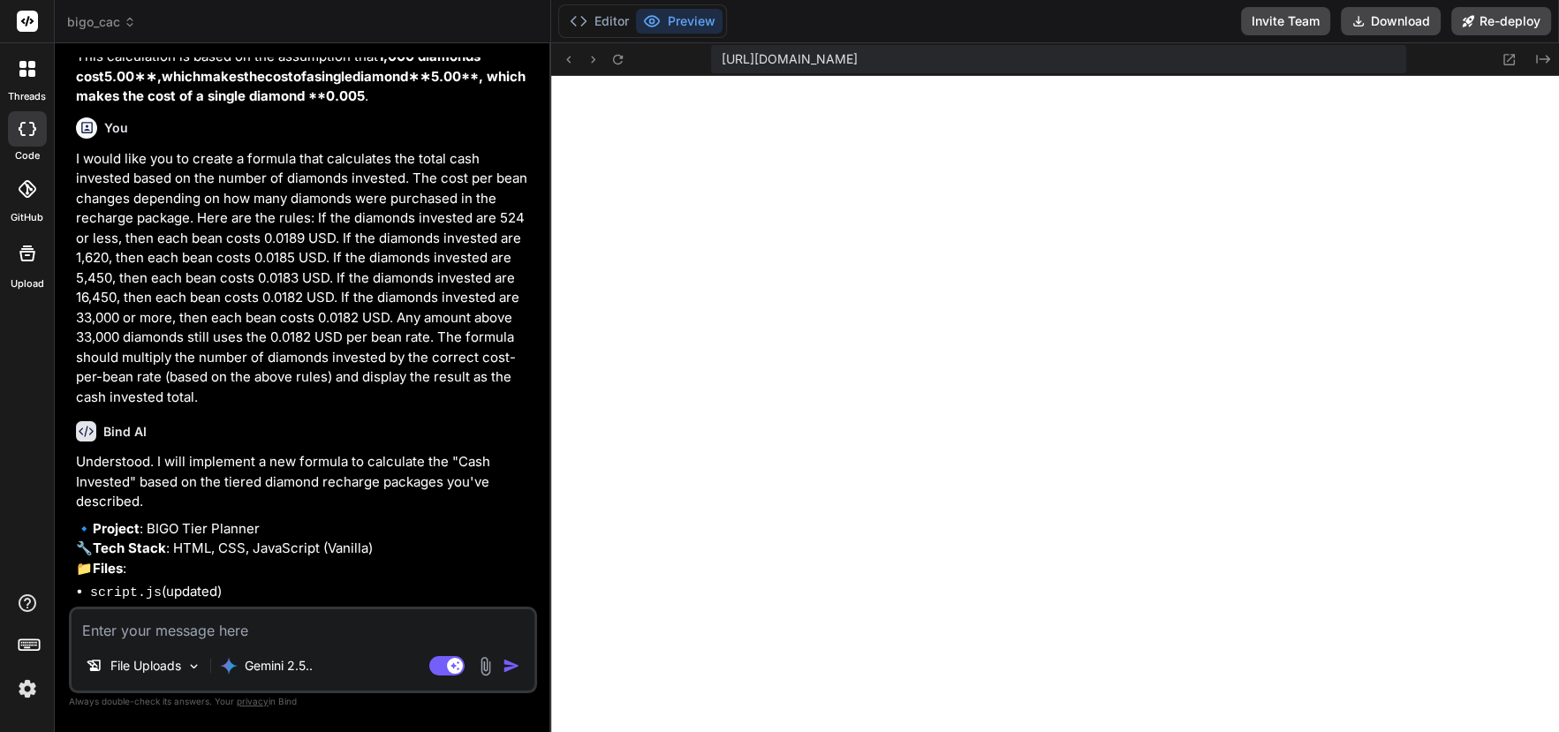
scroll to position [4554, 0]
click at [192, 624] on textarea at bounding box center [303, 626] width 463 height 32
type textarea "y"
type textarea "x"
type textarea "ye"
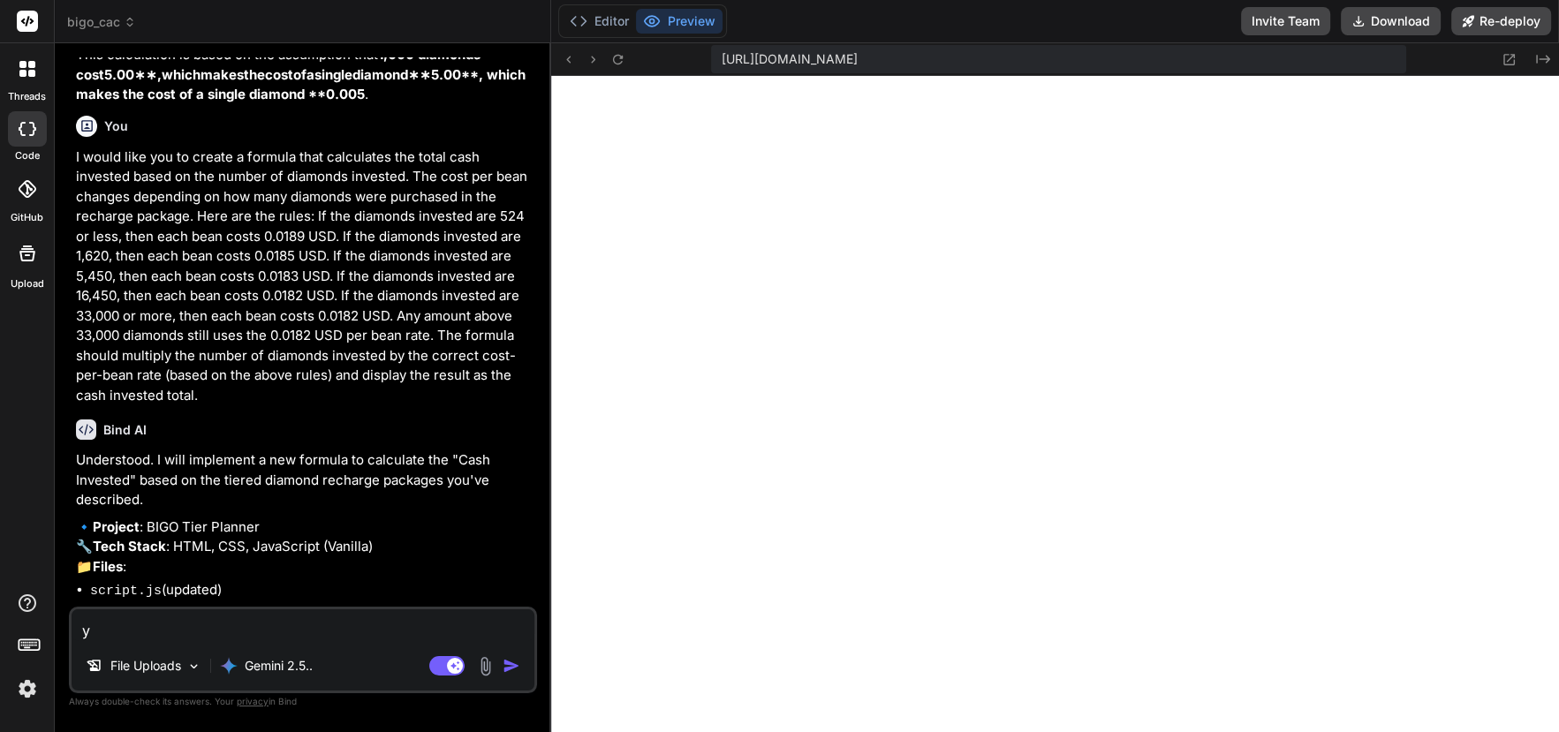
type textarea "x"
type textarea "yes"
type textarea "x"
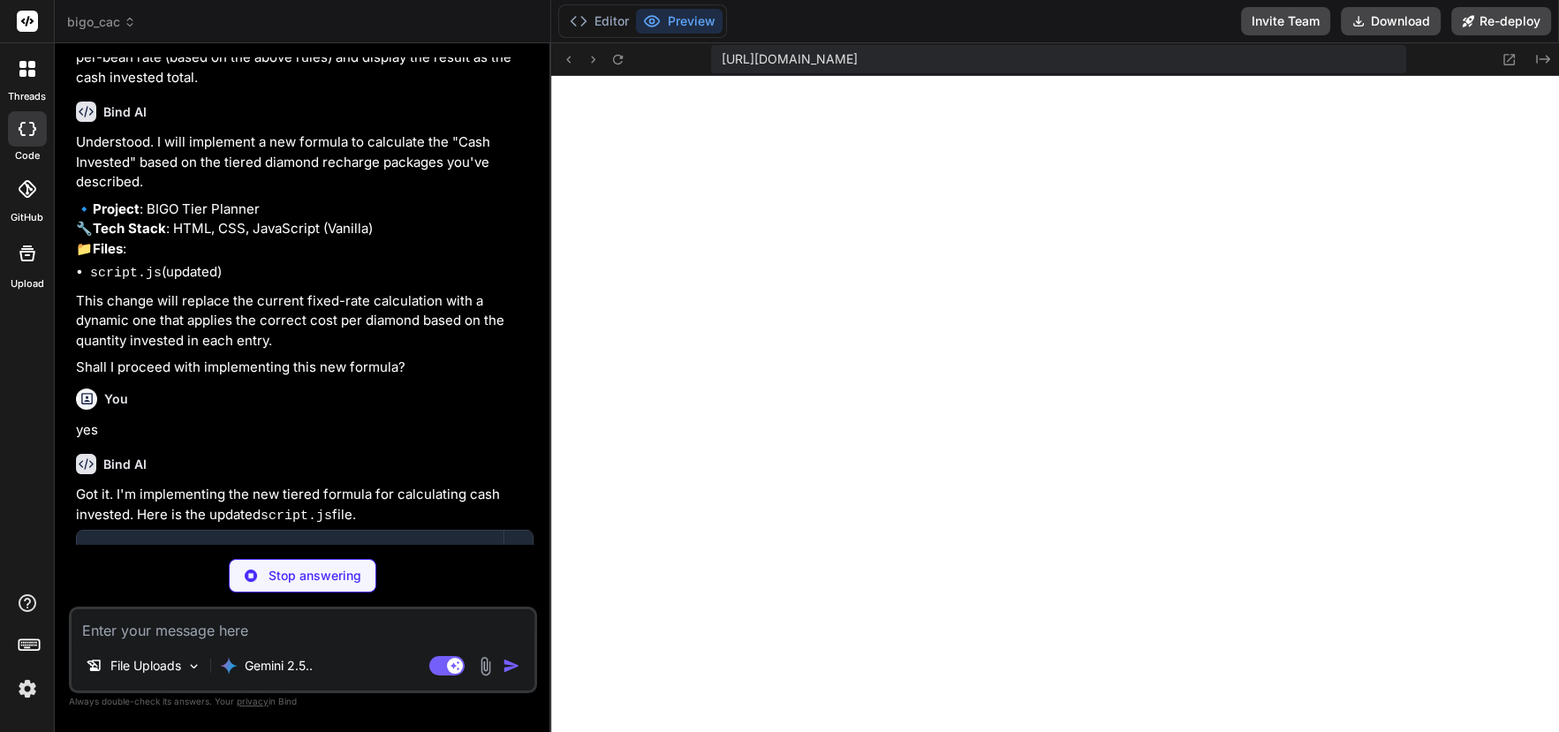
scroll to position [4878, 0]
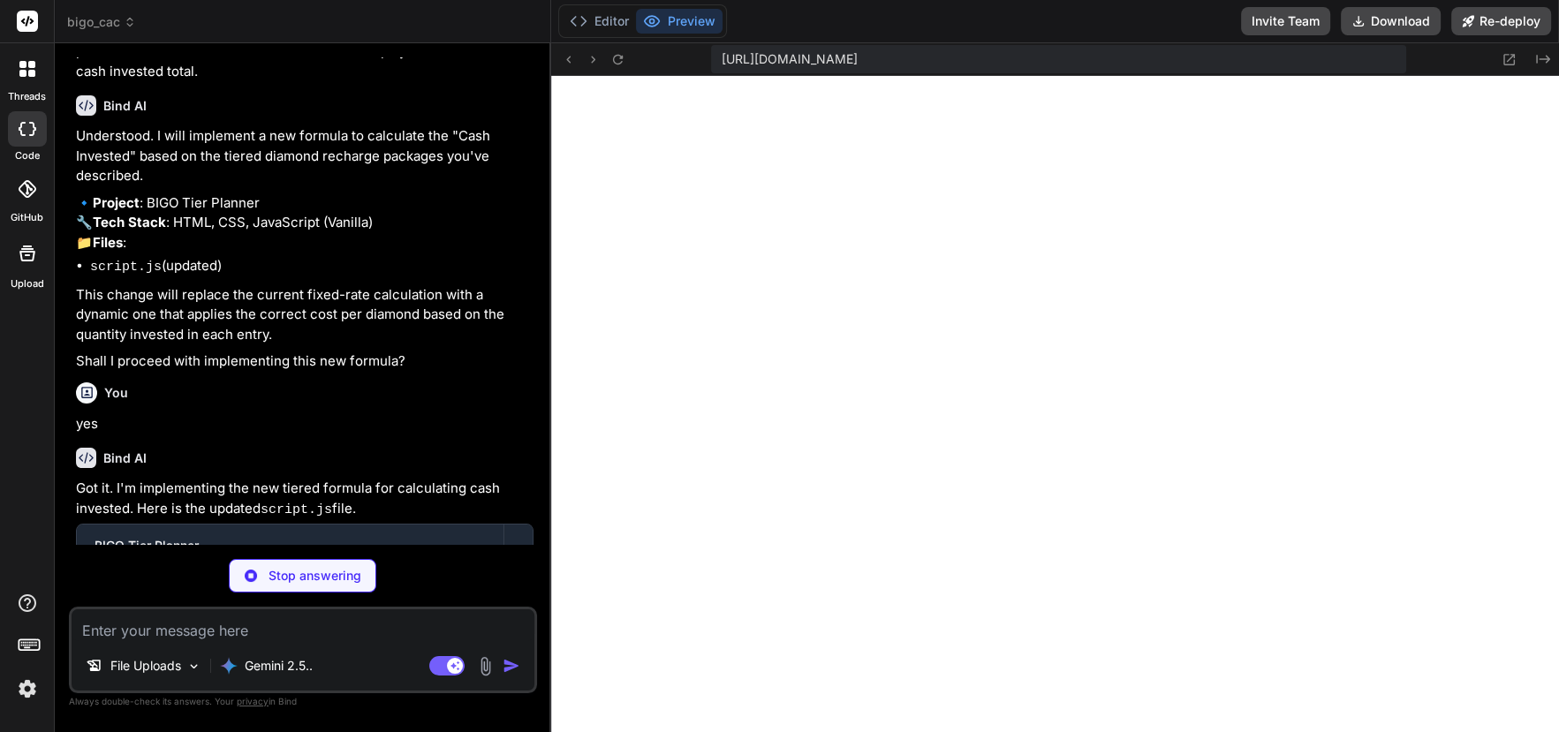
type textarea "x"
type textarea "renderPlanEntries(); });"
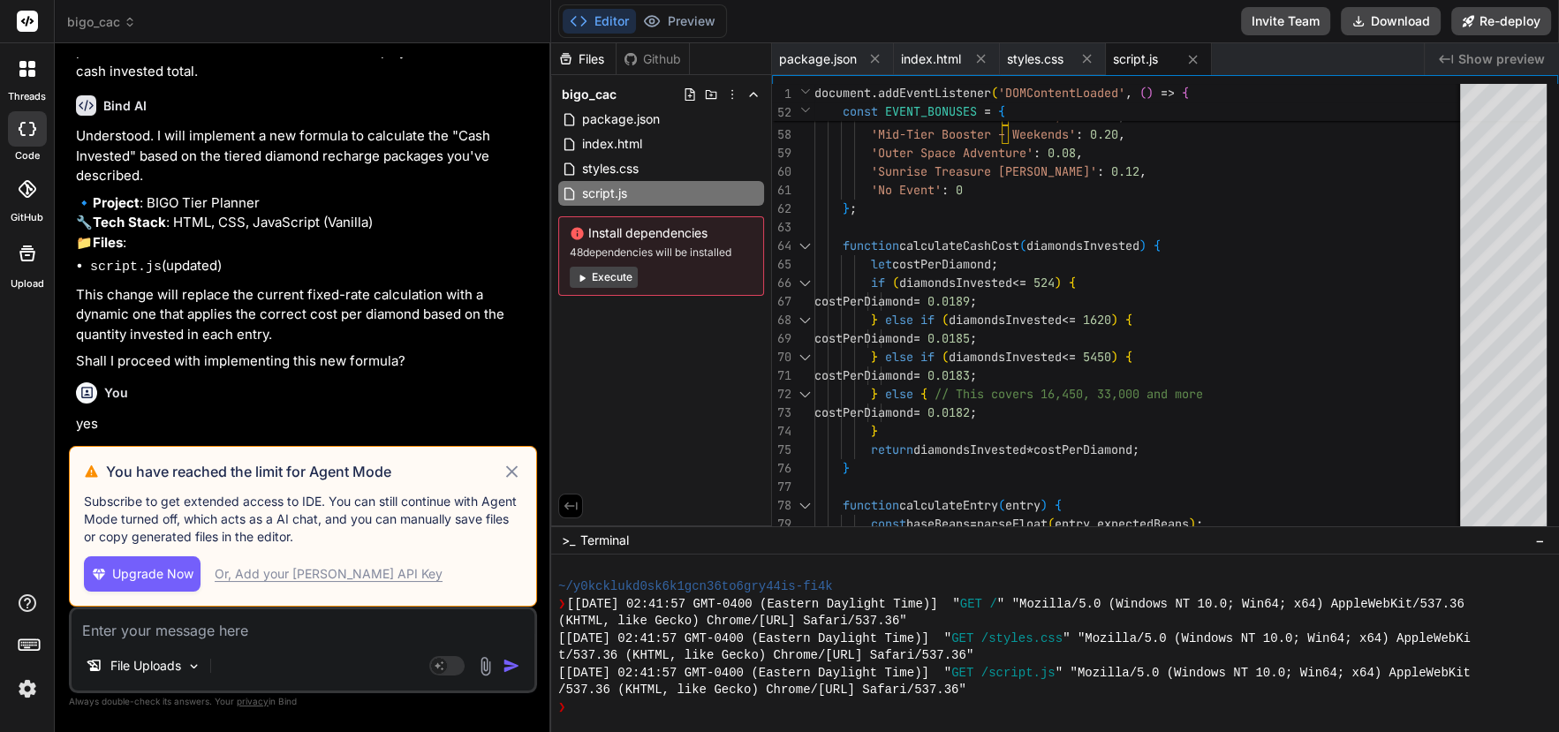
click at [506, 467] on icon at bounding box center [512, 471] width 20 height 21
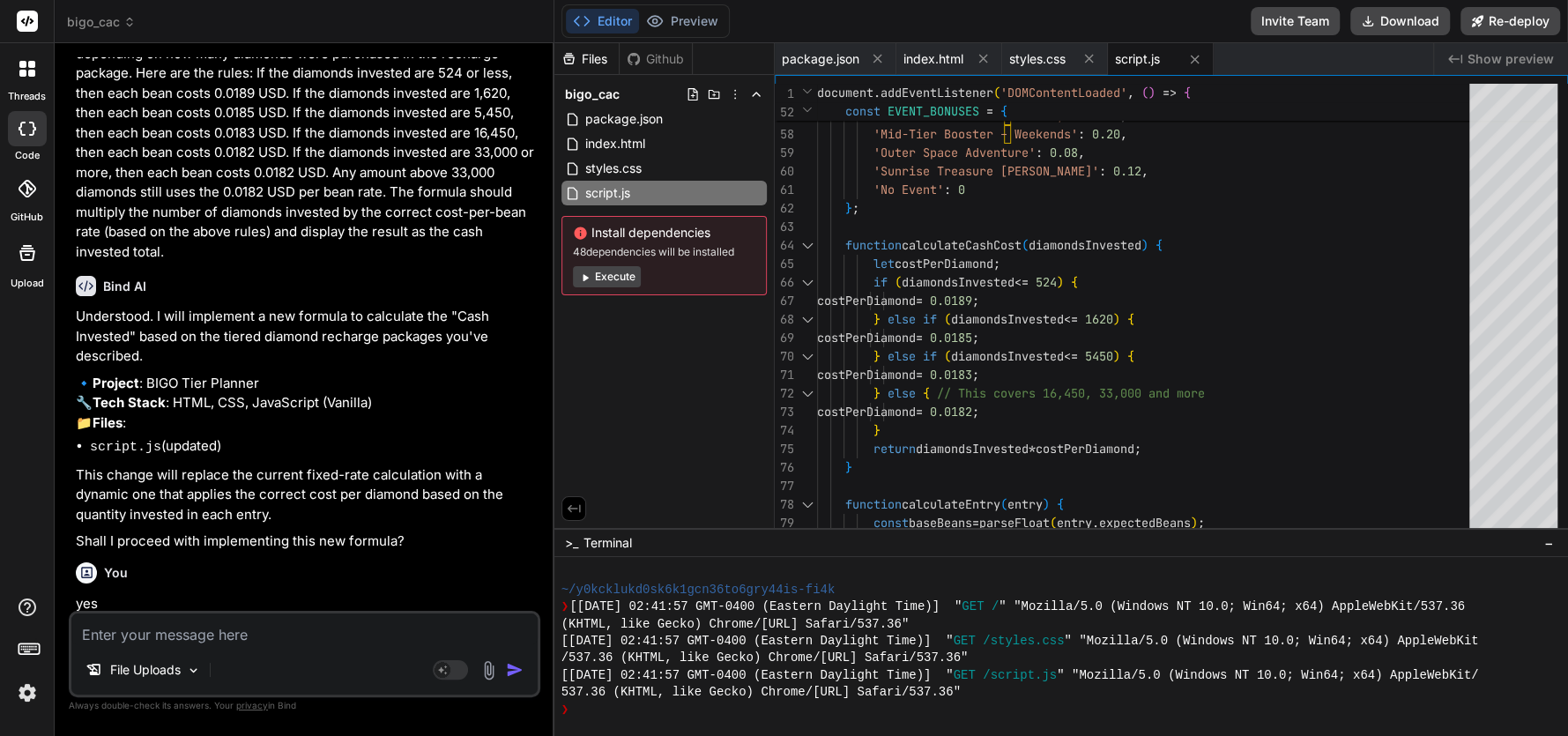
scroll to position [4779, 0]
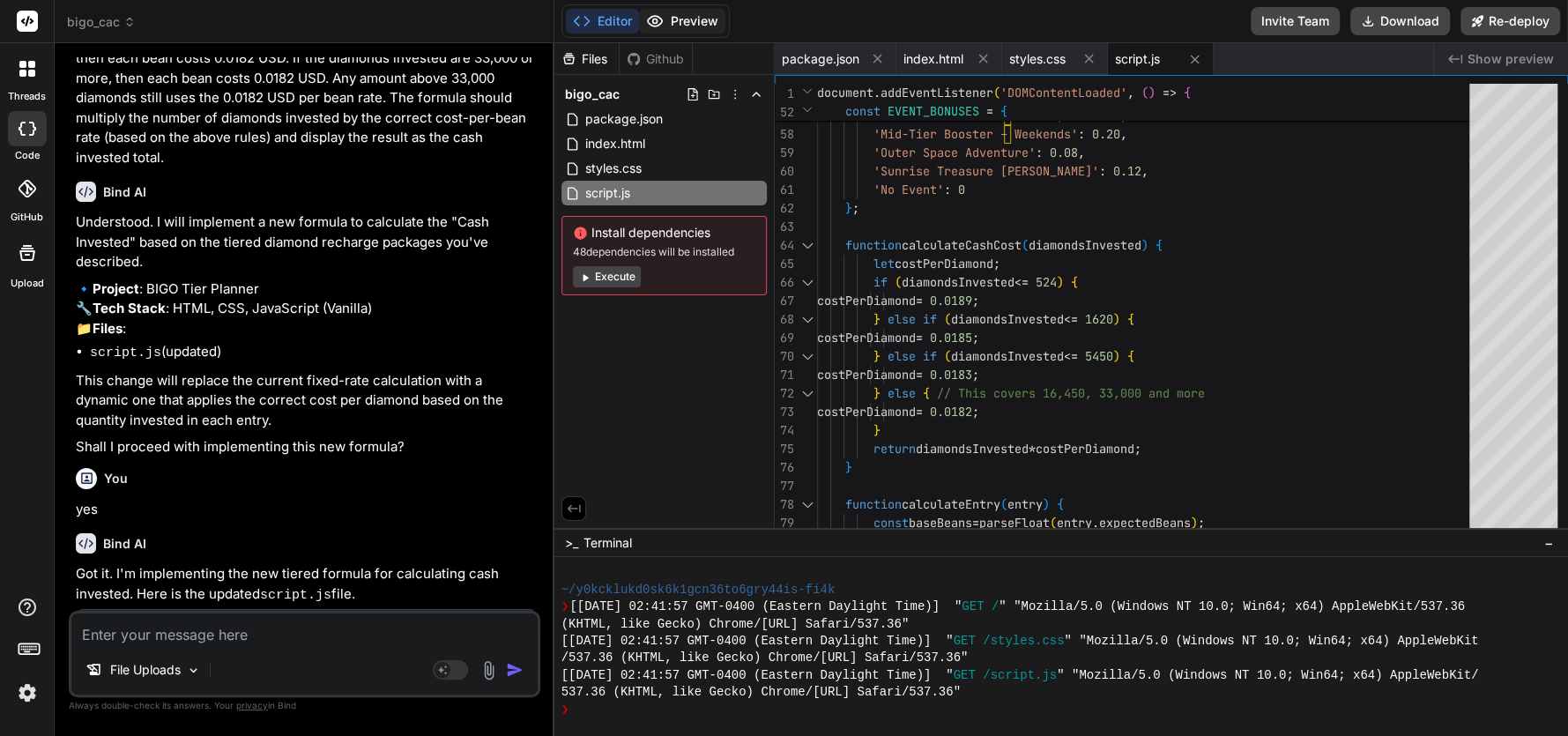
click at [647, 14] on icon at bounding box center [655, 21] width 18 height 18
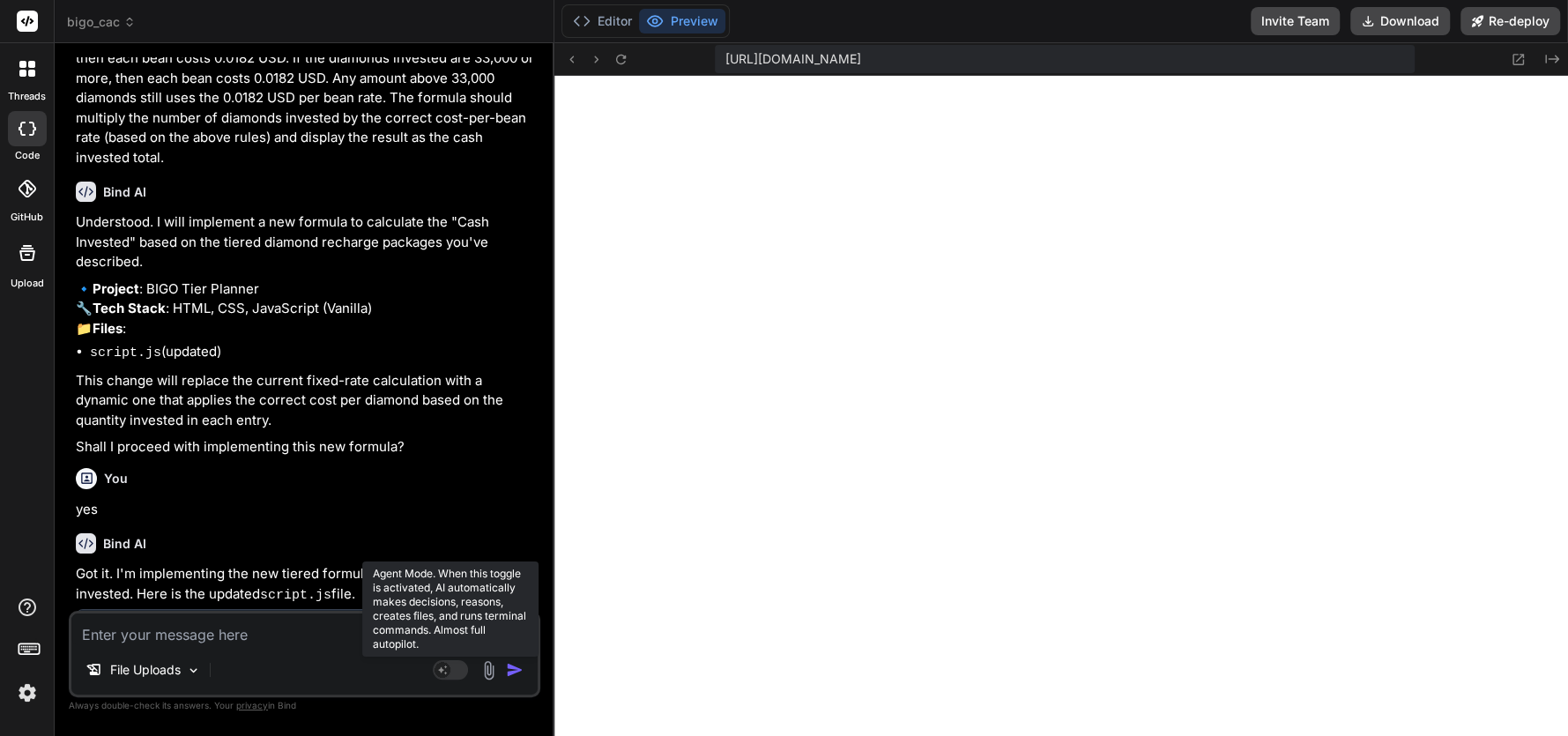
click at [453, 671] on rect at bounding box center [450, 669] width 35 height 19
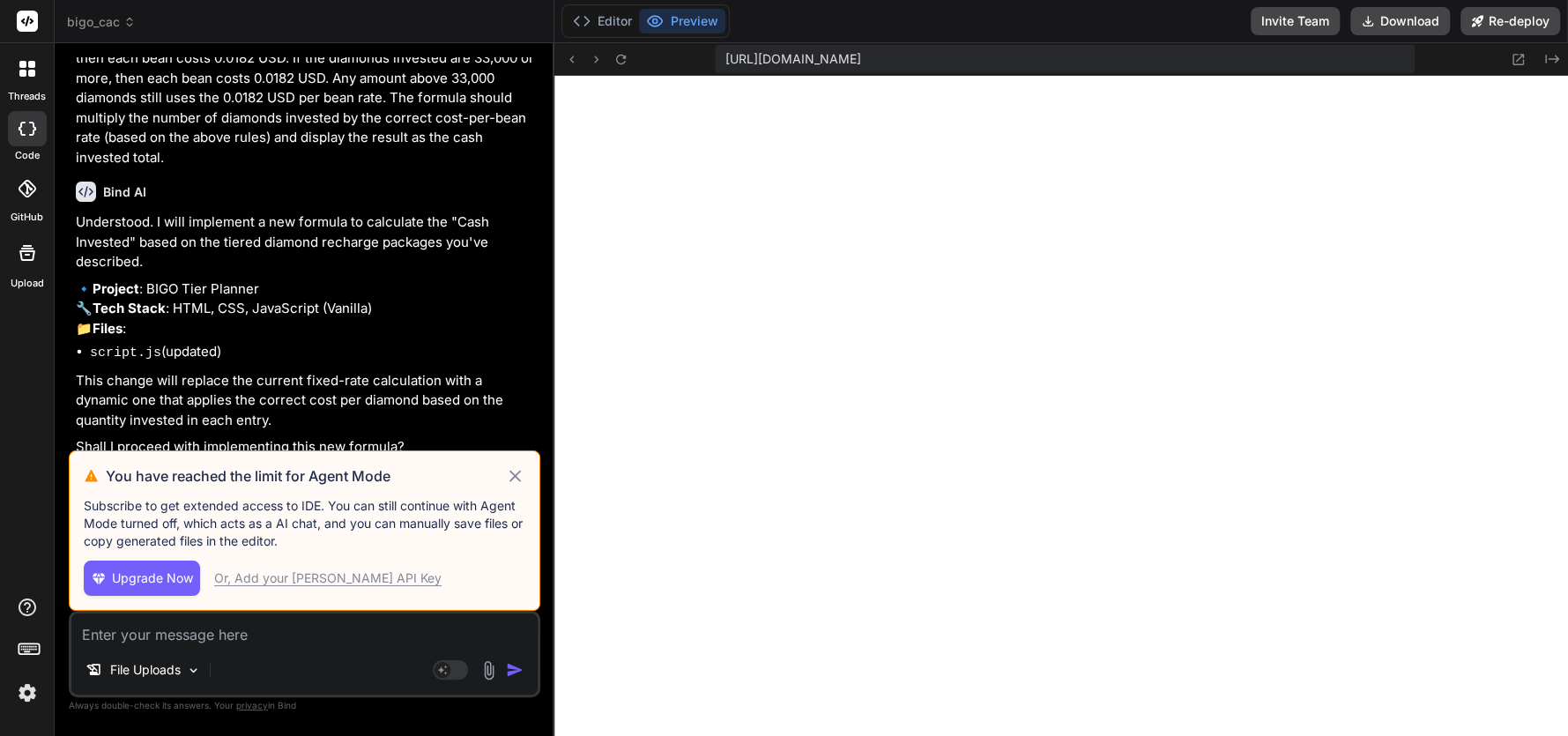
click at [327, 576] on div "Or, Add your [PERSON_NAME] API Key" at bounding box center [328, 578] width 227 height 18
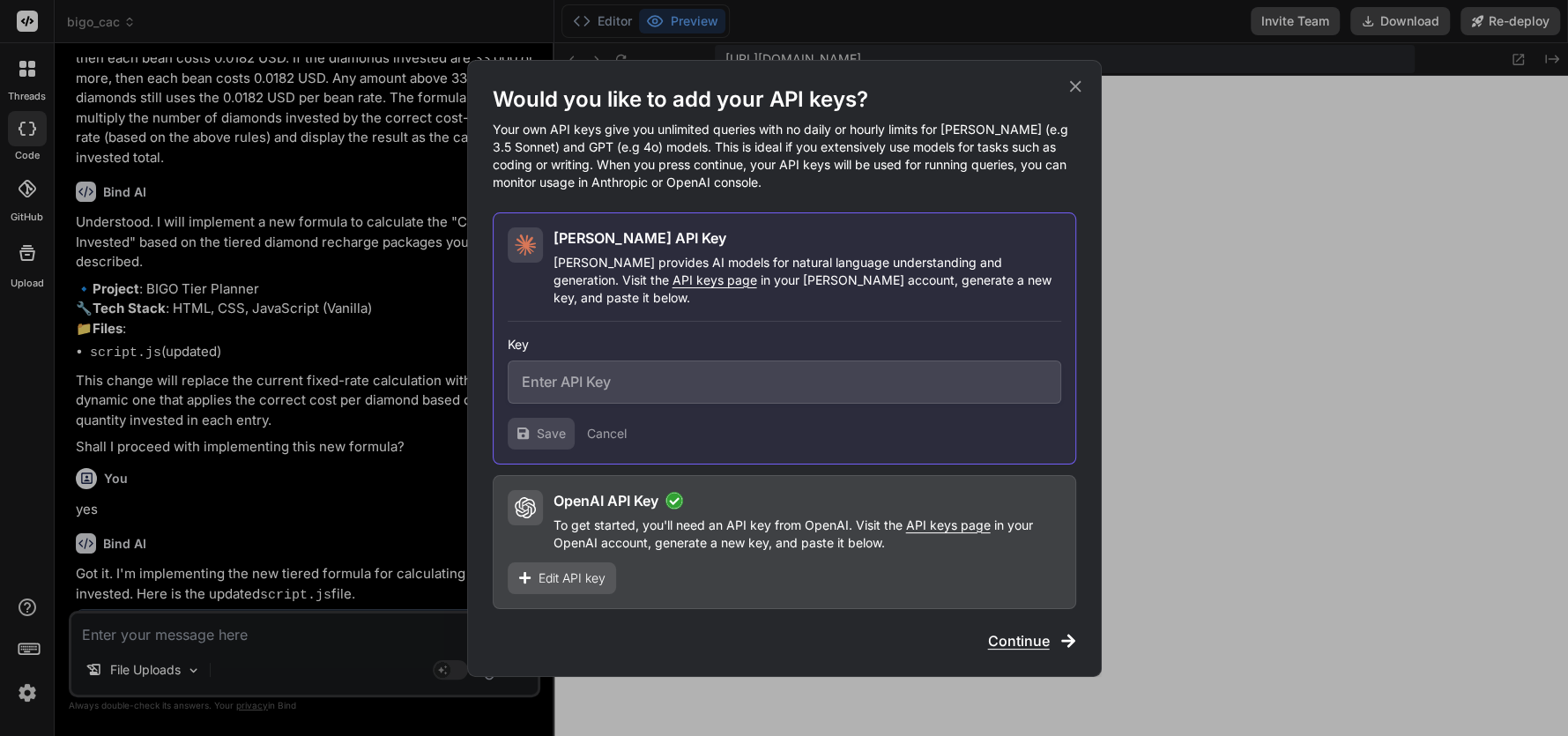
click at [1080, 94] on icon at bounding box center [1074, 86] width 19 height 19
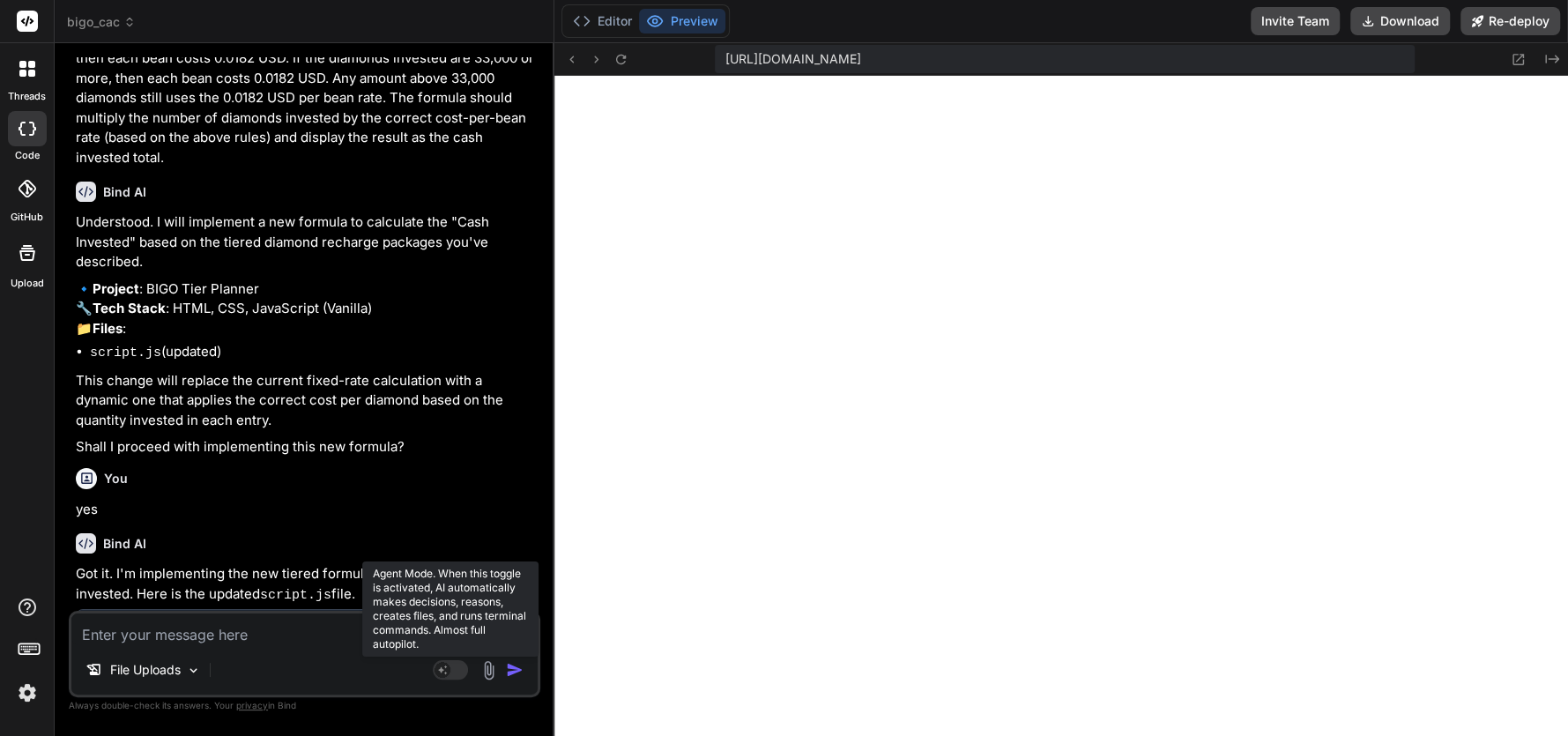
click at [449, 669] on rect at bounding box center [443, 669] width 16 height 16
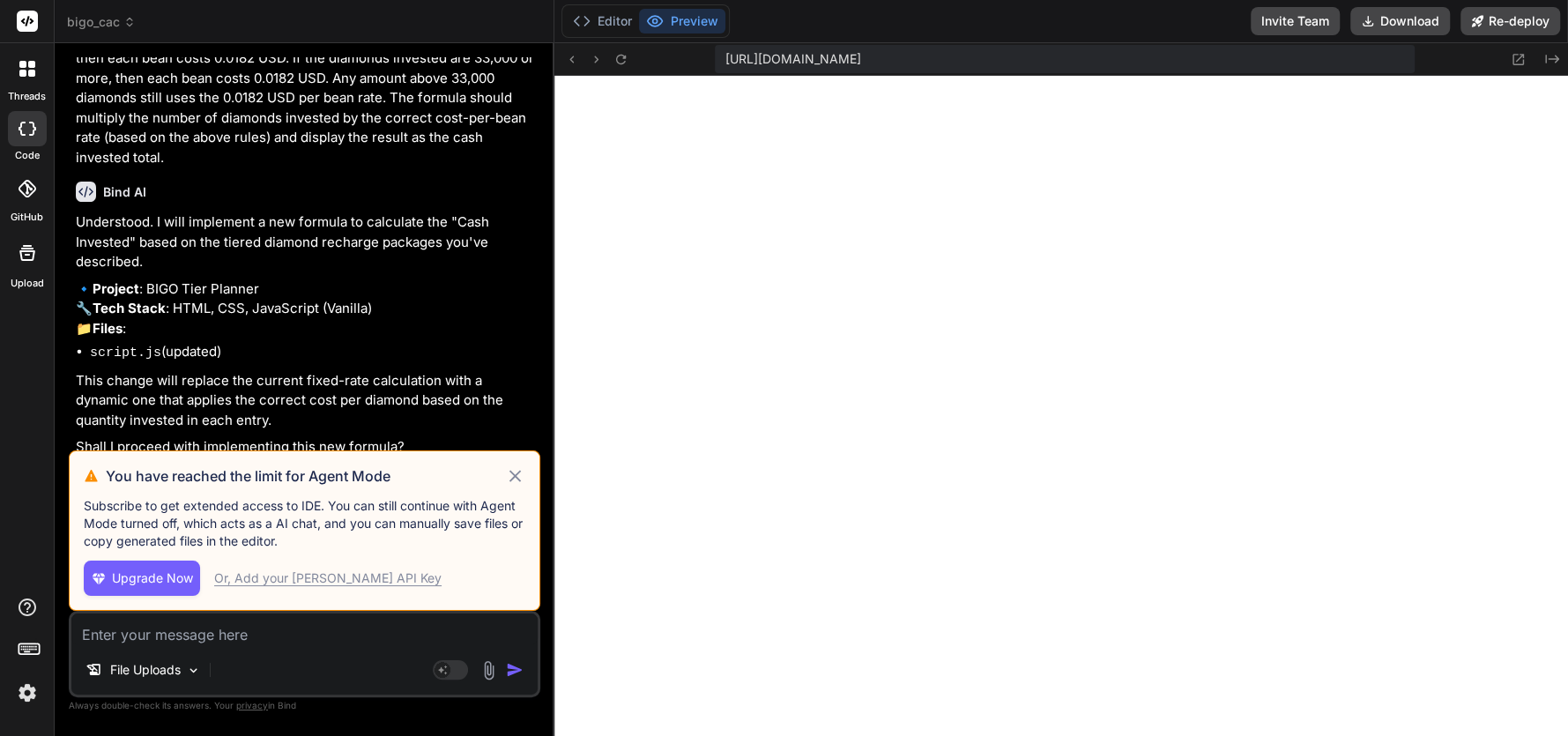
click at [182, 572] on span "Upgrade Now" at bounding box center [152, 578] width 81 height 18
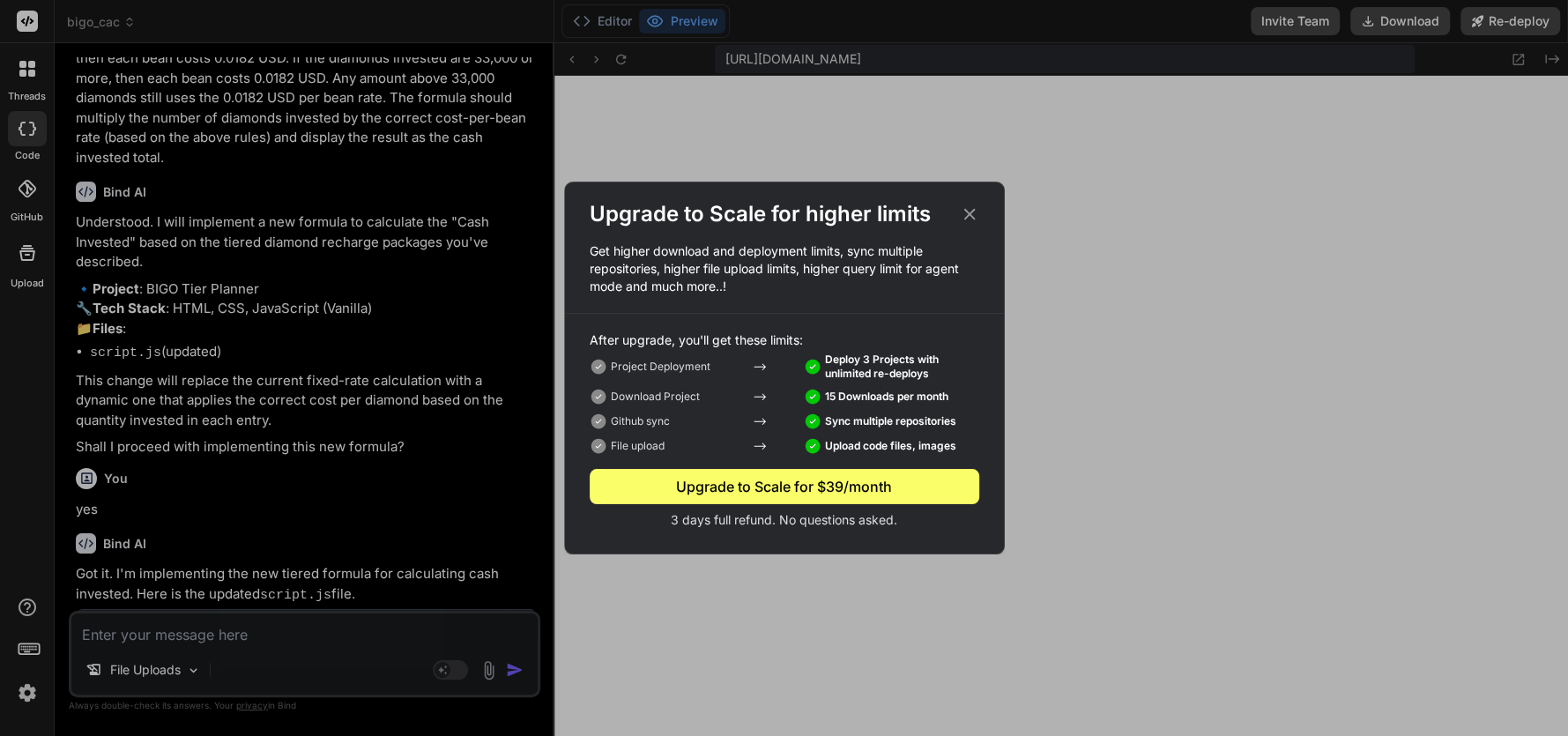
click at [963, 209] on icon at bounding box center [969, 213] width 19 height 19
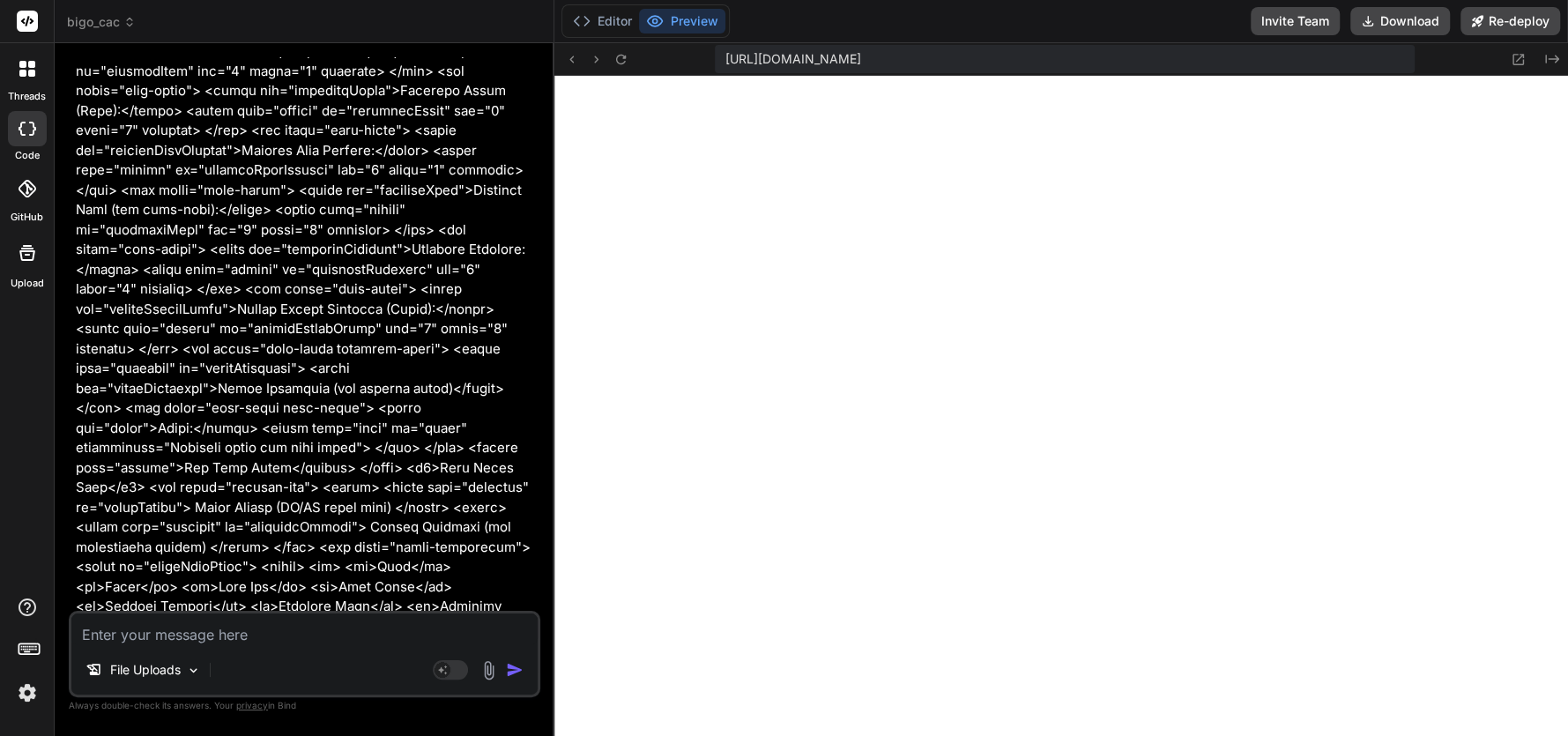
scroll to position [726, 0]
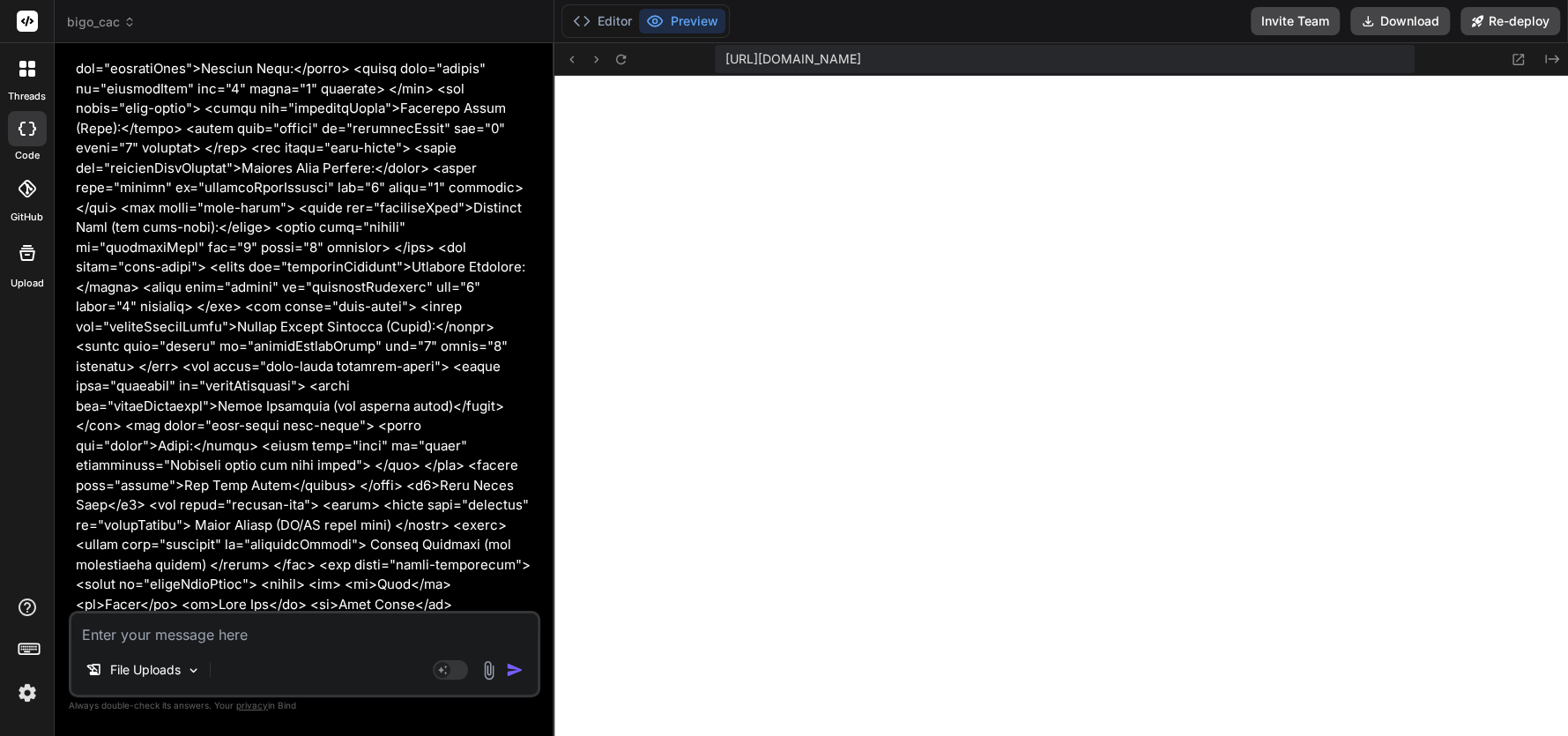
click at [21, 123] on icon at bounding box center [22, 129] width 7 height 14
click at [29, 63] on icon at bounding box center [31, 64] width 7 height 7
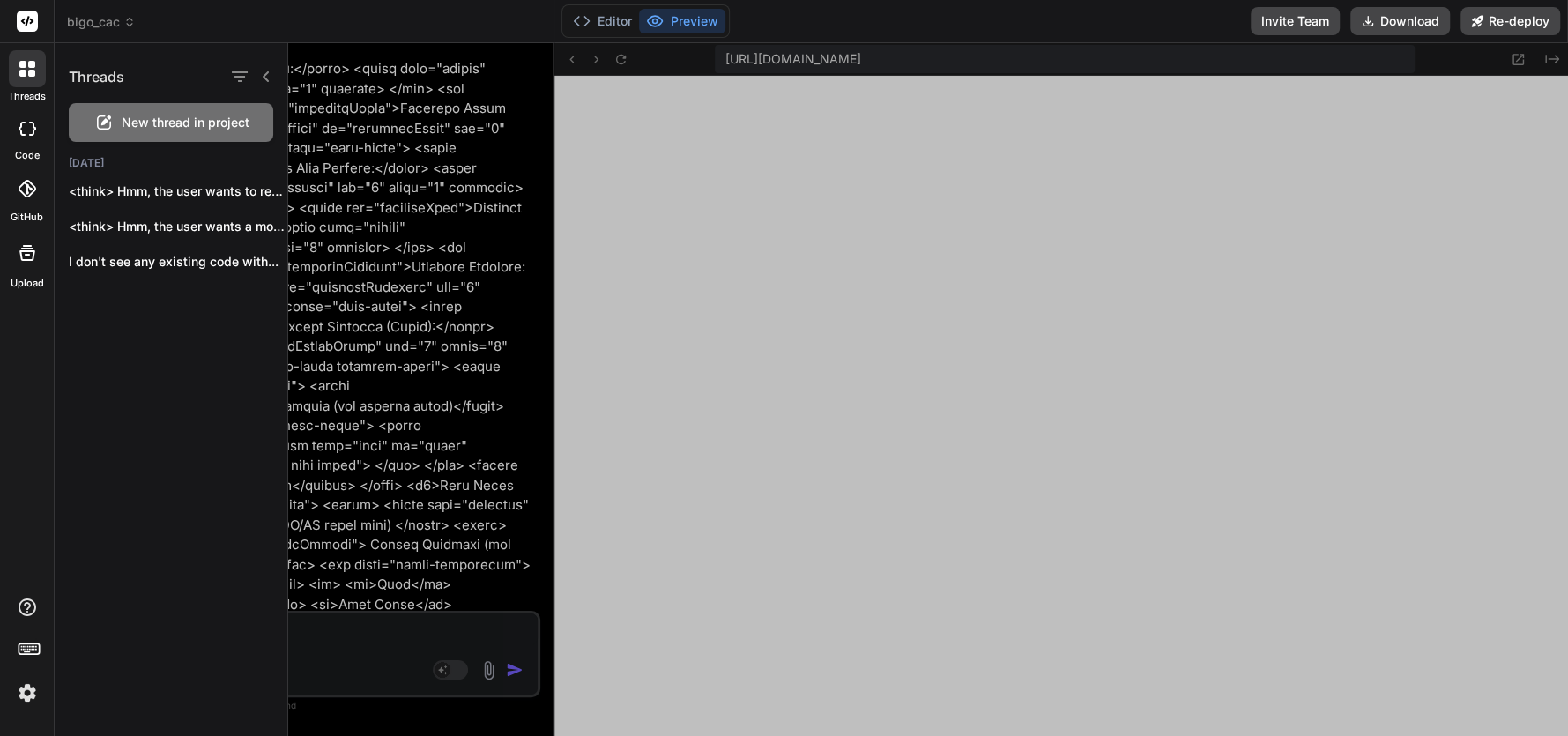
click at [23, 699] on img at bounding box center [27, 692] width 30 height 30
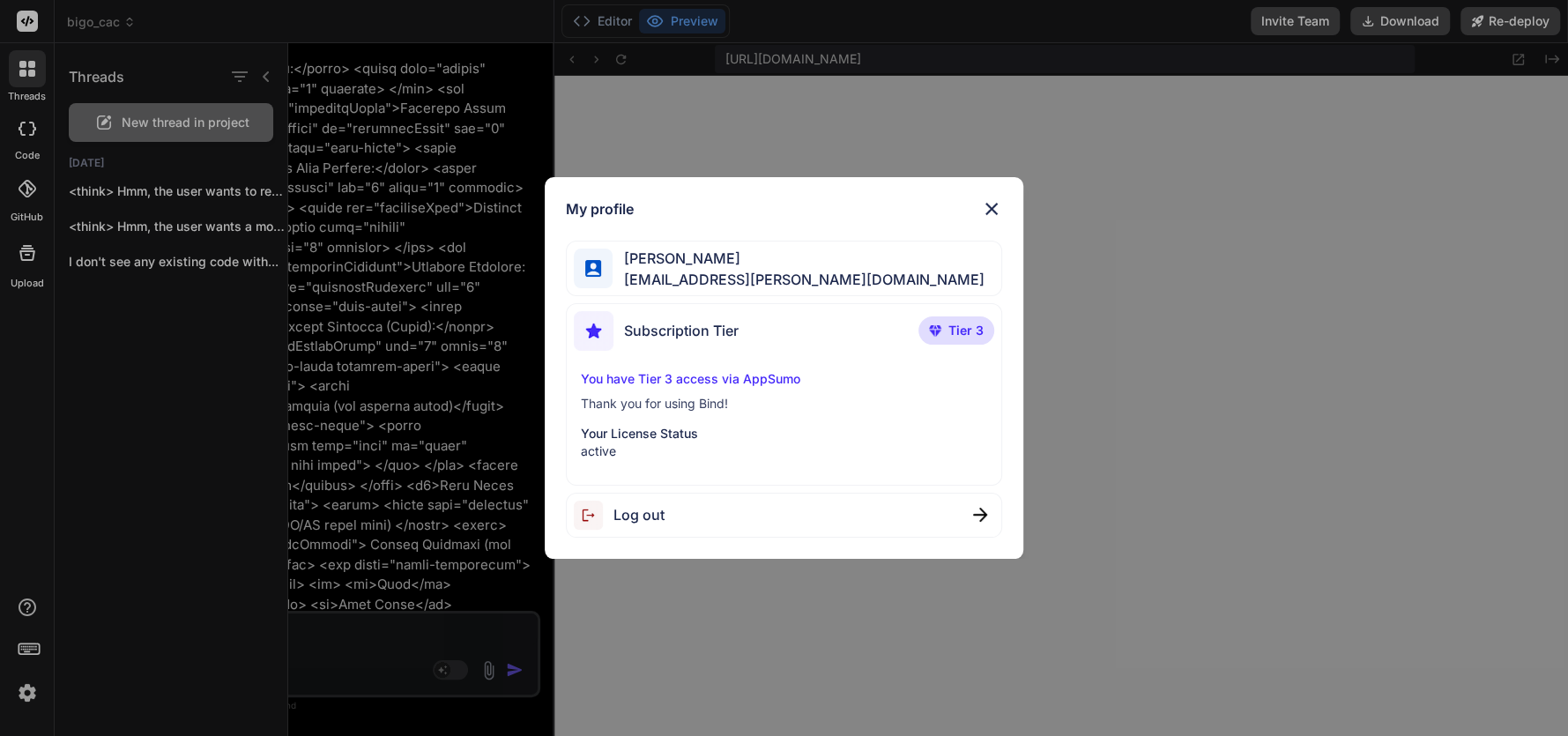
click at [955, 331] on span "Tier 3" at bounding box center [966, 330] width 35 height 18
click at [994, 210] on img at bounding box center [990, 208] width 21 height 21
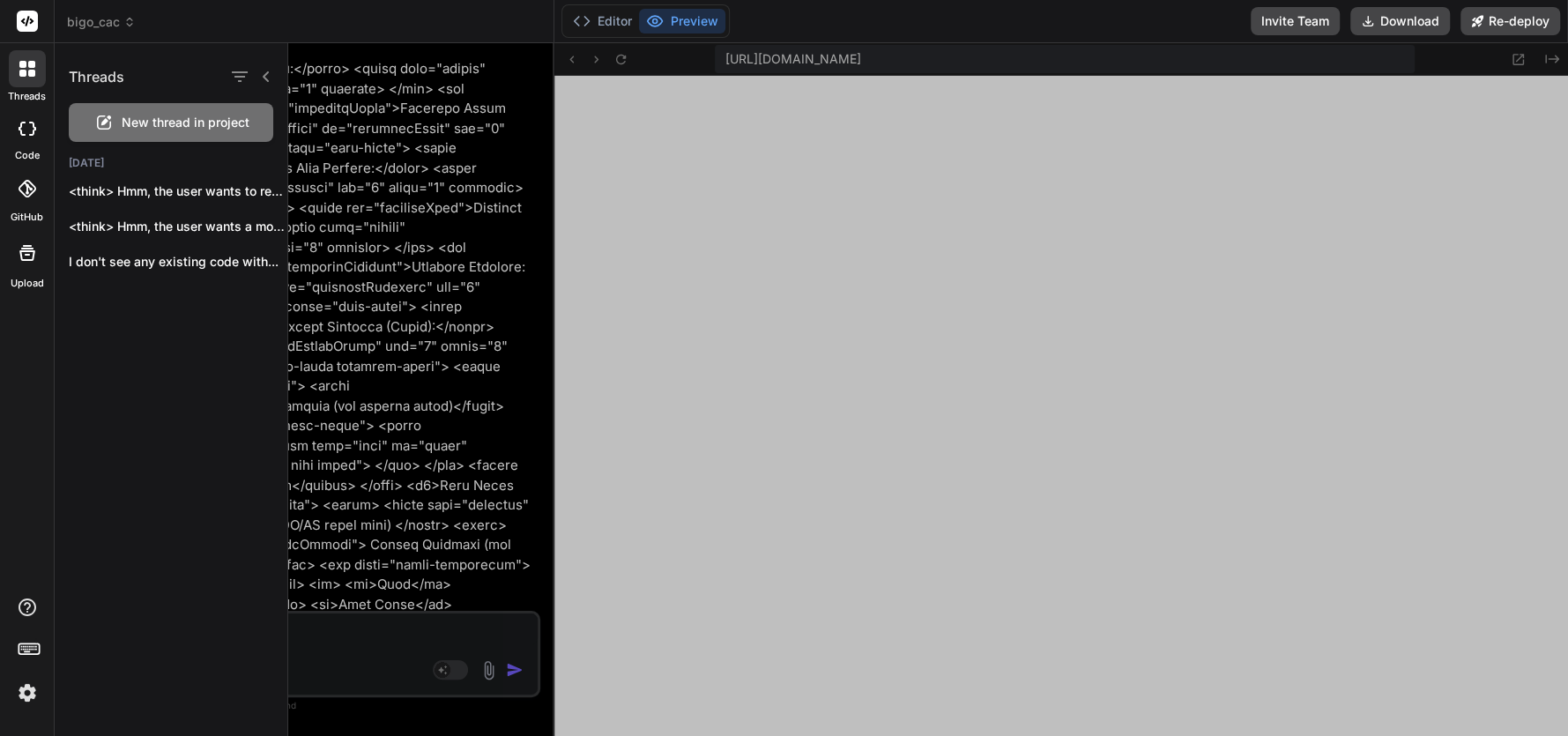
click at [543, 400] on div at bounding box center [928, 389] width 1280 height 692
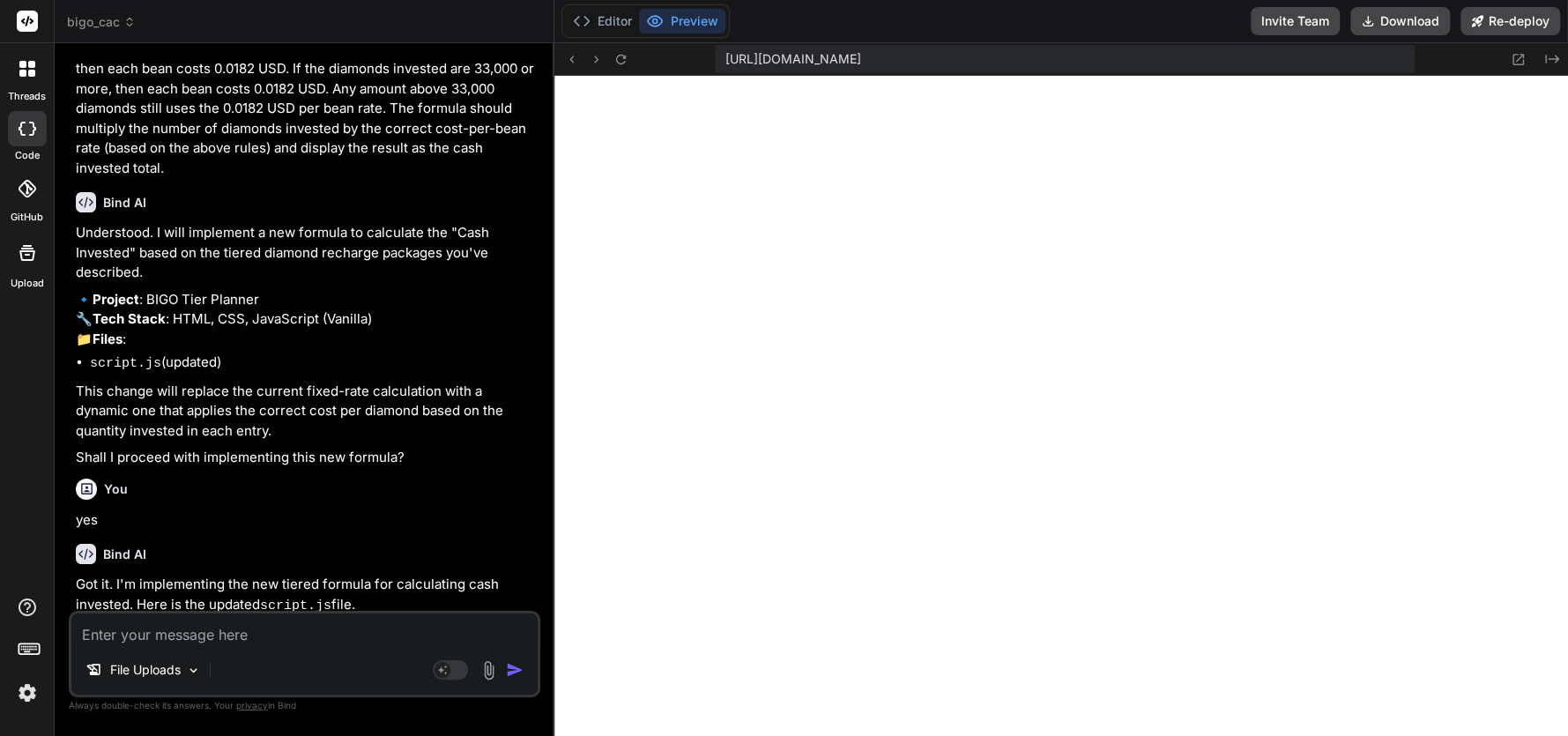
scroll to position [4779, 0]
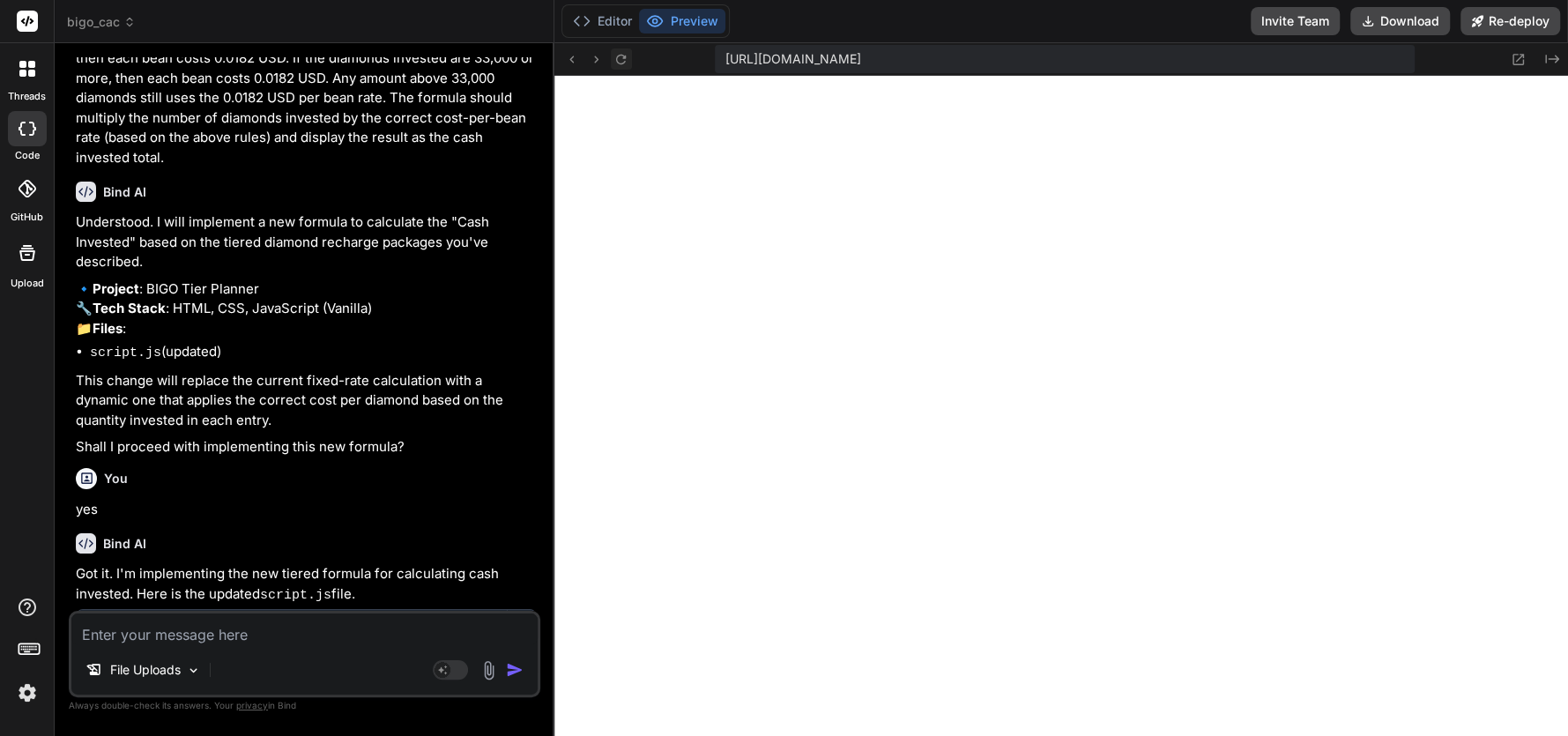
click at [625, 55] on icon at bounding box center [620, 59] width 15 height 15
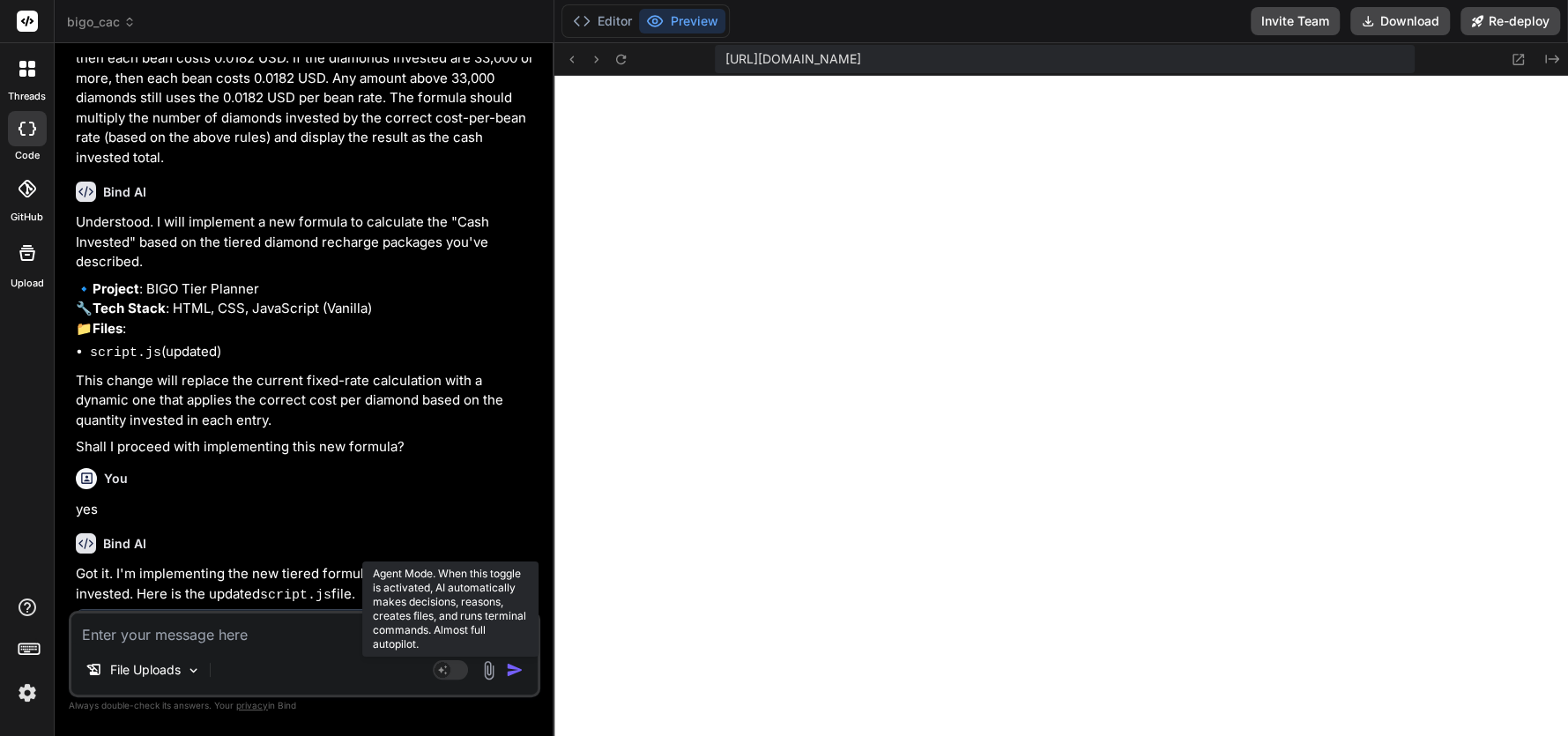
click at [451, 673] on rect at bounding box center [450, 669] width 35 height 19
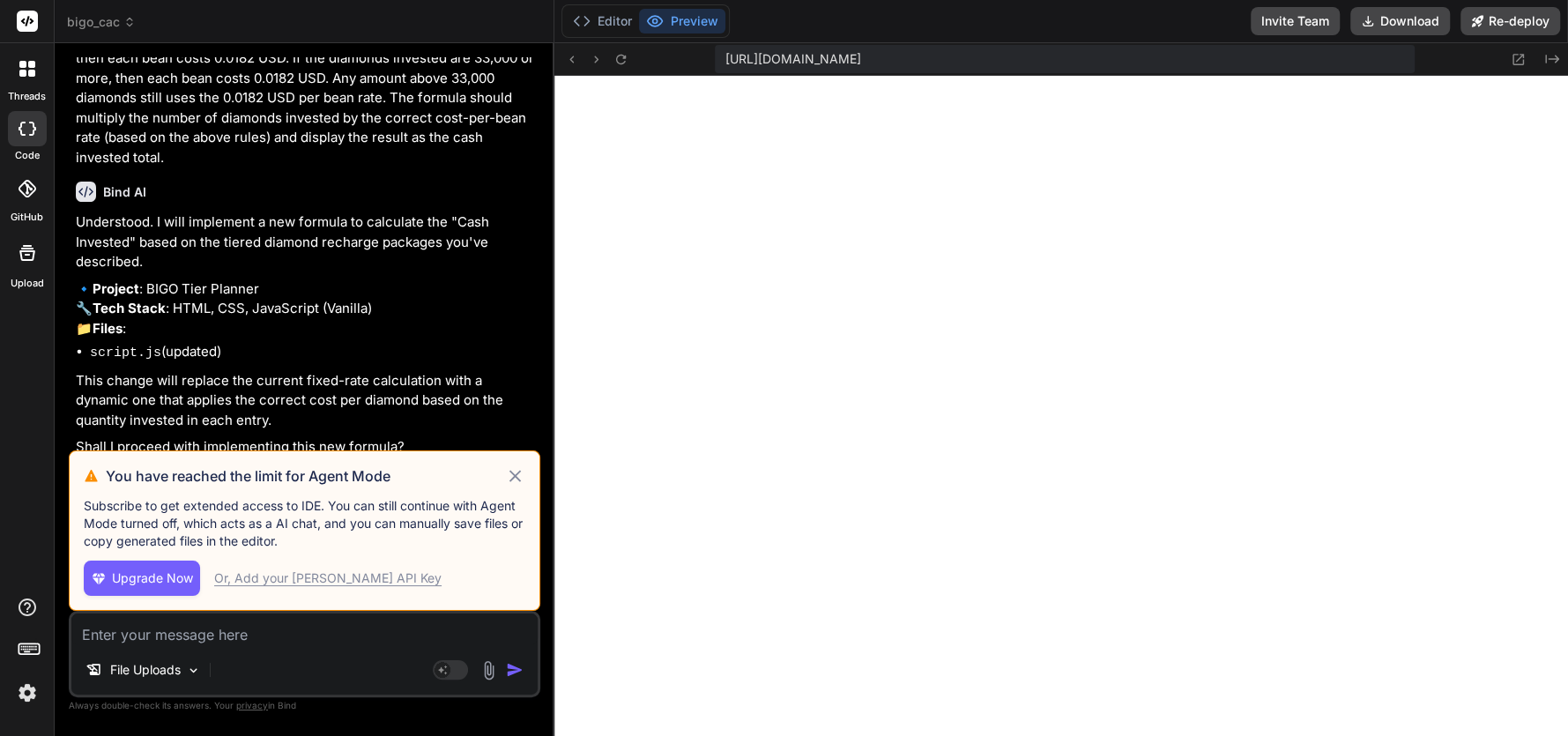
click at [505, 475] on icon at bounding box center [515, 475] width 20 height 21
type textarea "x"
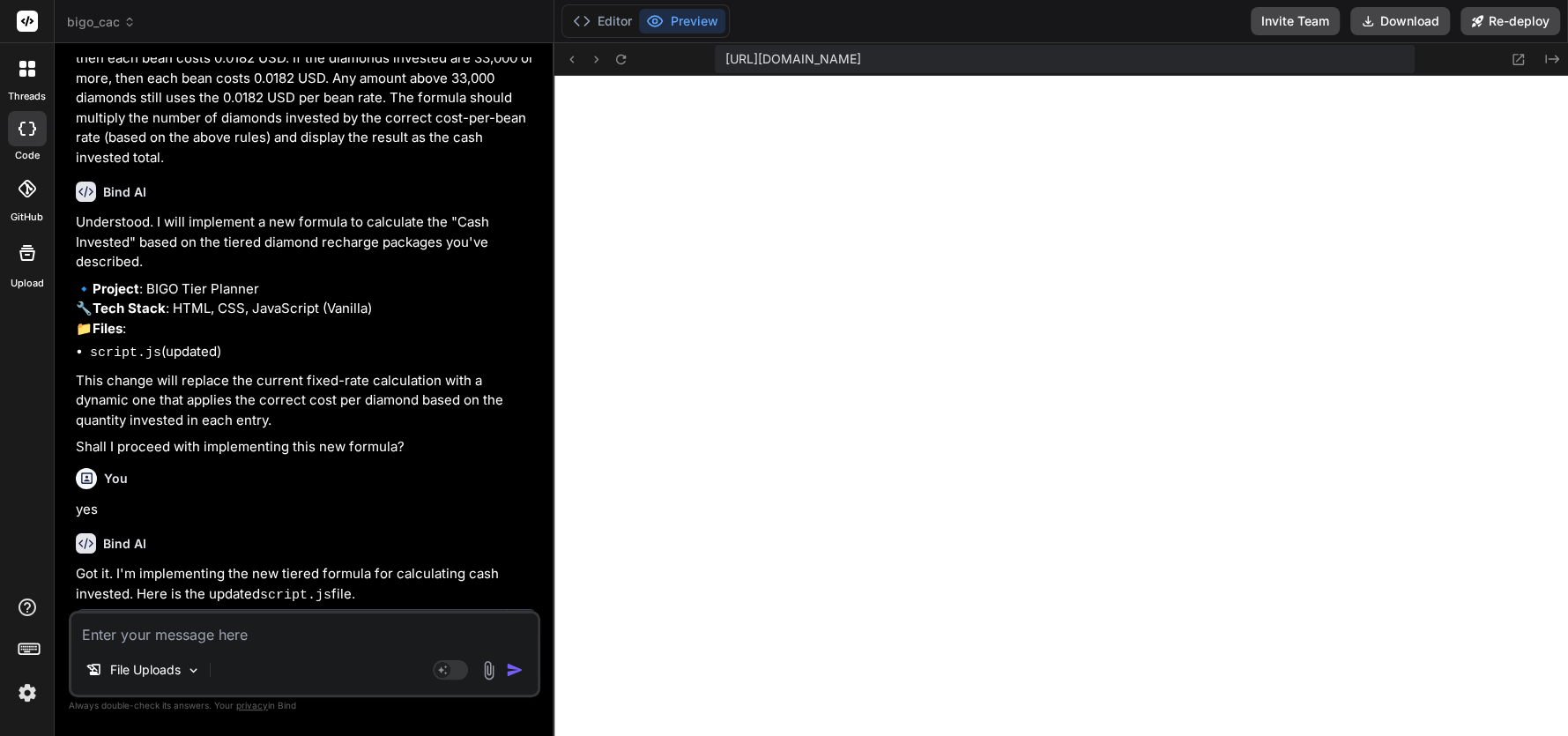
click at [222, 685] on code "script.js" at bounding box center [212, 695] width 78 height 21
click at [141, 686] on div "Create script.js" at bounding box center [192, 695] width 120 height 19
click at [109, 686] on li "Create script.js" at bounding box center [313, 695] width 410 height 19
click at [119, 641] on div "Click to open Workbench" at bounding box center [292, 648] width 395 height 14
click at [608, 11] on button "Editor" at bounding box center [601, 21] width 73 height 25
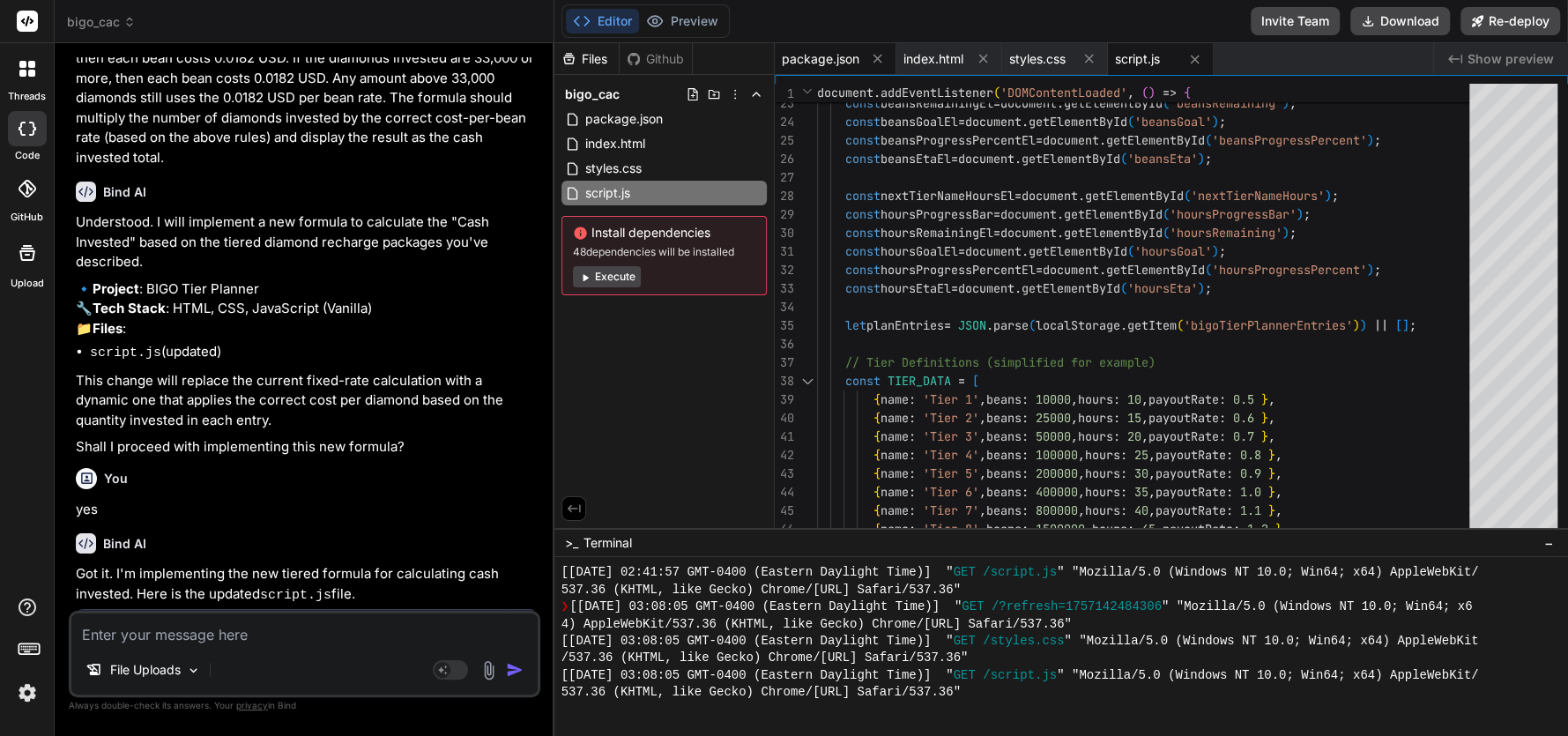
click at [814, 64] on span "package.json" at bounding box center [821, 59] width 78 height 18
type textarea "}"
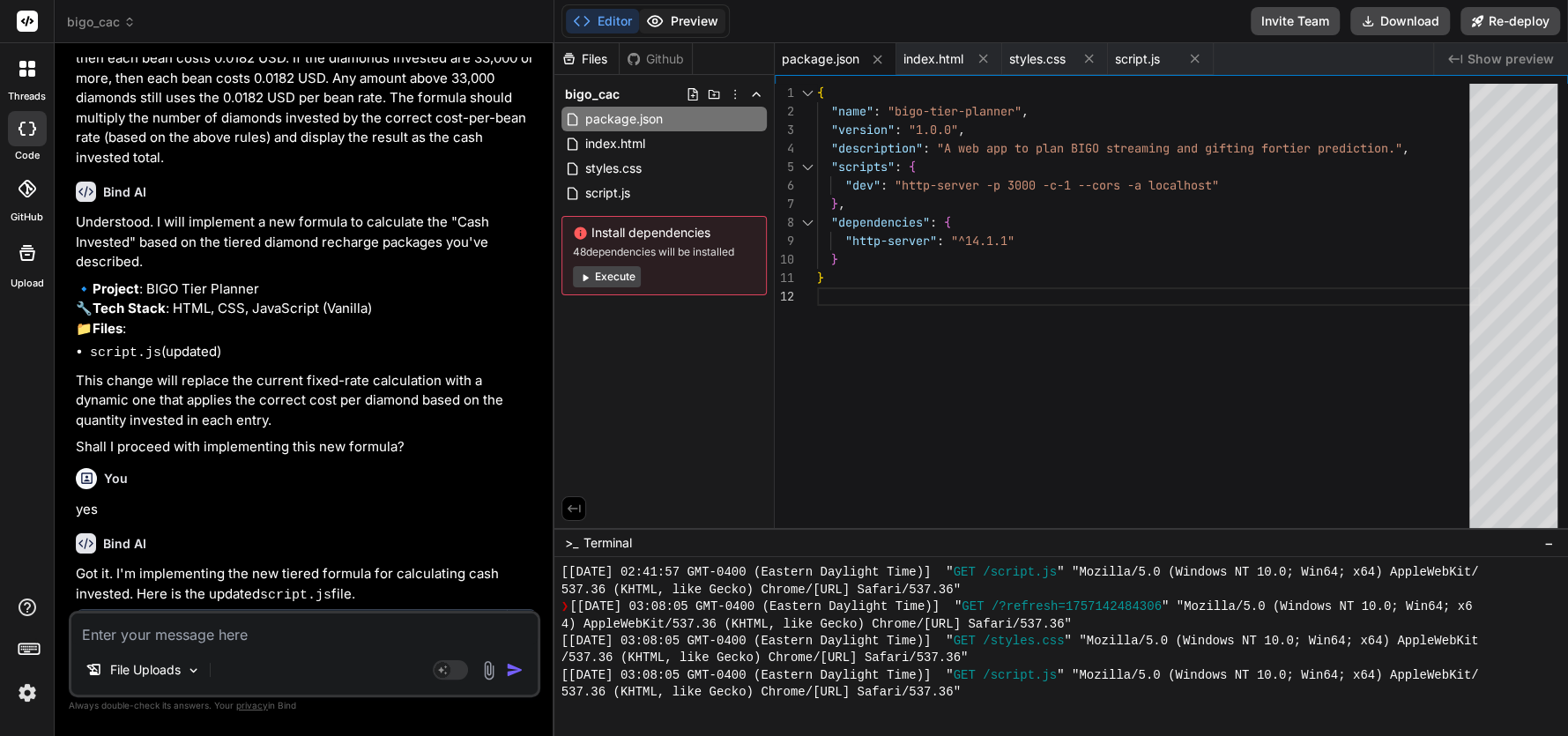
click at [686, 27] on button "Preview" at bounding box center [681, 21] width 87 height 25
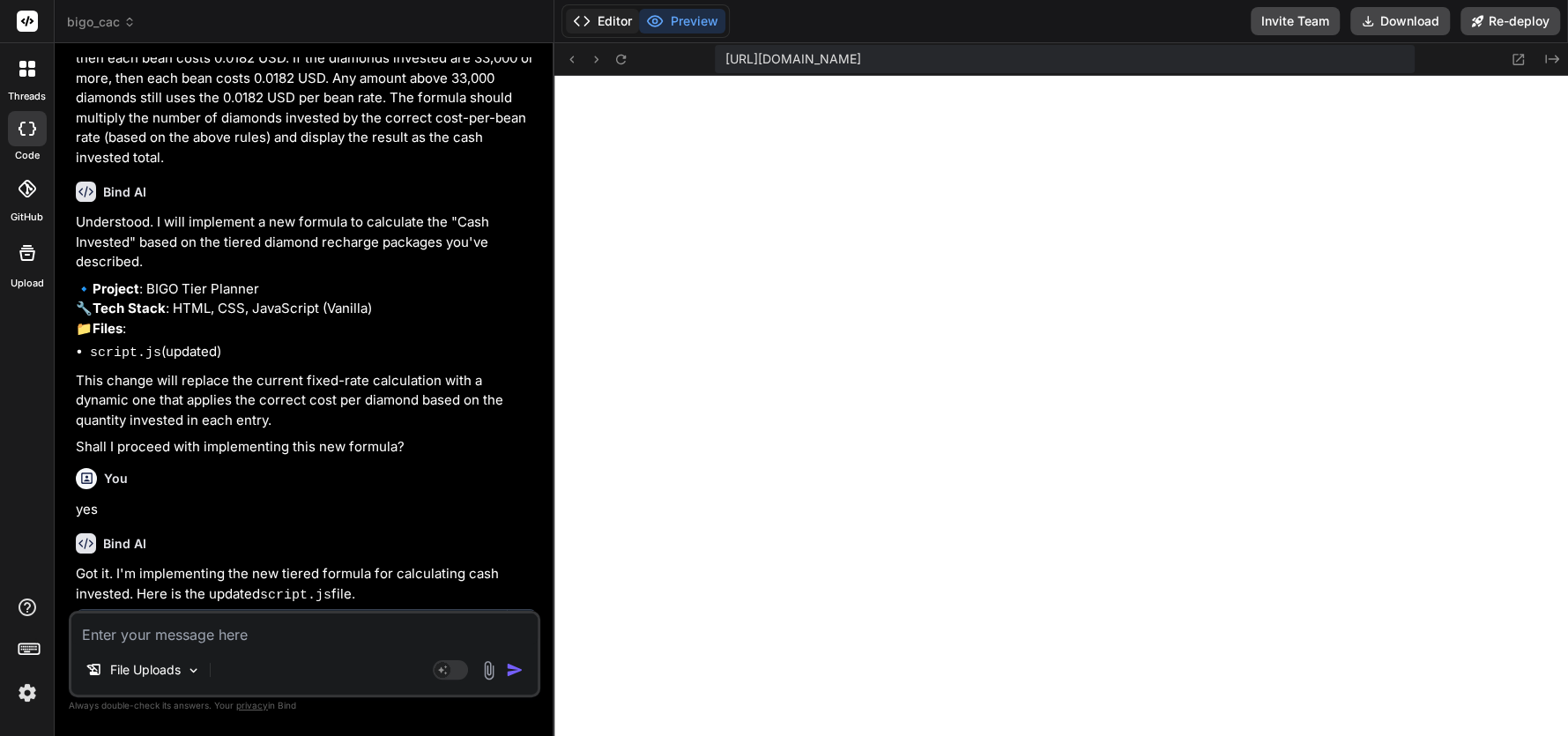
click at [594, 33] on button "Editor" at bounding box center [601, 21] width 73 height 25
